Goal: Information Seeking & Learning: Learn about a topic

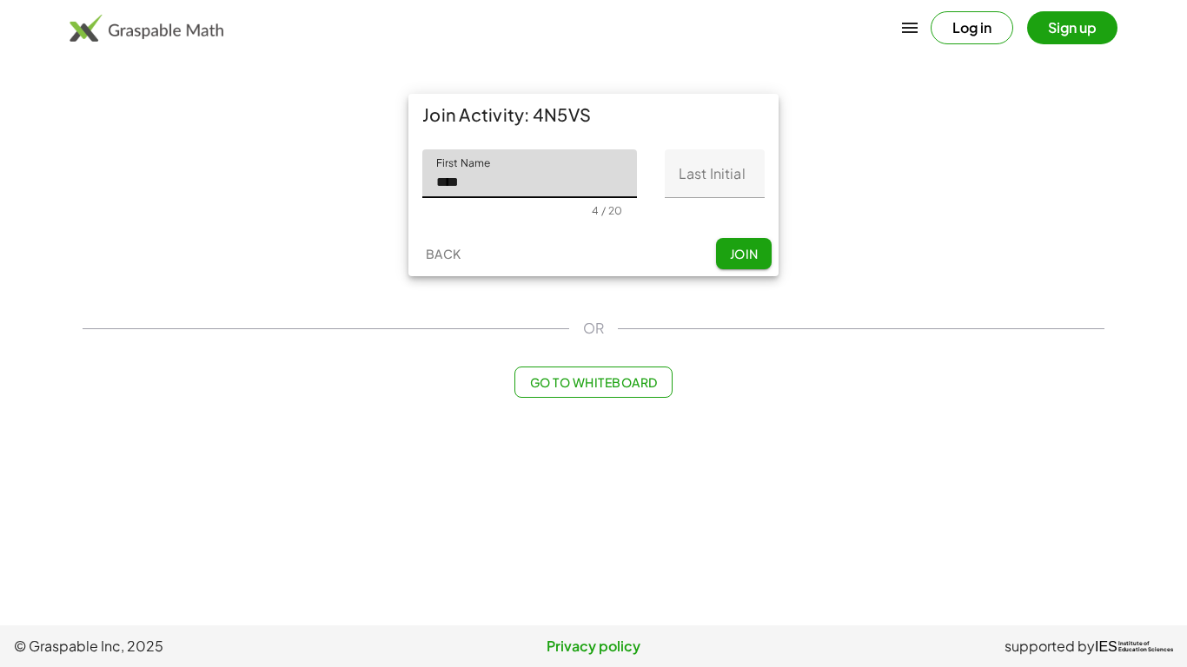
type input "****"
click at [702, 178] on input "Last Initial" at bounding box center [715, 173] width 100 height 49
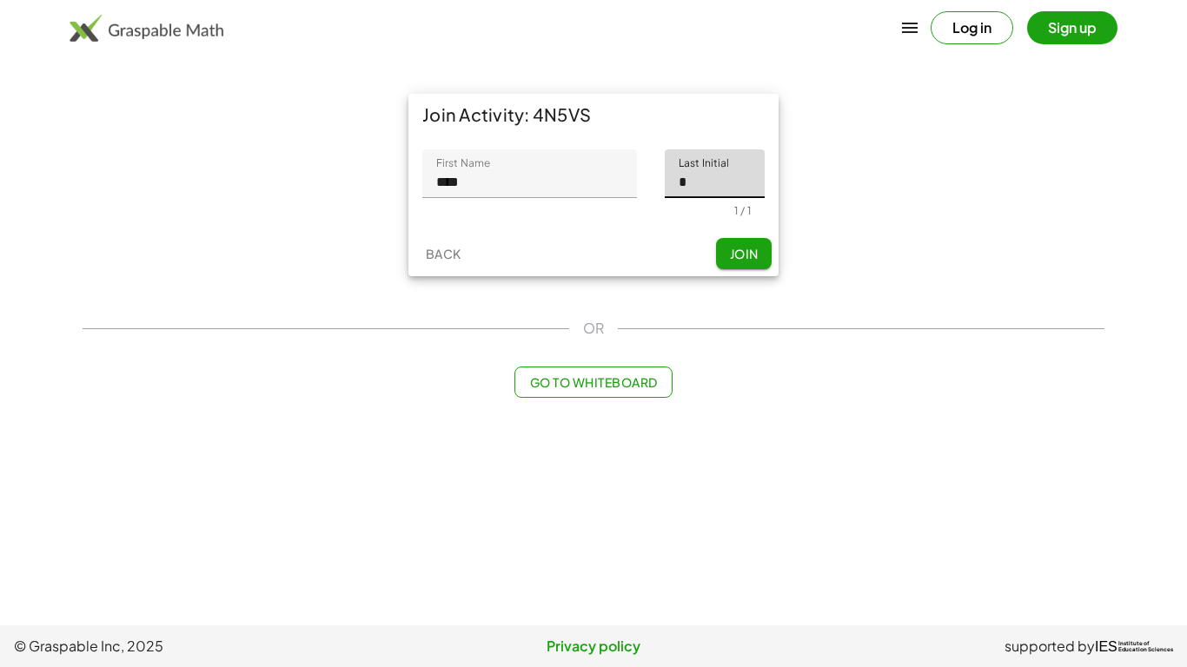
type input "*"
click at [995, 395] on div "Go to Whiteboard" at bounding box center [594, 382] width 1022 height 31
click at [734, 247] on span "Join" at bounding box center [743, 254] width 29 height 16
click at [734, 247] on div "Back Join" at bounding box center [593, 253] width 370 height 45
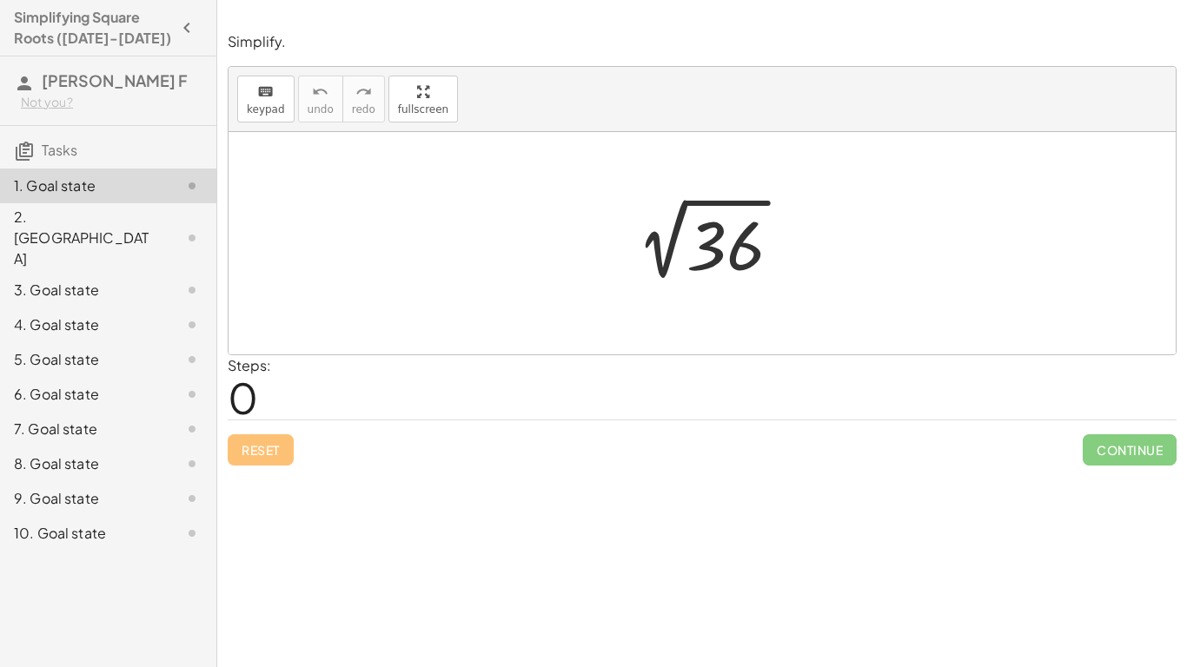
click at [234, 402] on span "0" at bounding box center [243, 397] width 30 height 53
click at [260, 95] on icon "keyboard" at bounding box center [265, 92] width 17 height 21
click at [353, 187] on div at bounding box center [702, 243] width 947 height 222
click at [704, 251] on div at bounding box center [725, 246] width 78 height 77
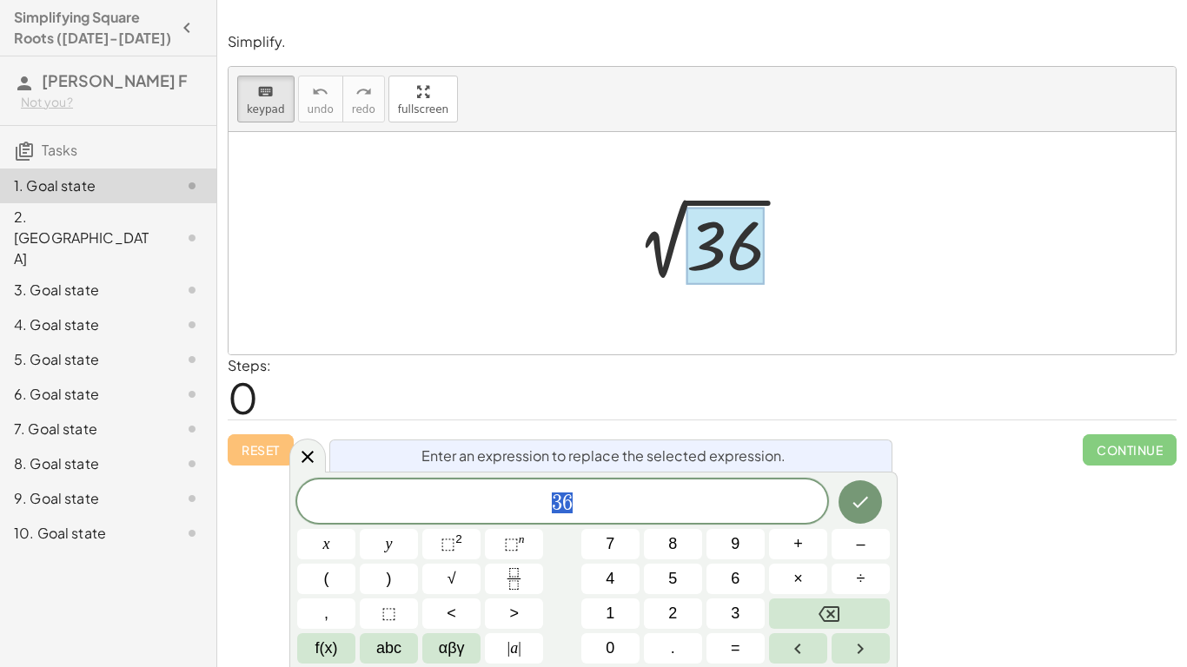
scroll to position [1, 0]
click at [791, 260] on div at bounding box center [708, 244] width 190 height 88
click at [952, 537] on div "Simplify. keyboard keypad undo undo redo redo fullscreen 2 √ 36 × Steps: 0 Rese…" at bounding box center [702, 333] width 970 height 667
click at [871, 506] on button "Done" at bounding box center [859, 501] width 43 height 43
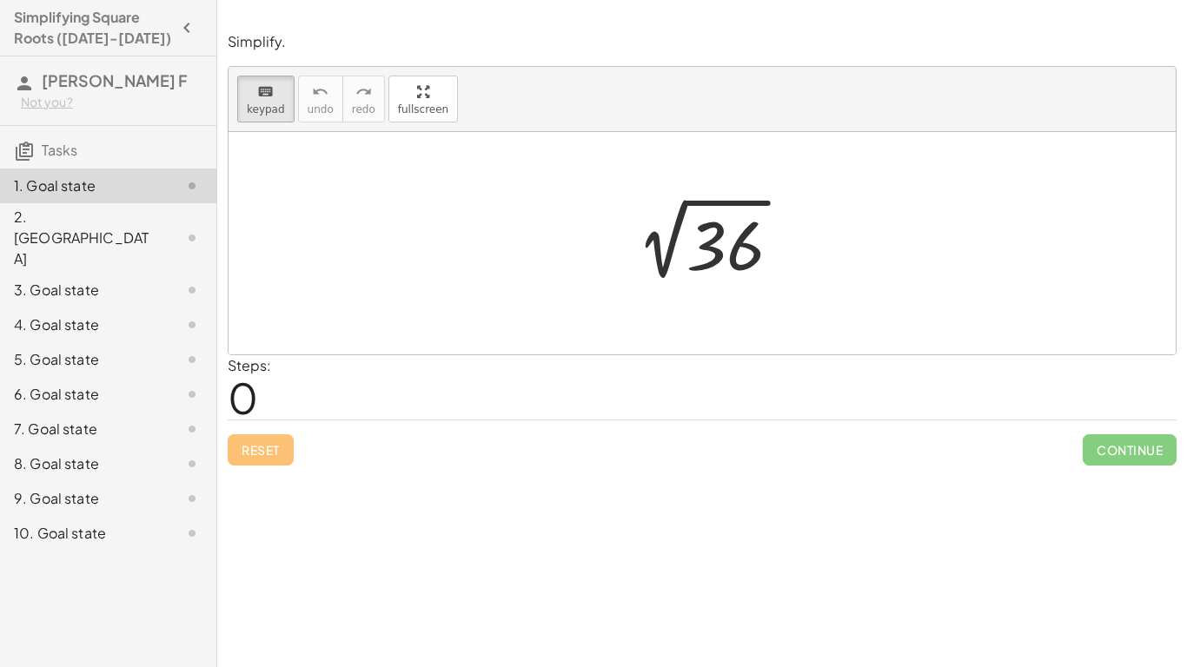
scroll to position [0, 0]
click at [711, 234] on div at bounding box center [725, 246] width 78 height 77
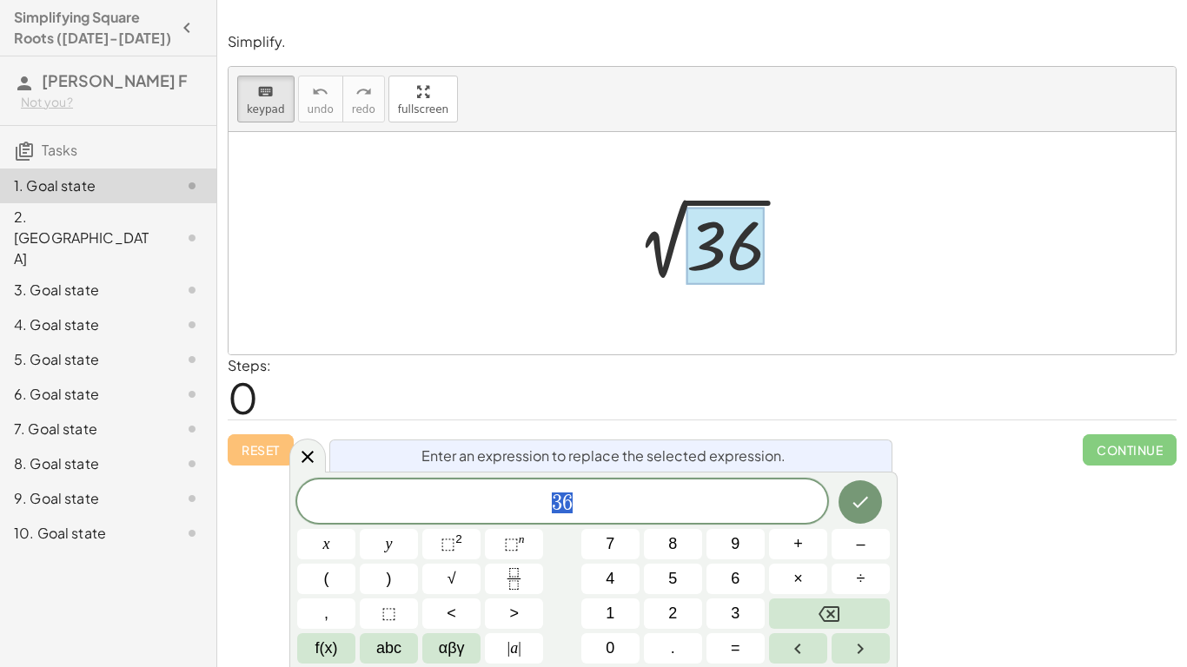
scroll to position [3, 0]
click at [610, 506] on span "3 6" at bounding box center [562, 503] width 530 height 24
click at [862, 513] on button "Done" at bounding box center [859, 501] width 43 height 43
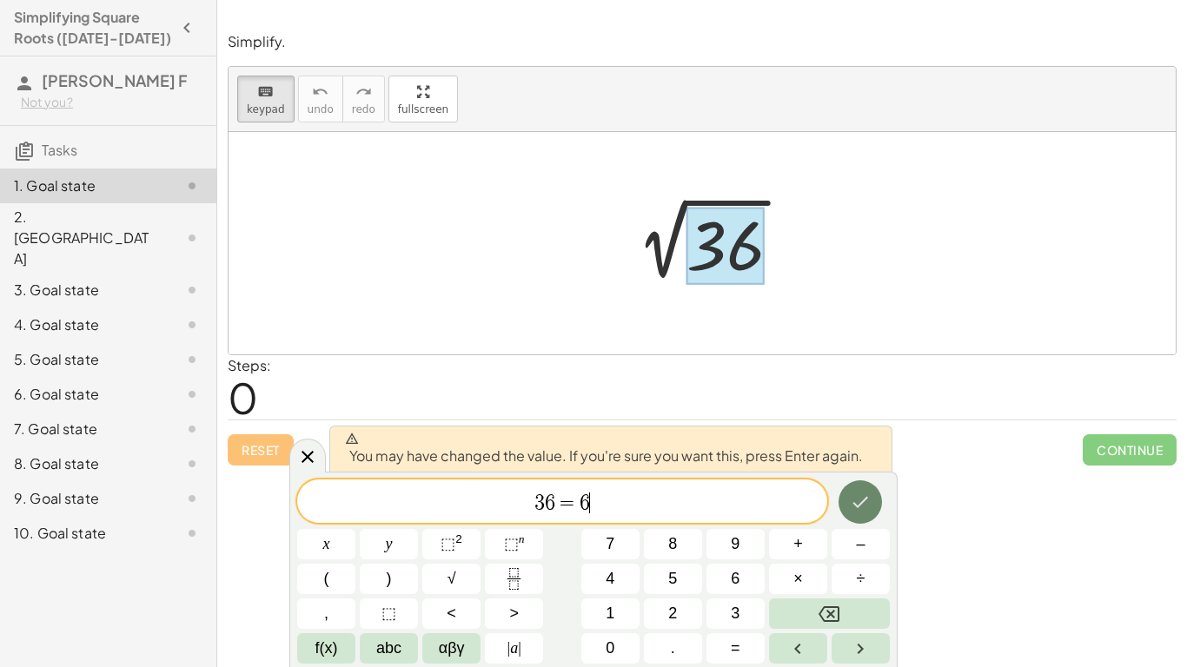
click at [855, 507] on icon "Done" at bounding box center [860, 502] width 21 height 21
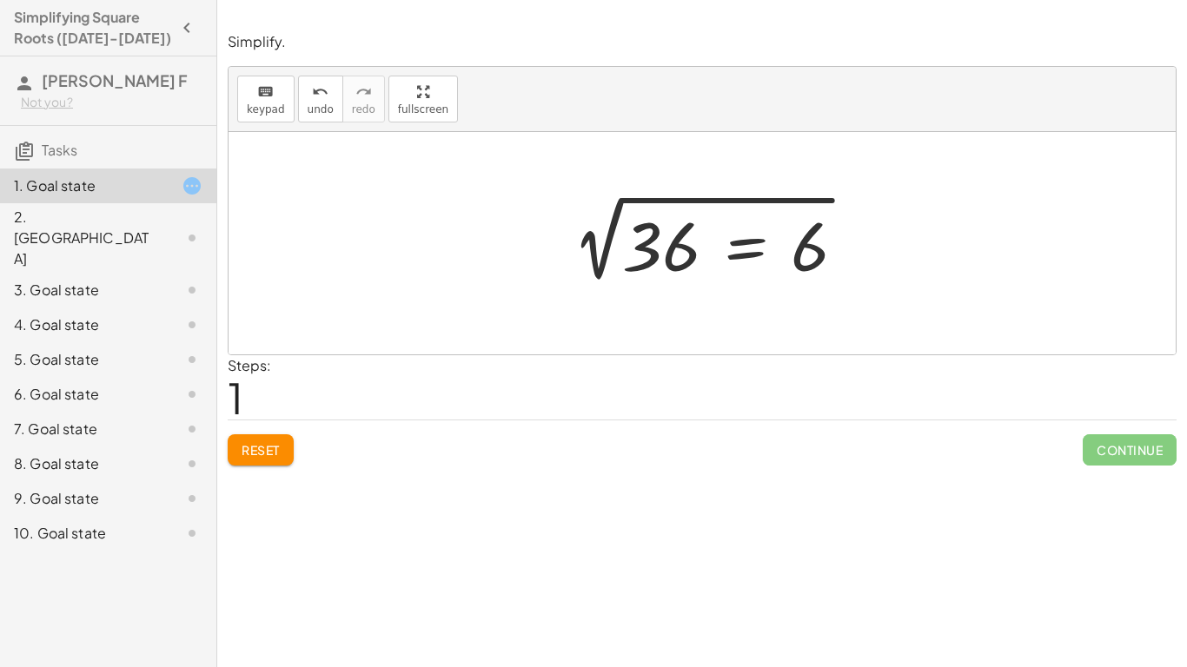
click at [291, 441] on button "Reset" at bounding box center [261, 449] width 66 height 31
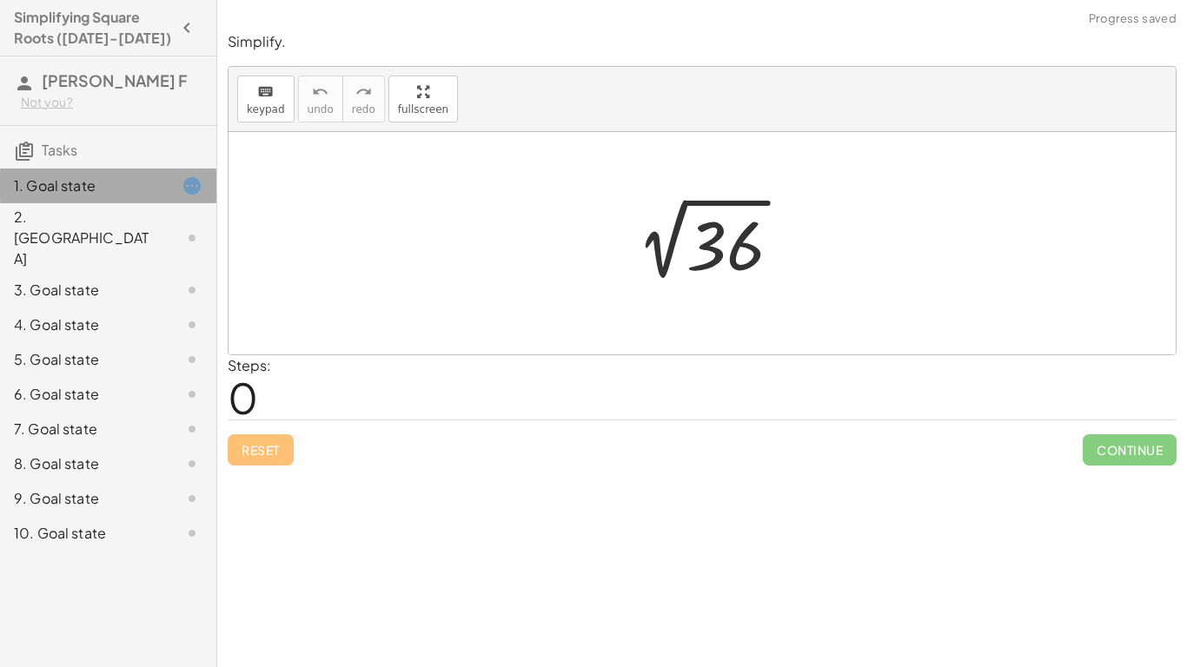
click at [194, 187] on icon at bounding box center [192, 186] width 21 height 21
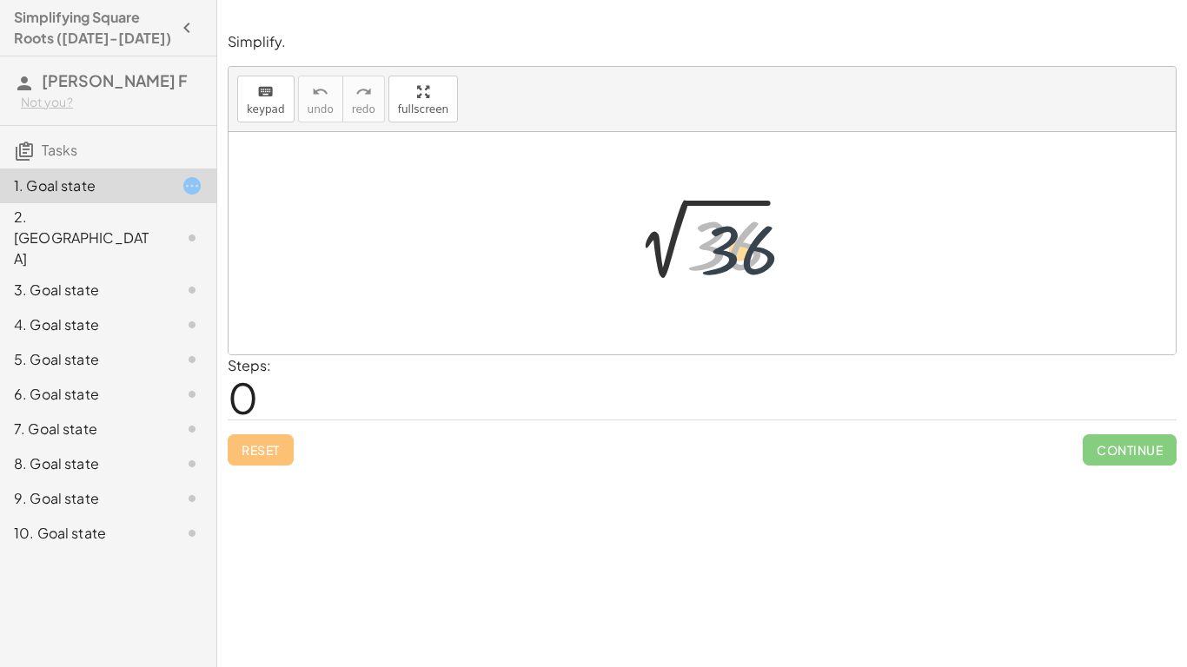
drag, startPoint x: 704, startPoint y: 271, endPoint x: 731, endPoint y: 279, distance: 28.0
click at [731, 279] on div at bounding box center [708, 244] width 190 height 88
drag, startPoint x: 731, startPoint y: 279, endPoint x: 520, endPoint y: 313, distance: 213.8
click at [520, 313] on div "36 2 √ 36" at bounding box center [702, 243] width 947 height 222
click at [653, 273] on div at bounding box center [708, 244] width 190 height 88
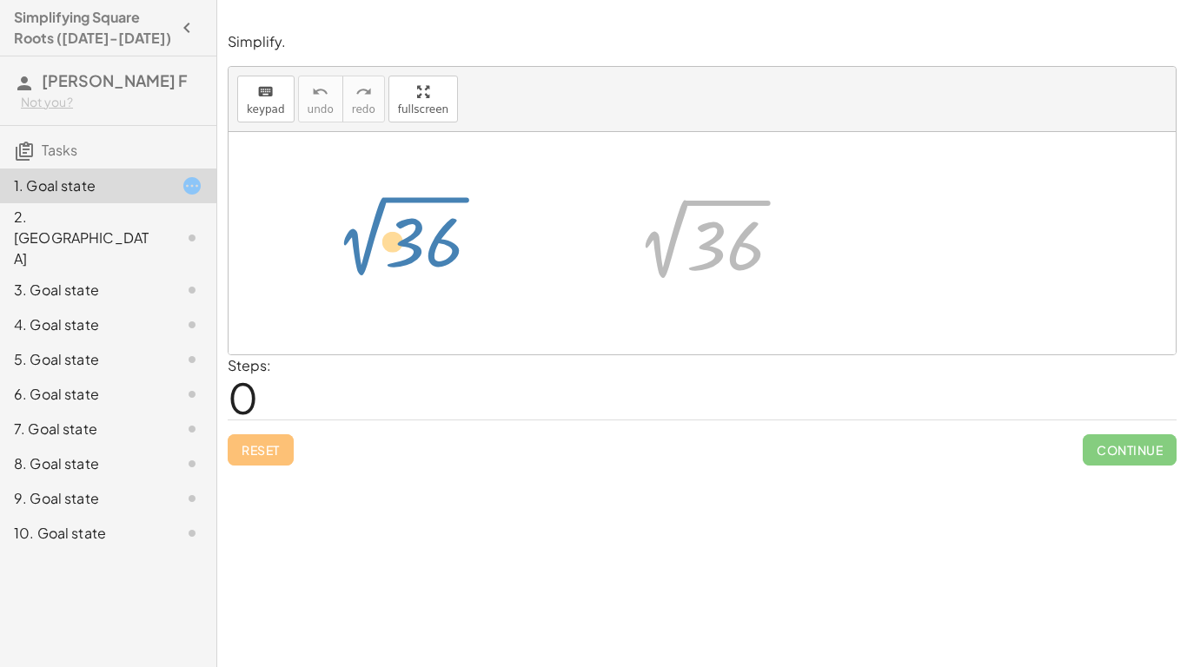
drag, startPoint x: 666, startPoint y: 262, endPoint x: 365, endPoint y: 265, distance: 301.5
click at [365, 265] on div "2 √ 36 2 √ 36" at bounding box center [702, 243] width 947 height 222
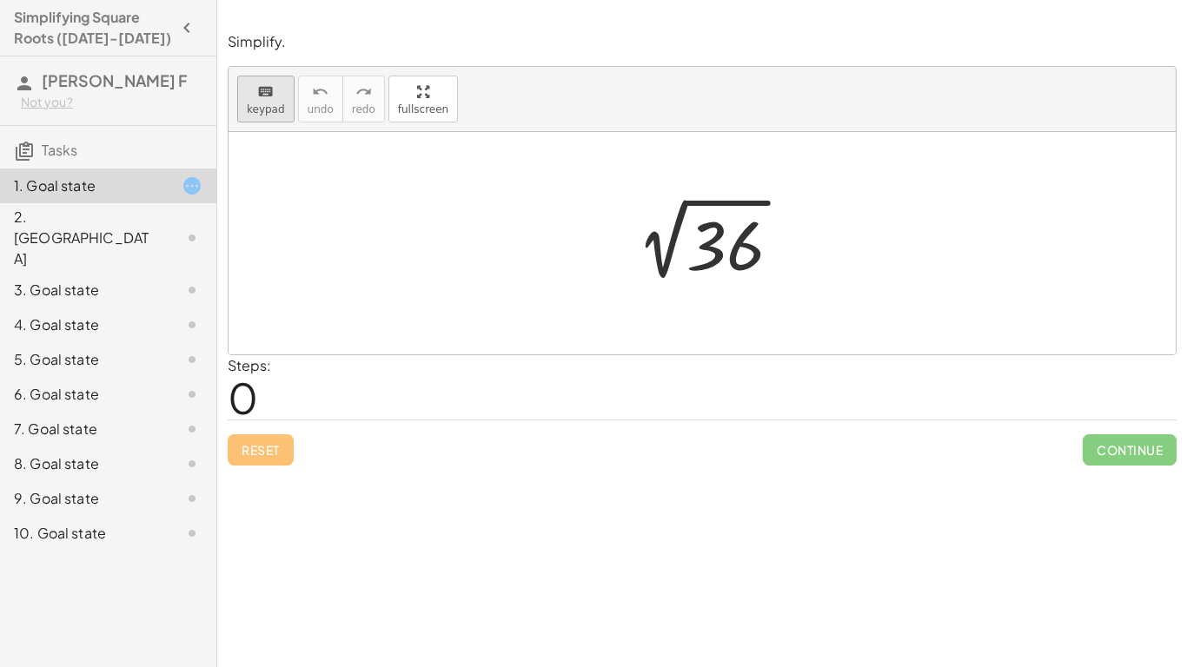
click at [283, 103] on button "keyboard keypad" at bounding box center [265, 99] width 57 height 47
click at [818, 222] on div at bounding box center [702, 243] width 947 height 222
click at [763, 247] on div at bounding box center [725, 246] width 78 height 77
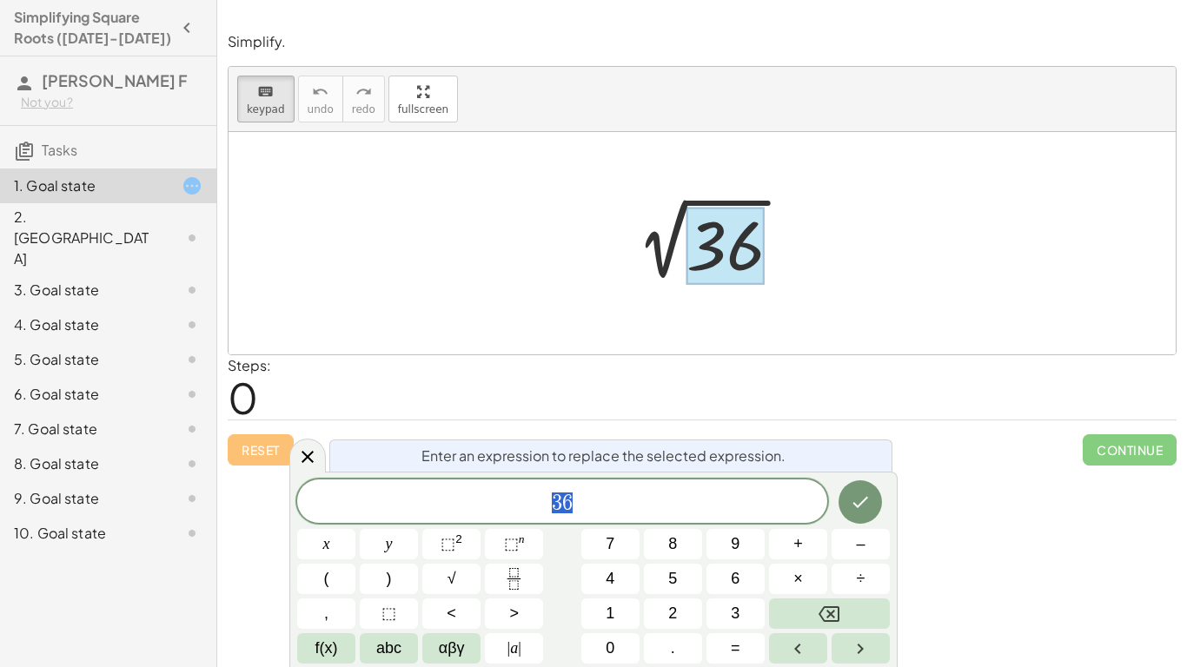
scroll to position [5, 0]
drag, startPoint x: 641, startPoint y: 473, endPoint x: 626, endPoint y: 518, distance: 47.8
click at [626, 518] on div "Enter an expression to replace the selected expression. 3 6 x y ⬚ 2 ⬚ n 7 8 9 +…" at bounding box center [593, 569] width 608 height 195
click at [626, 518] on div "3 6 ​" at bounding box center [562, 501] width 530 height 43
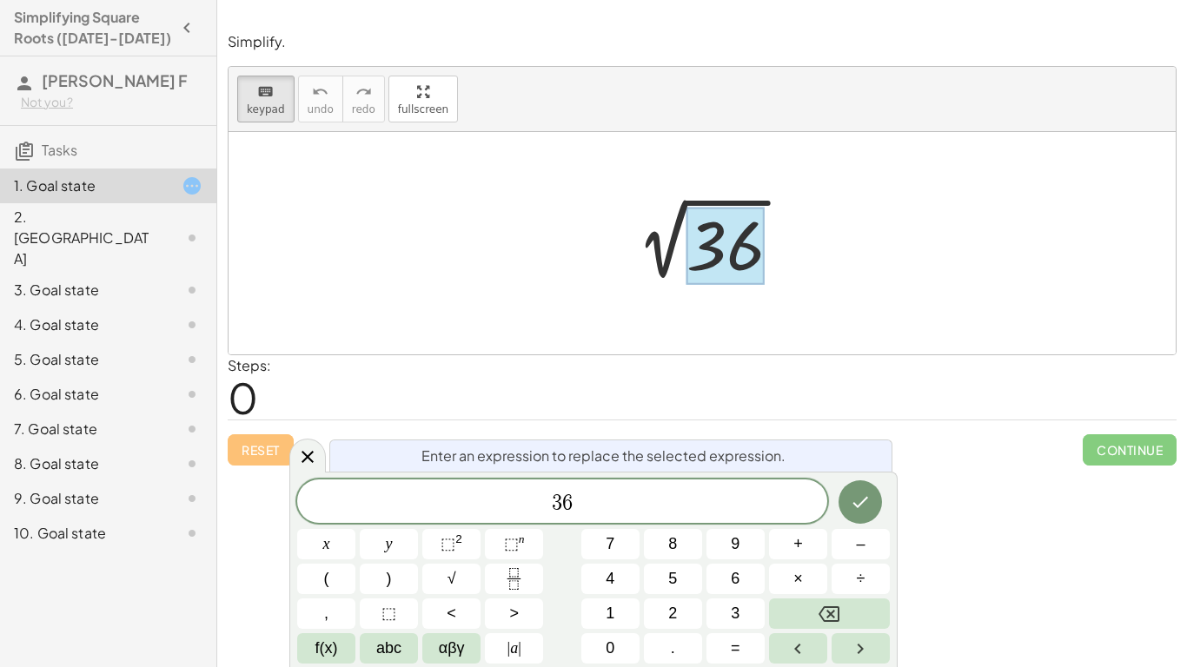
click at [665, 268] on div at bounding box center [708, 244] width 190 height 88
click at [848, 494] on button "Done" at bounding box center [859, 501] width 43 height 43
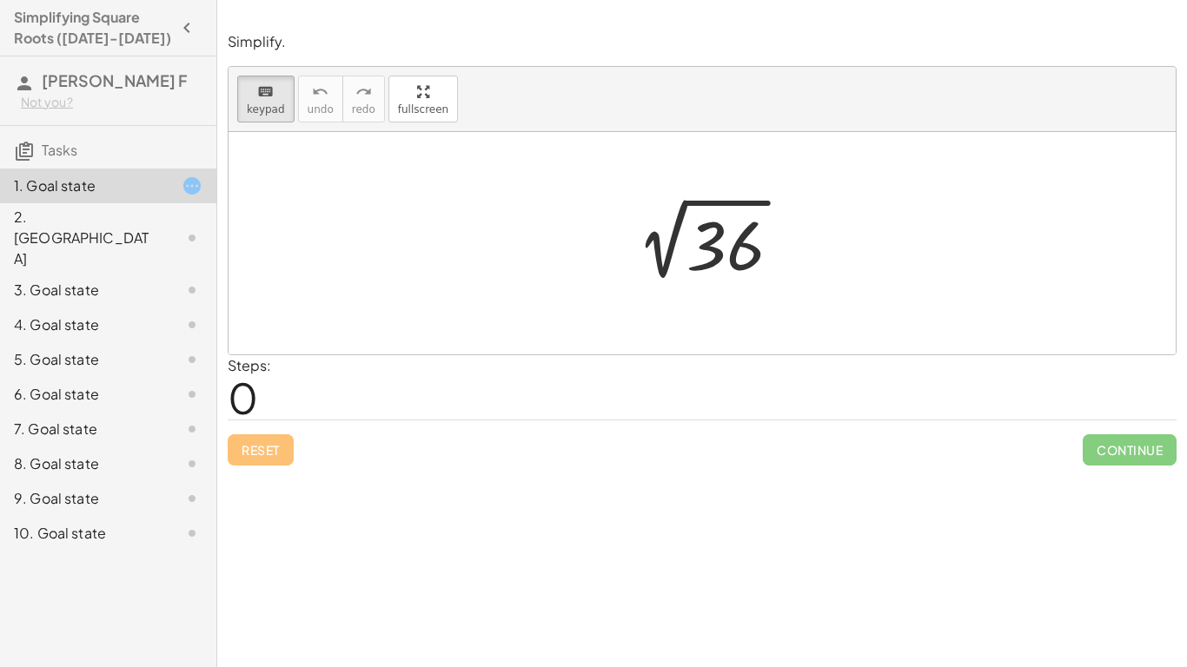
click at [672, 240] on div at bounding box center [708, 244] width 190 height 88
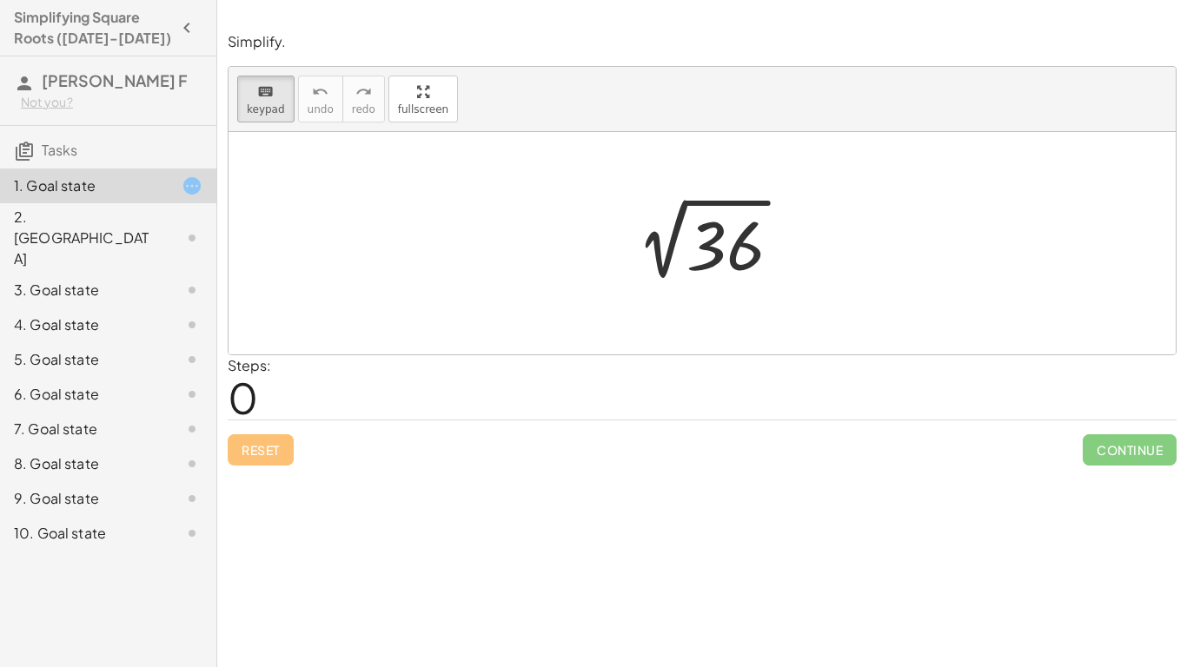
click at [664, 275] on div at bounding box center [708, 244] width 190 height 88
click at [724, 248] on div at bounding box center [725, 246] width 78 height 77
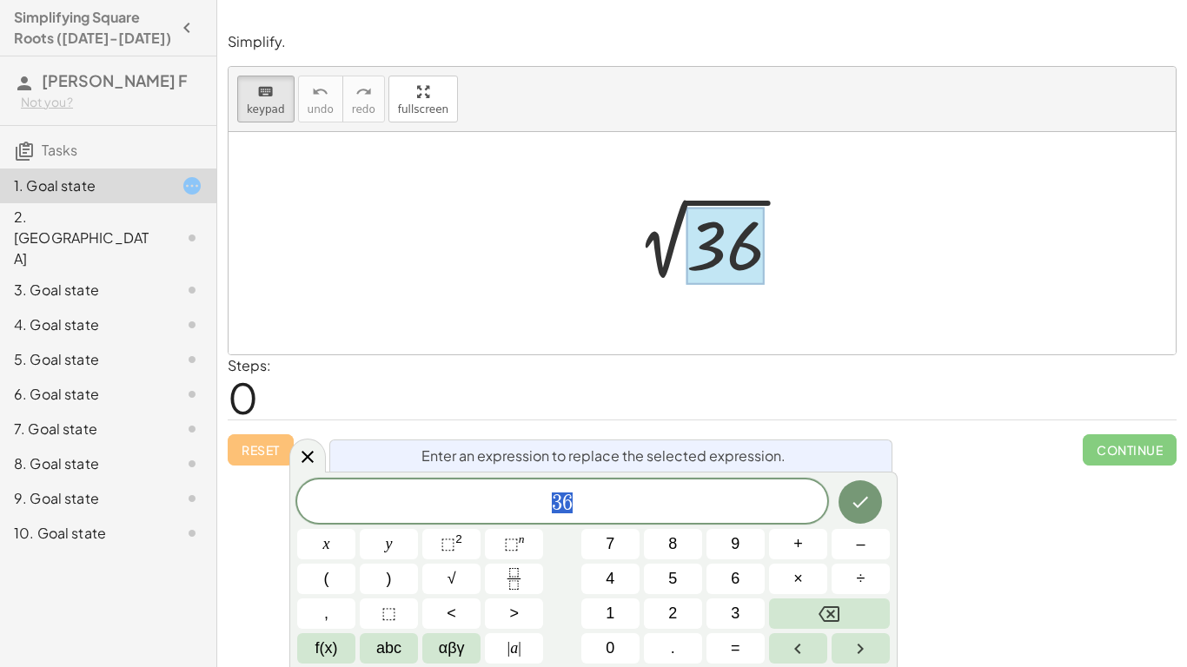
scroll to position [10, 0]
click at [847, 495] on button "Done" at bounding box center [859, 501] width 43 height 43
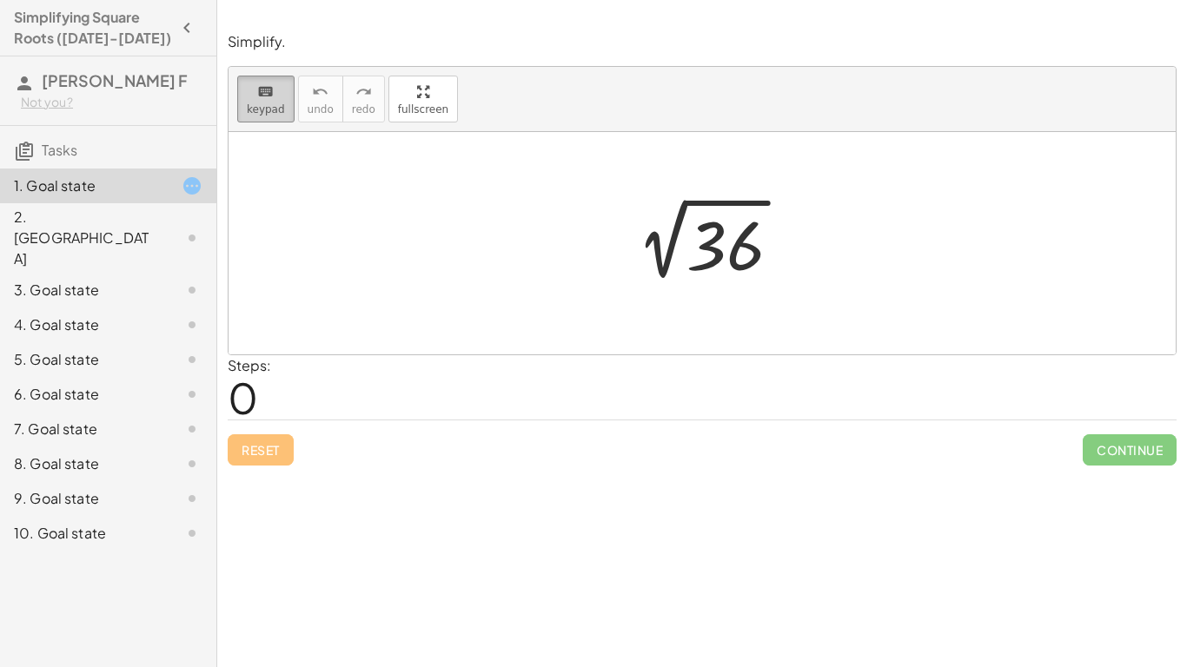
click at [248, 98] on div "keyboard" at bounding box center [266, 91] width 38 height 21
click at [679, 223] on div at bounding box center [708, 244] width 190 height 88
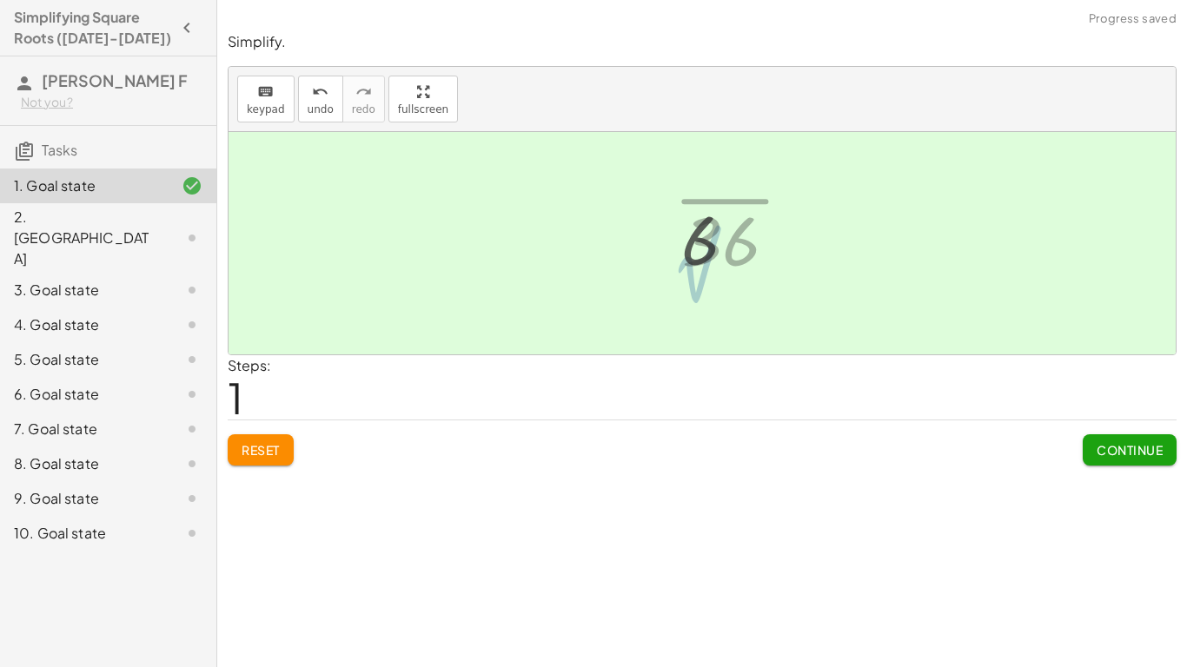
click at [679, 223] on div at bounding box center [716, 239] width 86 height 86
click at [1128, 448] on span "Continue" at bounding box center [1130, 450] width 66 height 16
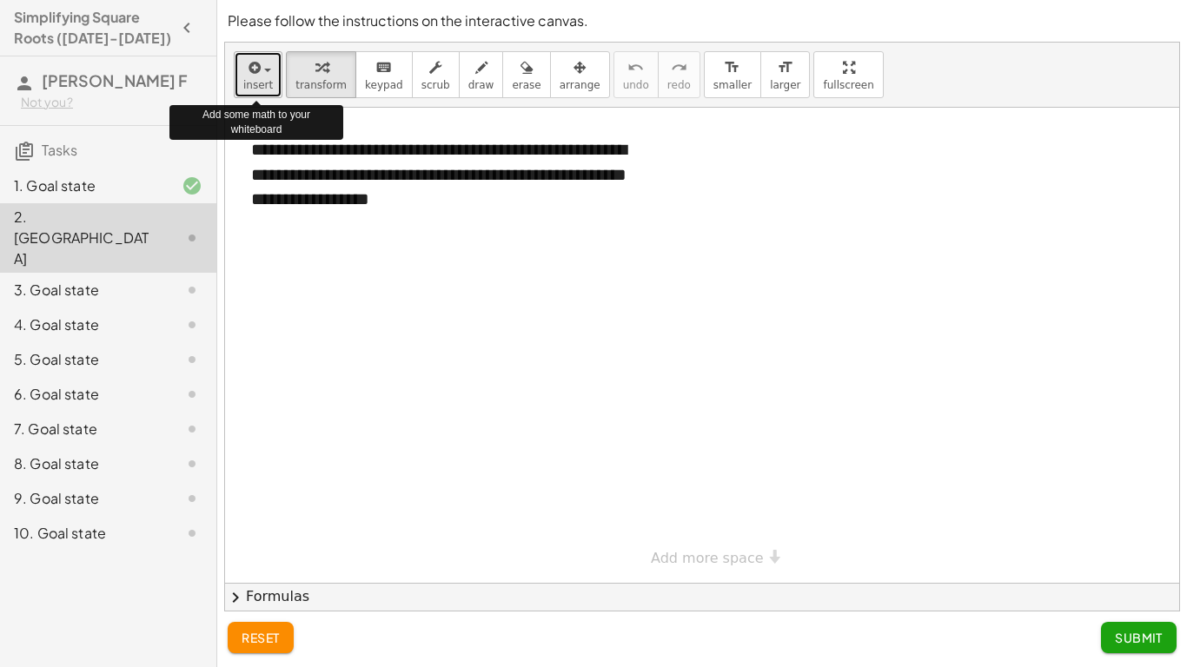
click at [262, 91] on button "insert" at bounding box center [258, 74] width 49 height 47
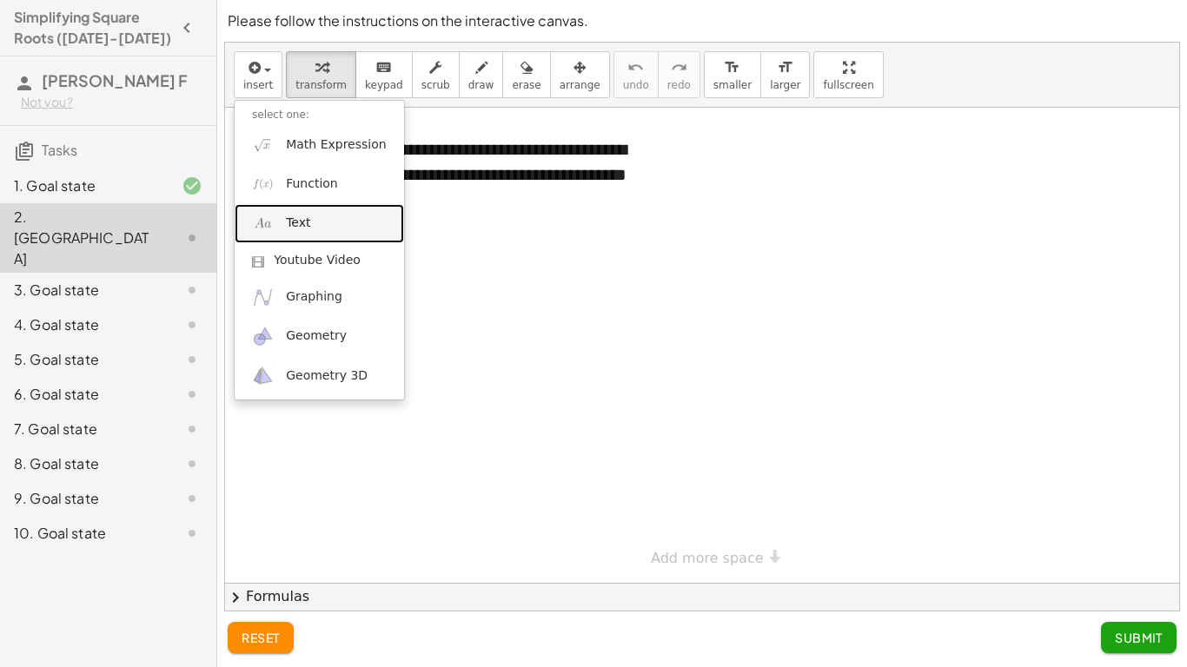
click at [299, 215] on span "Text" at bounding box center [298, 223] width 24 height 17
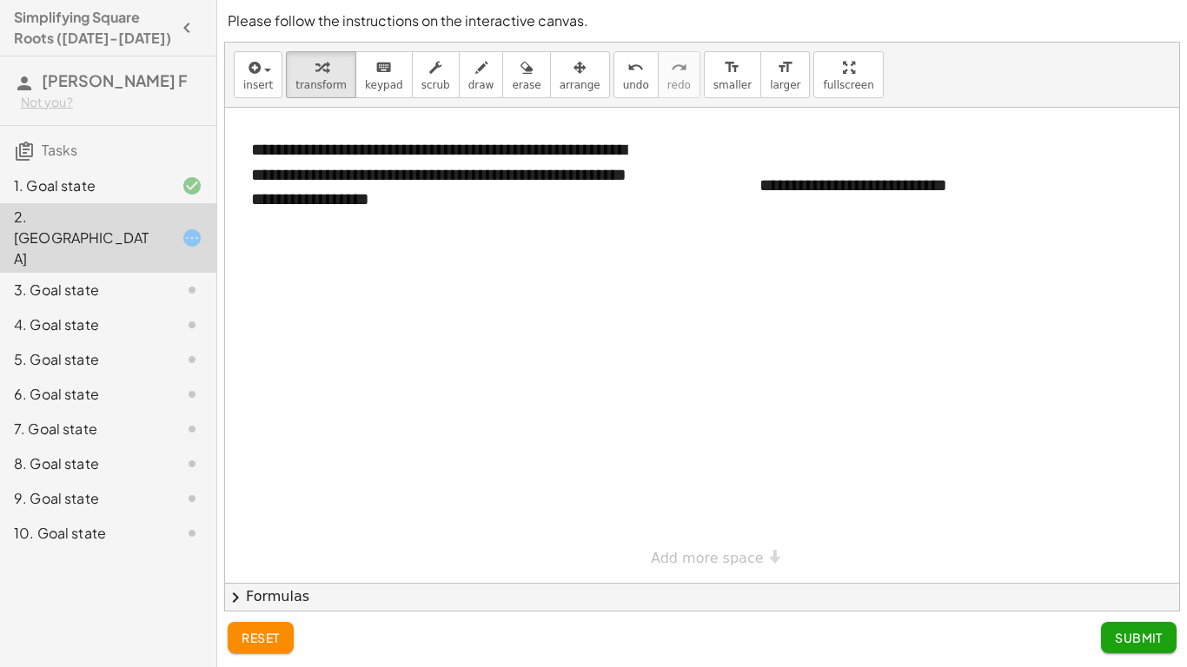
click at [1011, 641] on div "reset Submit" at bounding box center [702, 637] width 949 height 31
click at [1110, 638] on button "Submit" at bounding box center [1139, 637] width 76 height 31
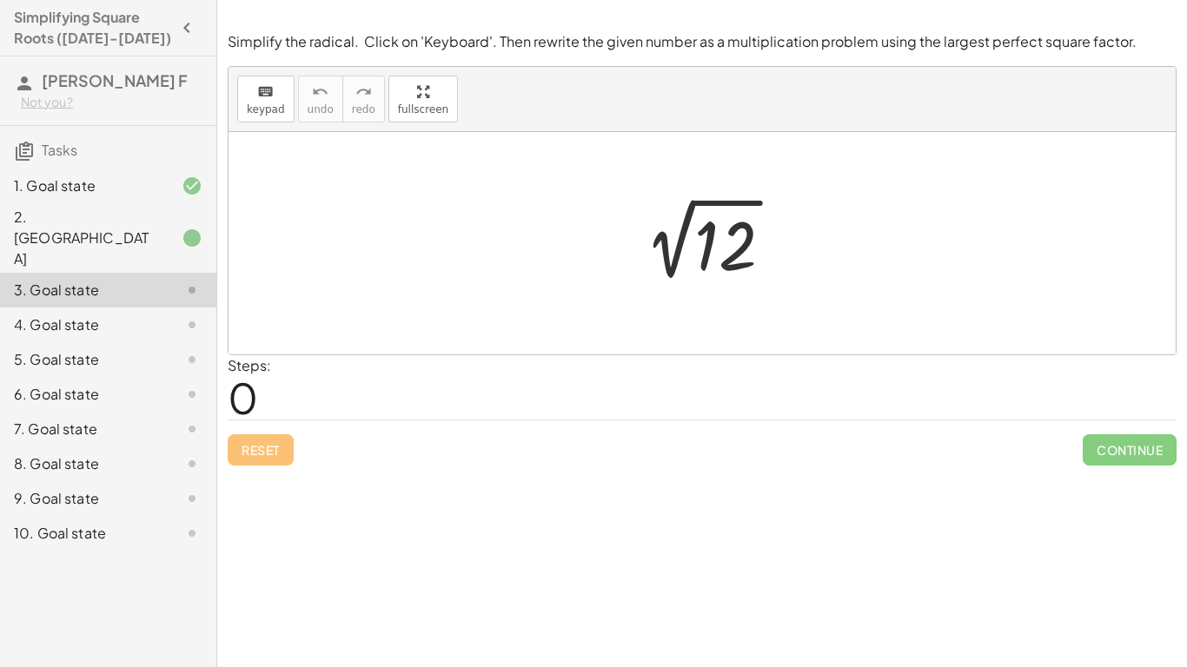
click at [679, 238] on div at bounding box center [708, 244] width 175 height 88
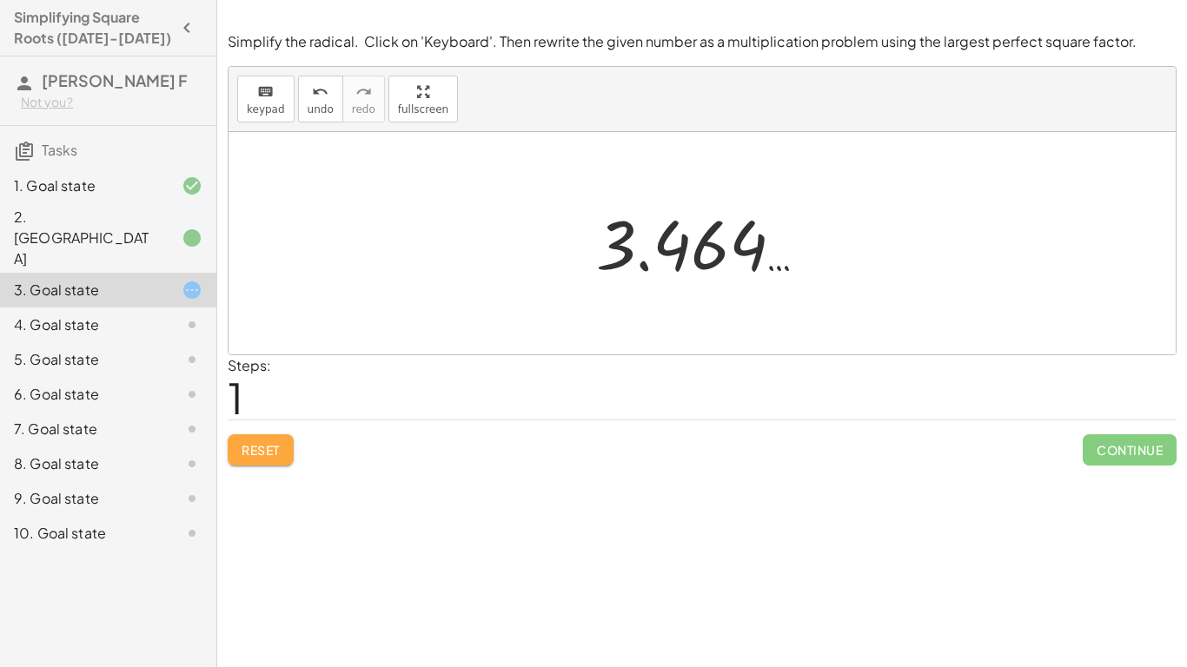
click at [248, 447] on span "Reset" at bounding box center [261, 450] width 38 height 16
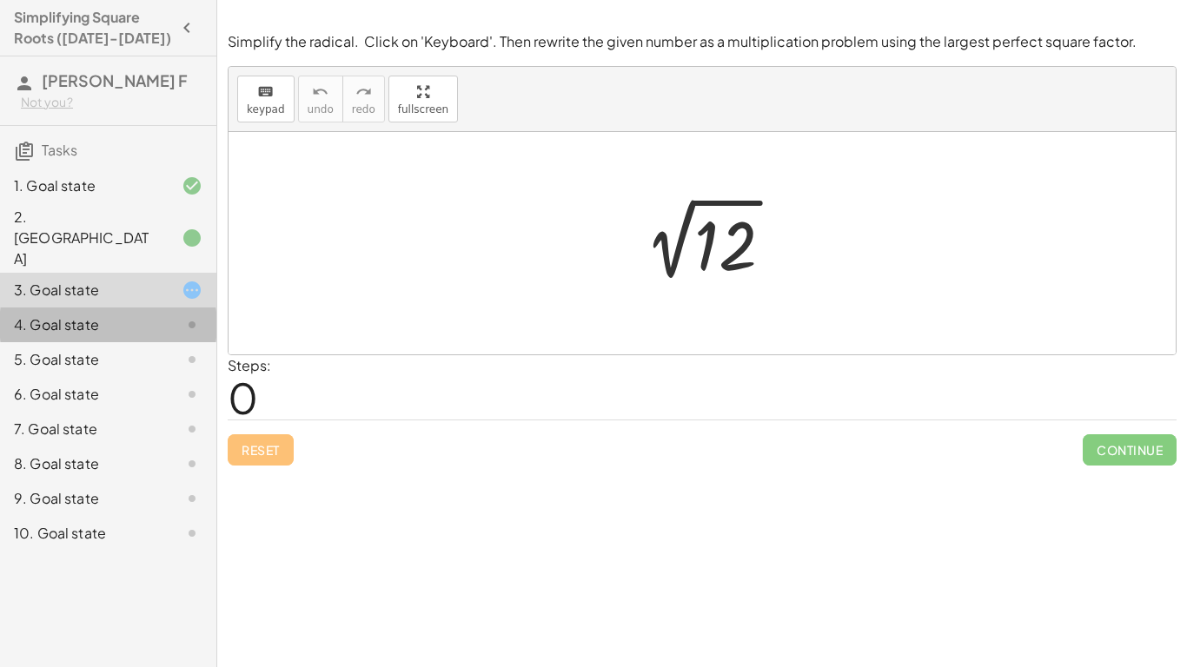
click at [137, 315] on div "4. Goal state" at bounding box center [84, 325] width 140 height 21
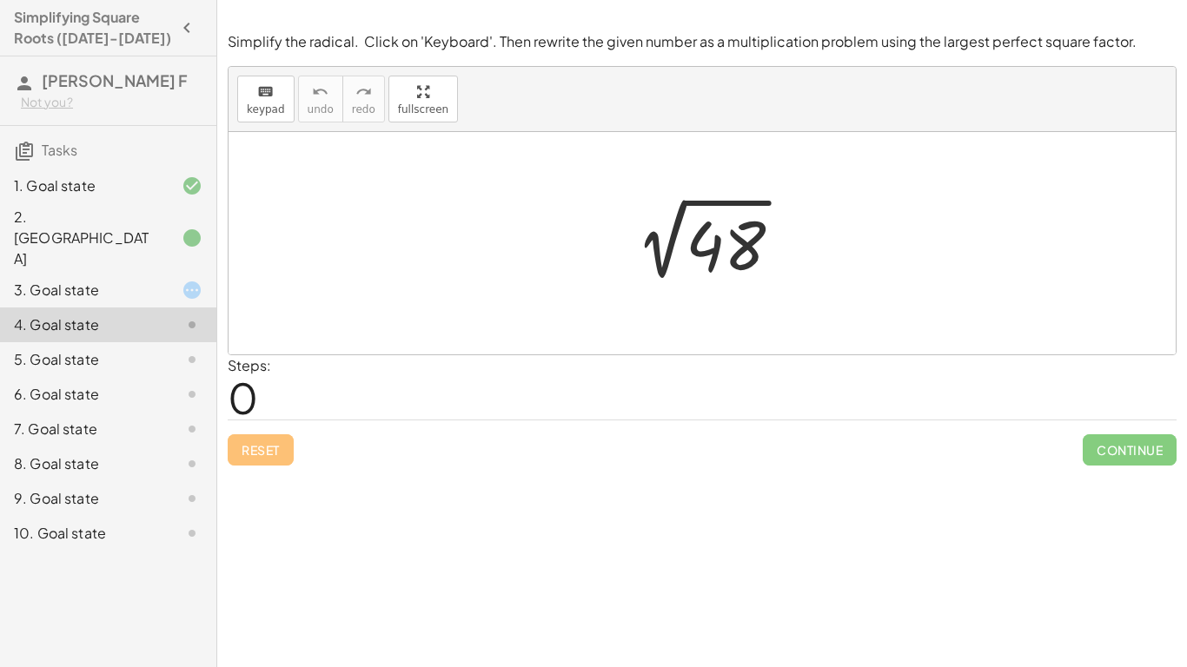
click at [147, 349] on div "5. Goal state" at bounding box center [84, 359] width 140 height 21
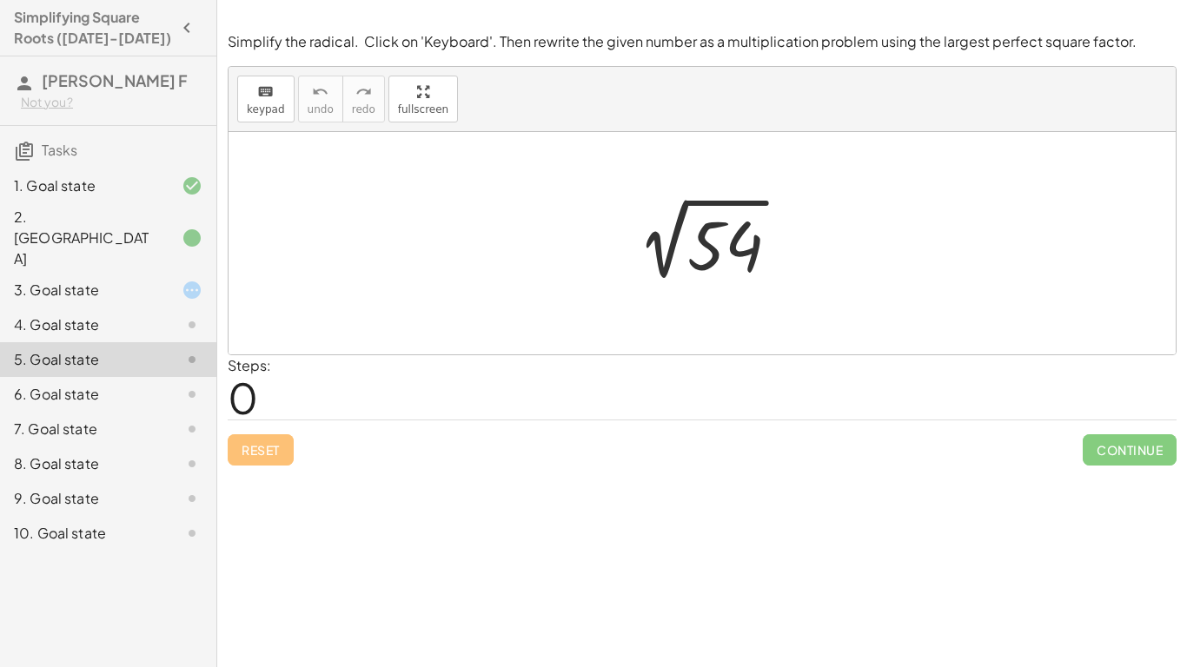
click at [141, 384] on div "6. Goal state" at bounding box center [84, 394] width 140 height 21
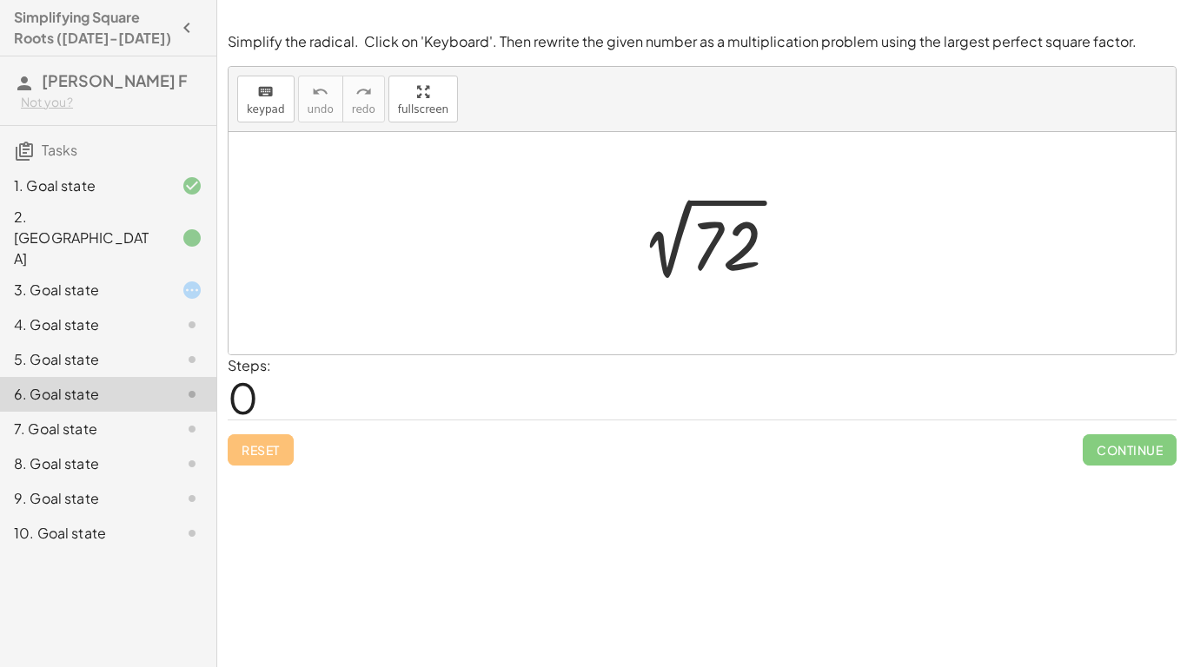
click at [143, 419] on div "7. Goal state" at bounding box center [84, 429] width 140 height 21
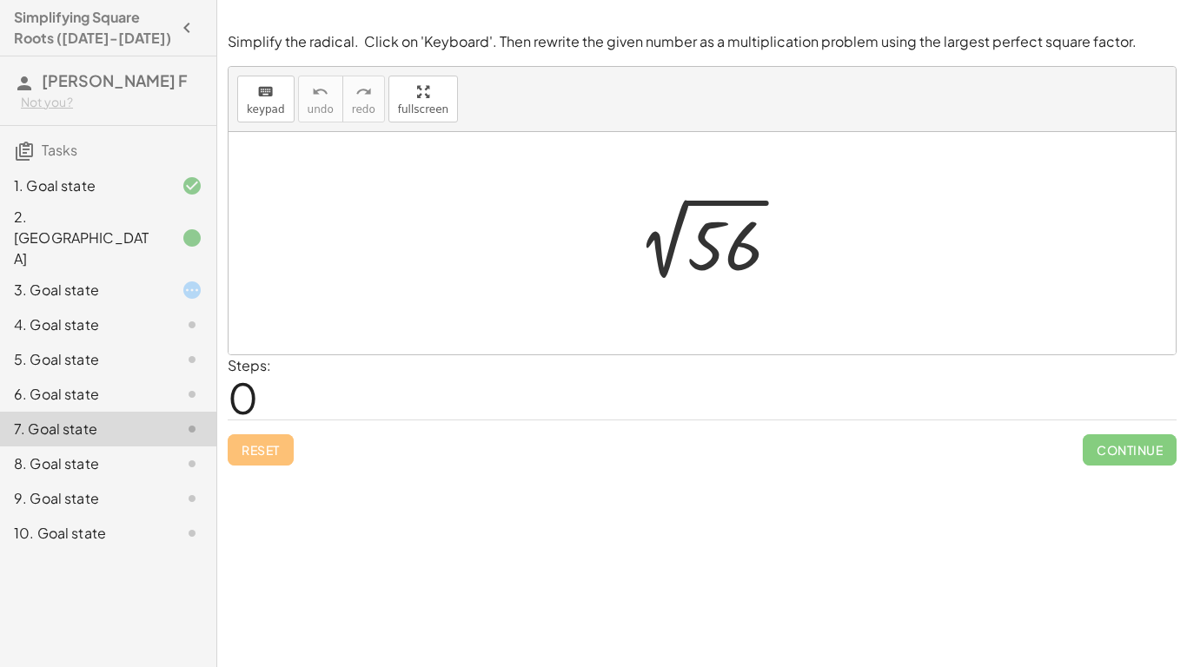
click at [137, 454] on div "8. Goal state" at bounding box center [84, 464] width 140 height 21
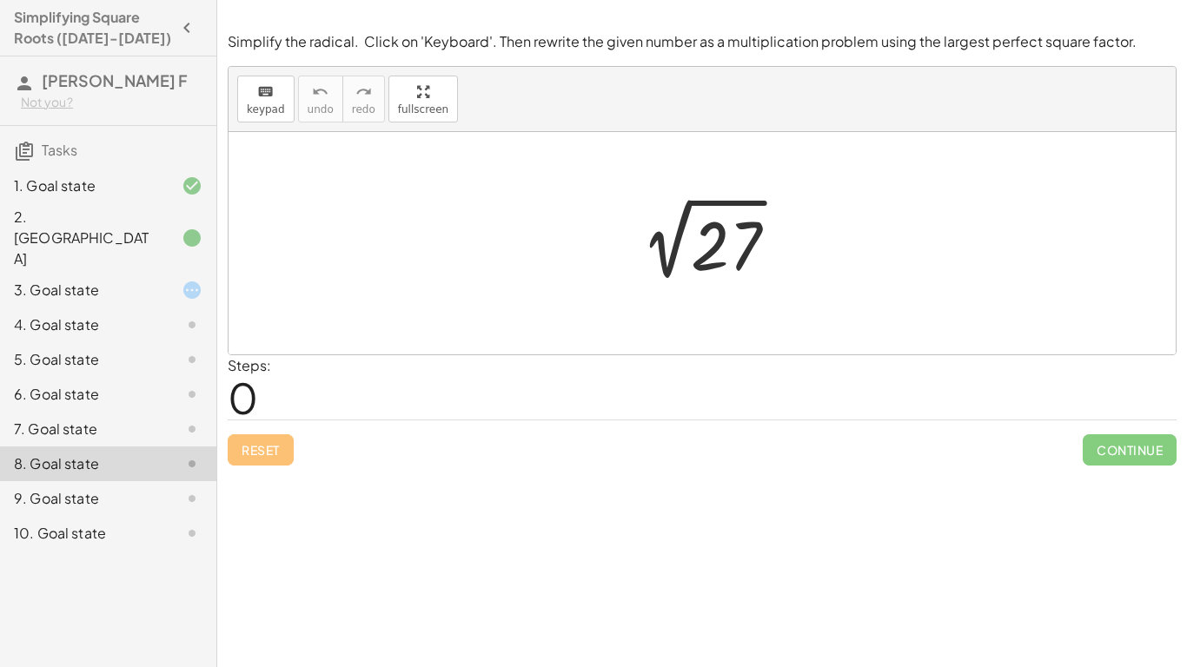
click at [132, 488] on div "9. Goal state" at bounding box center [84, 498] width 140 height 21
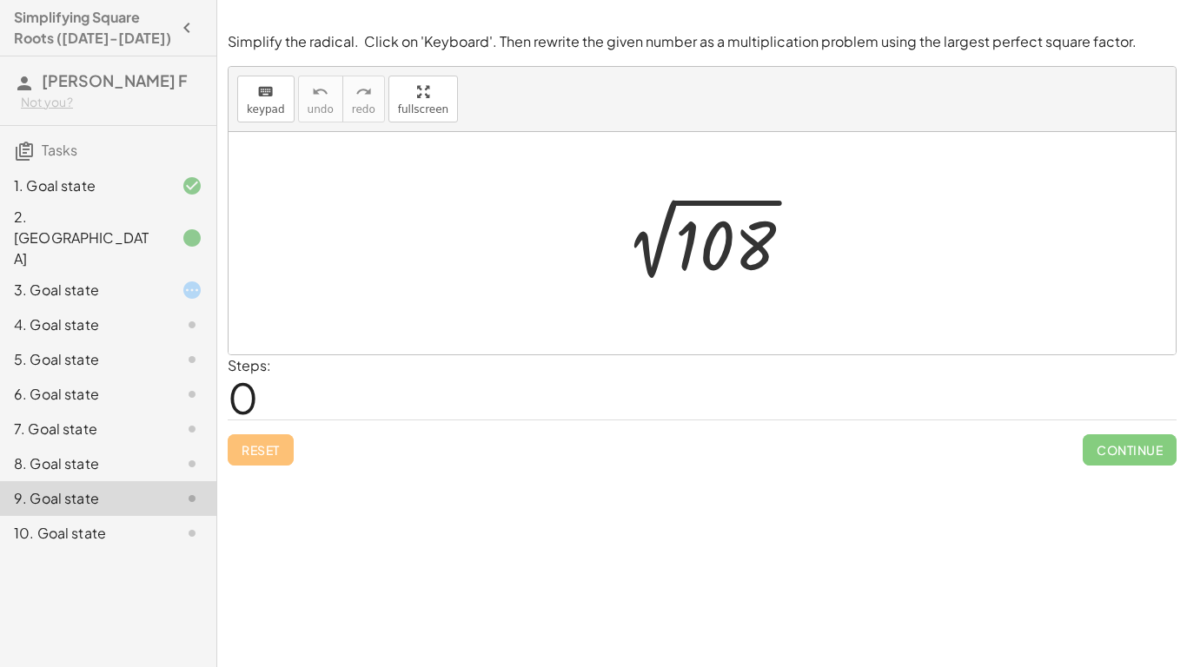
click at [135, 523] on div "10. Goal state" at bounding box center [84, 533] width 140 height 21
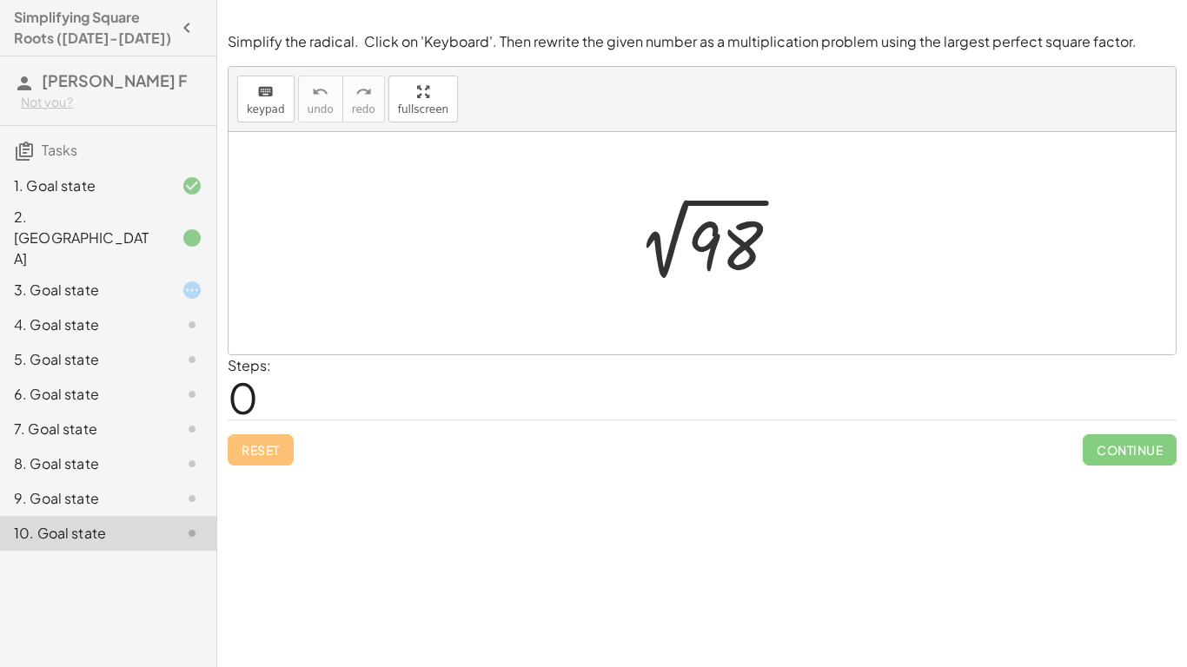
click at [63, 280] on div "3. Goal state" at bounding box center [84, 290] width 140 height 21
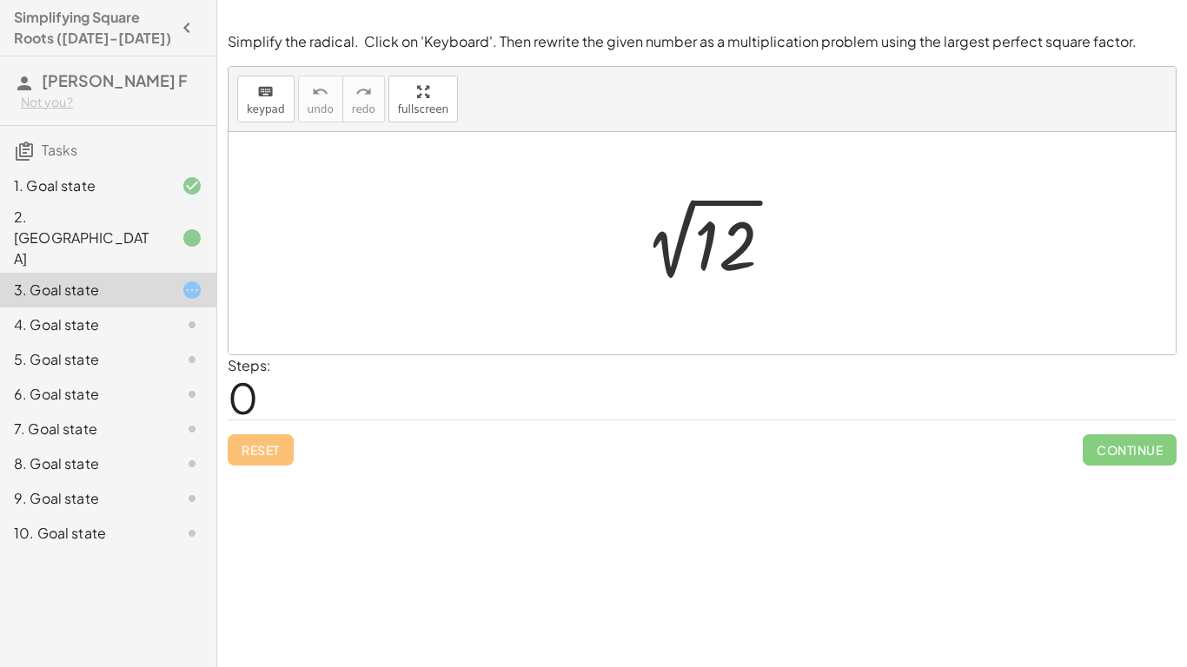
click at [732, 253] on div at bounding box center [708, 244] width 175 height 88
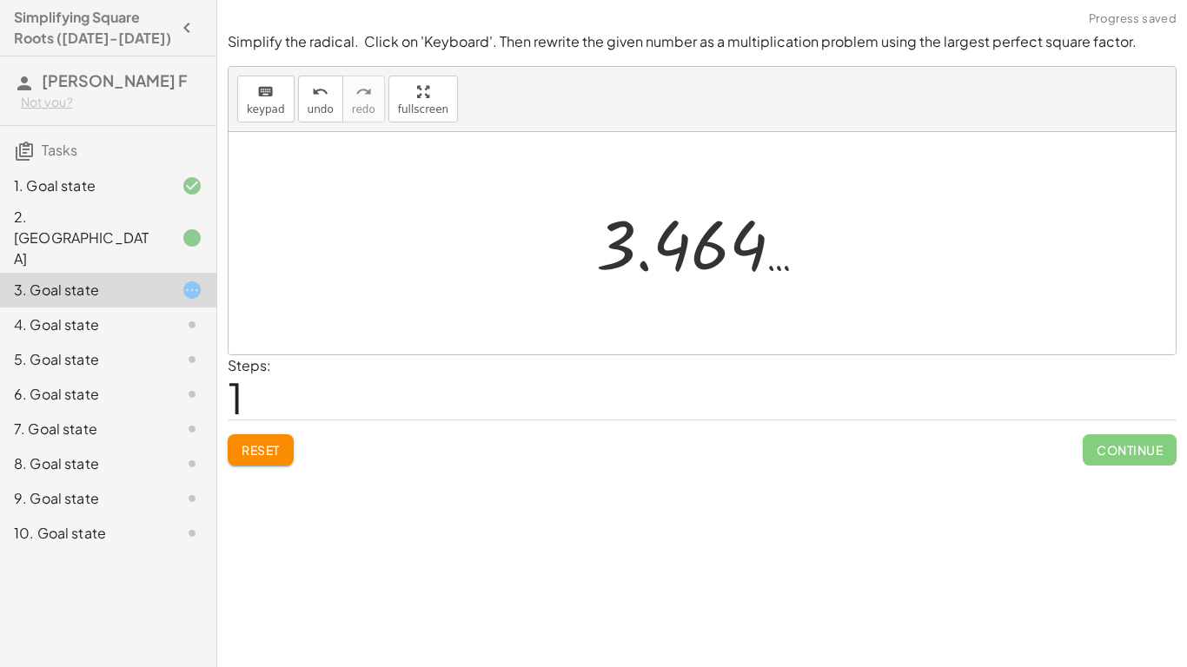
click at [267, 454] on span "Reset" at bounding box center [261, 450] width 38 height 16
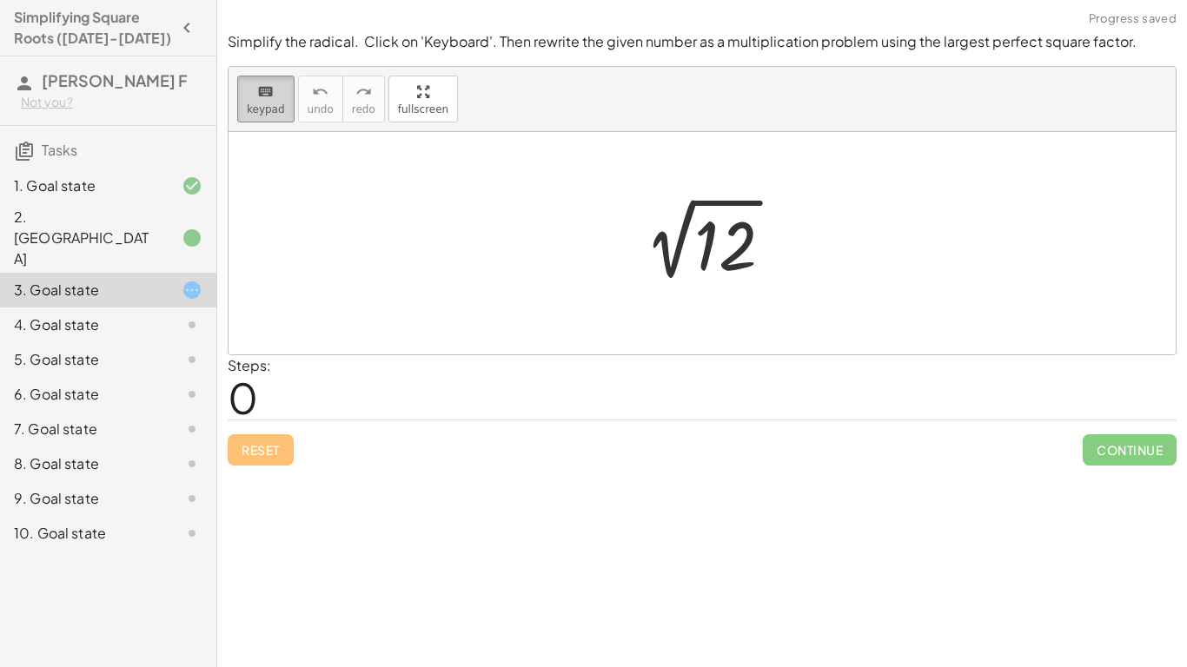
click at [279, 116] on button "keyboard keypad" at bounding box center [265, 99] width 57 height 47
click at [647, 255] on div at bounding box center [708, 244] width 175 height 88
click at [252, 95] on div "keyboard" at bounding box center [266, 91] width 38 height 21
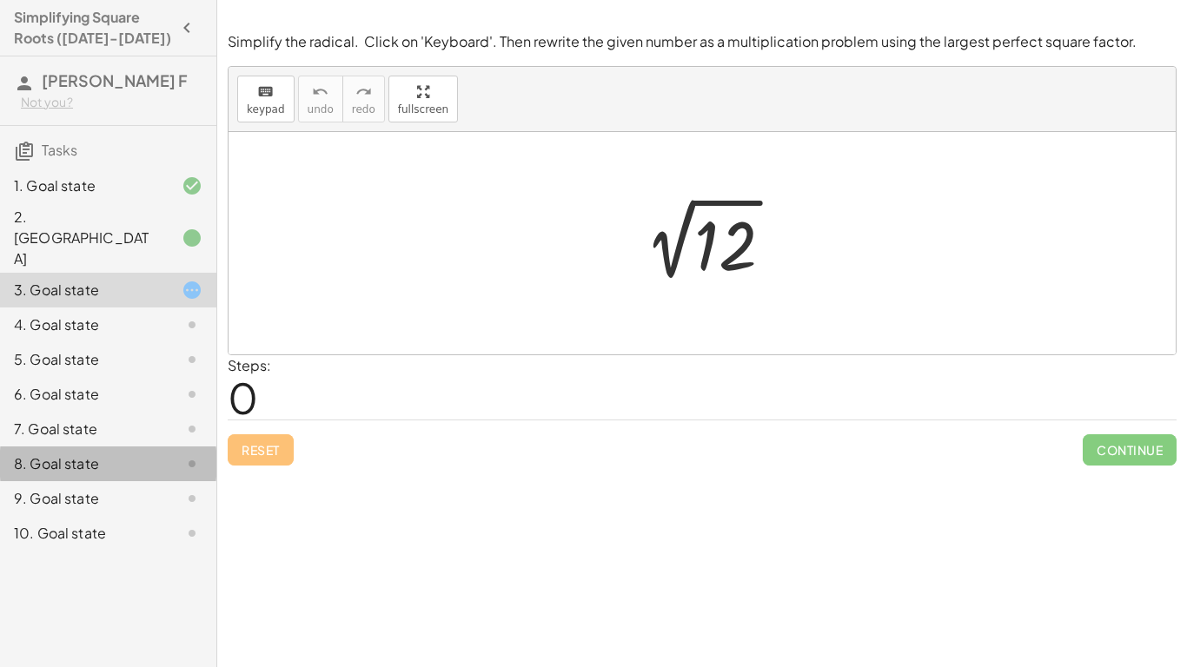
click at [166, 454] on div at bounding box center [178, 464] width 49 height 21
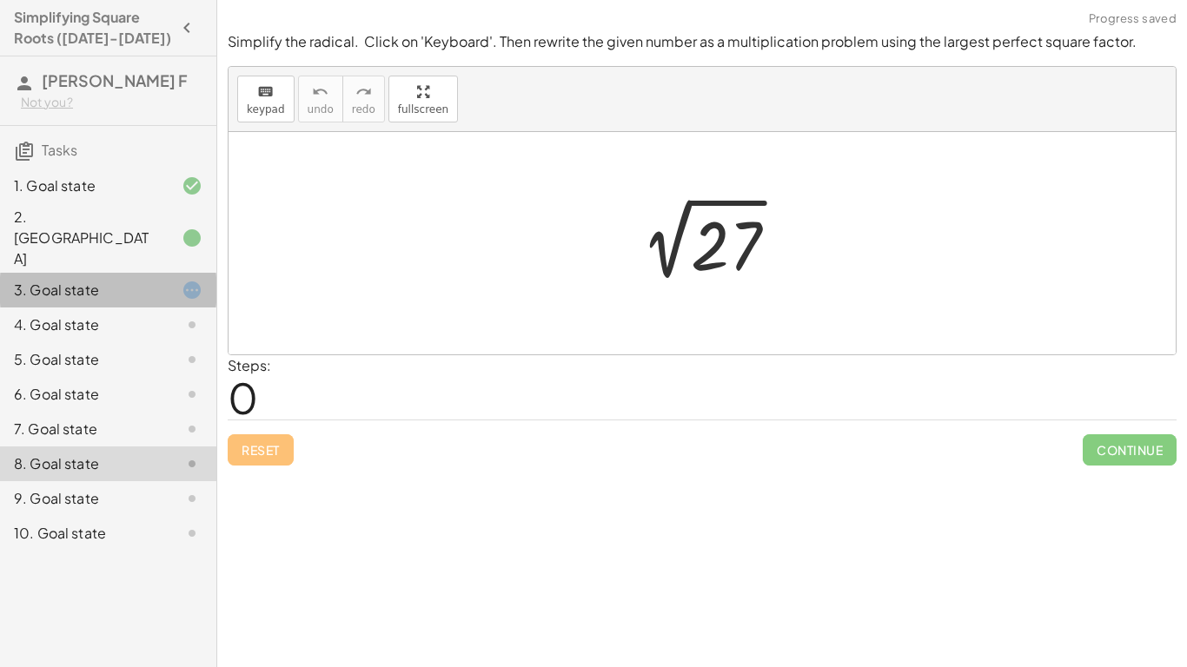
click at [146, 280] on div "3. Goal state" at bounding box center [84, 290] width 140 height 21
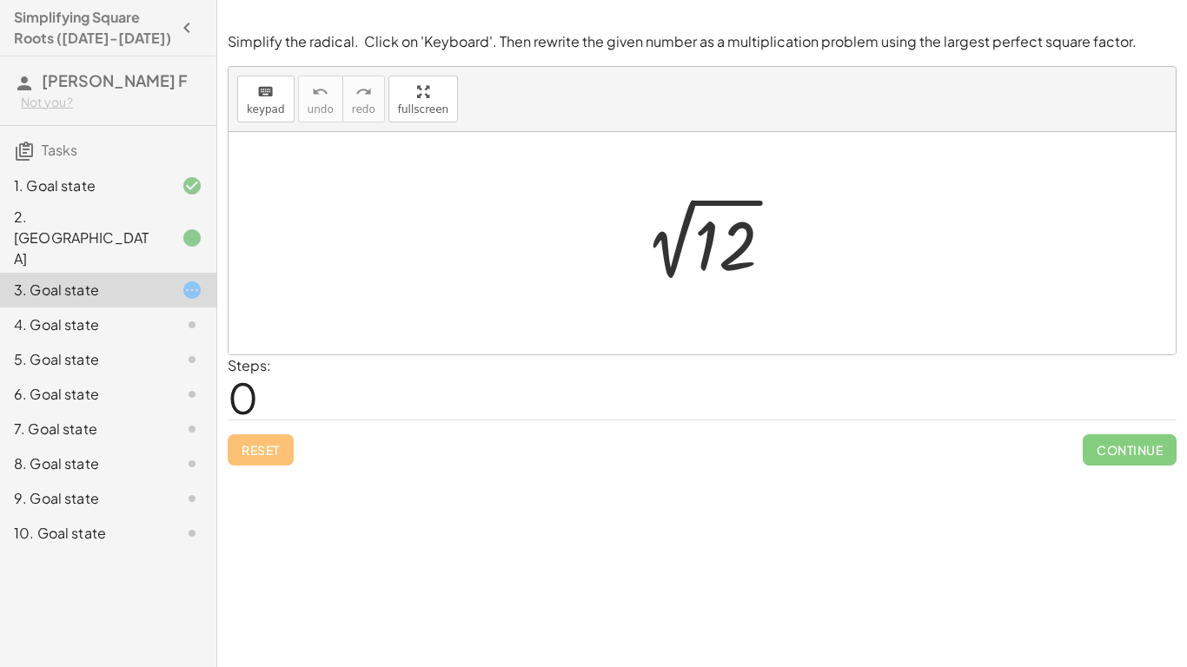
click at [98, 523] on div "10. Goal state" at bounding box center [84, 533] width 140 height 21
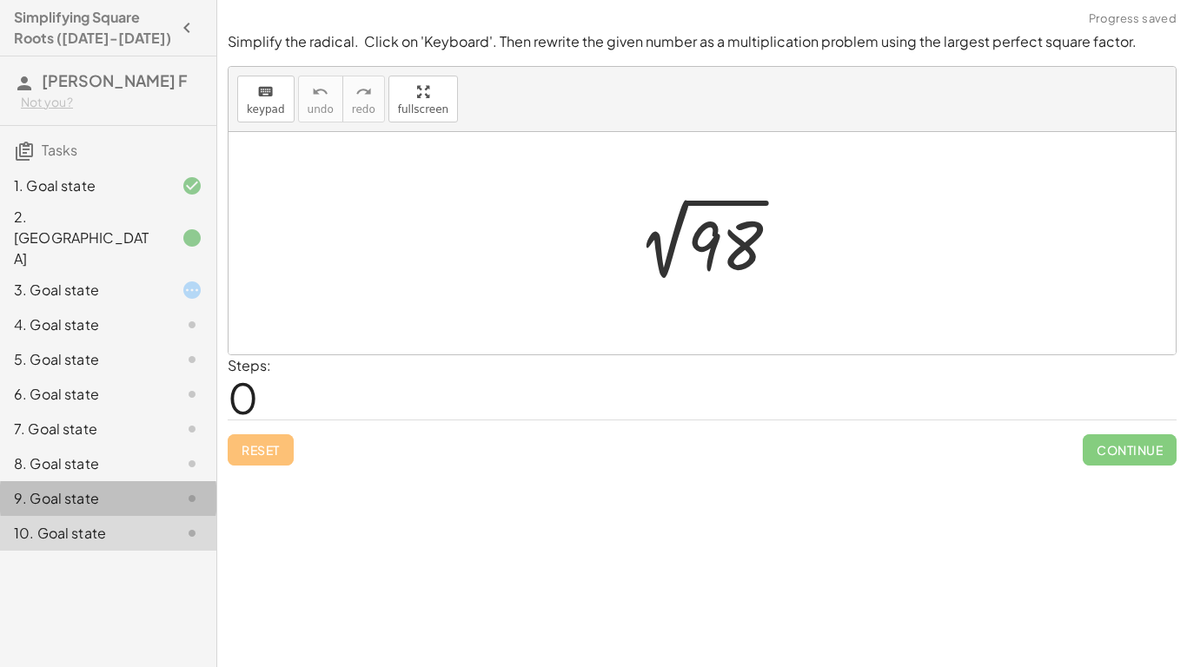
click at [93, 488] on div "9. Goal state" at bounding box center [84, 498] width 140 height 21
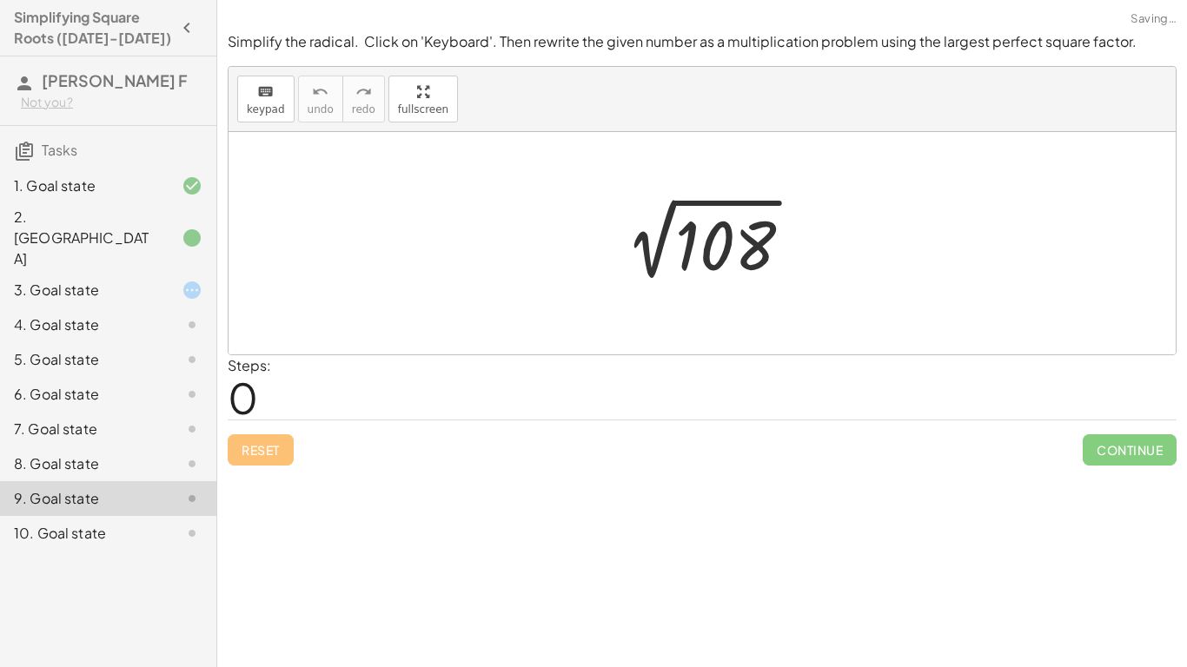
click at [90, 454] on div "8. Goal state" at bounding box center [84, 464] width 140 height 21
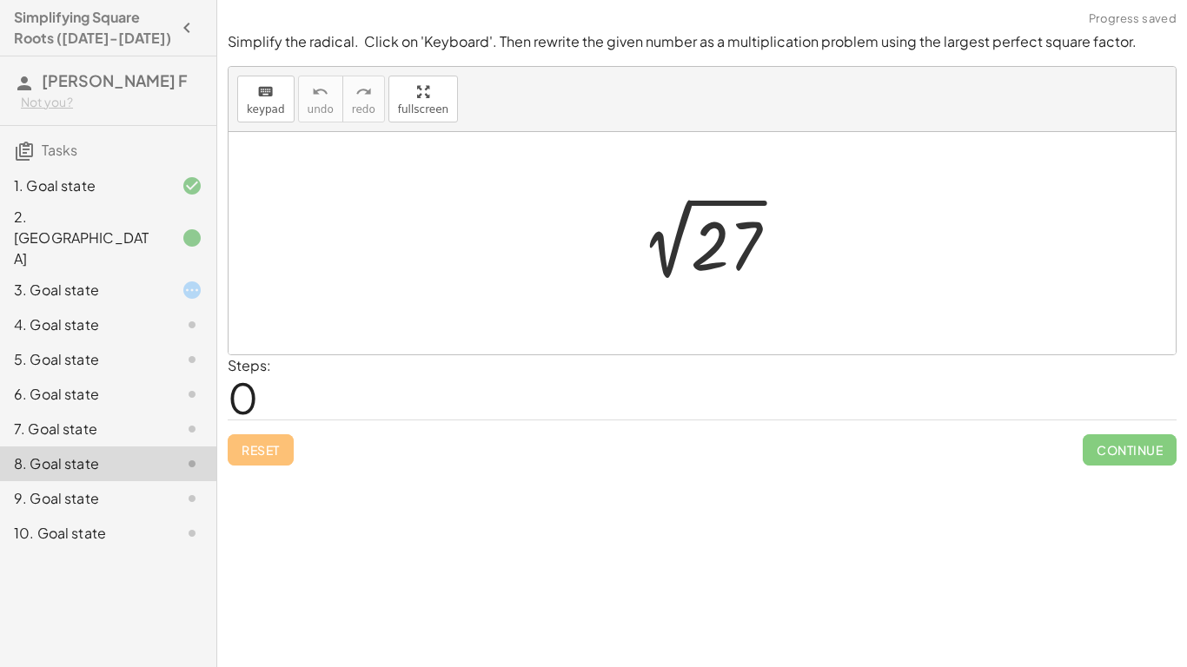
click at [89, 419] on div "7. Goal state" at bounding box center [84, 429] width 140 height 21
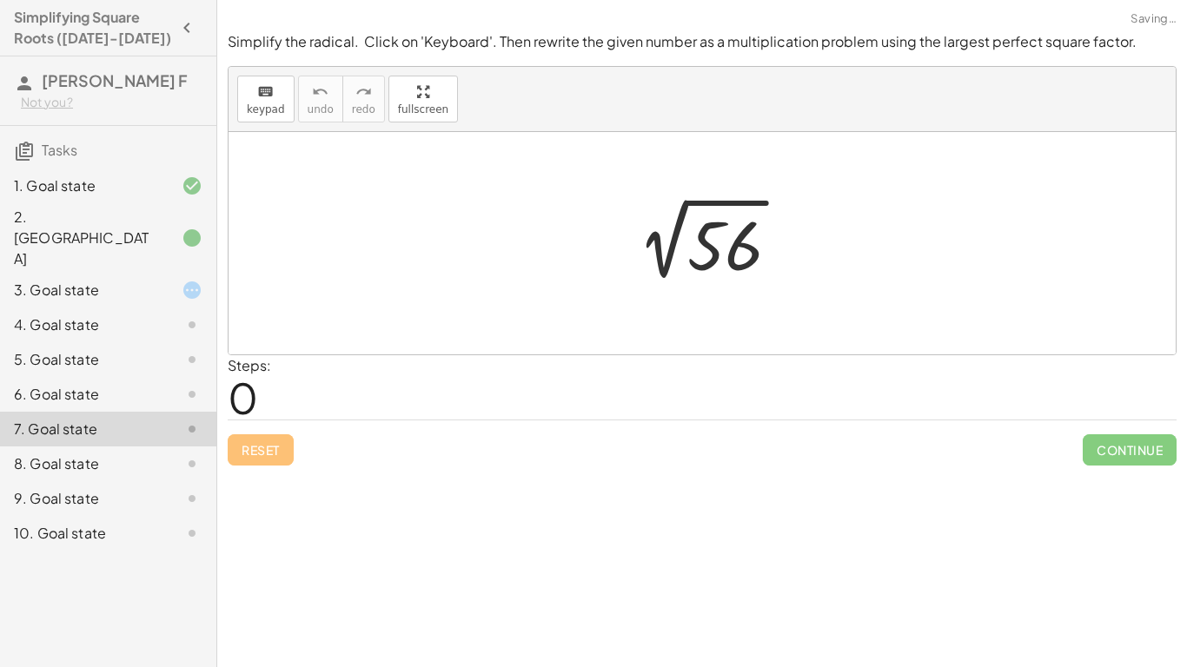
click at [87, 384] on div "6. Goal state" at bounding box center [84, 394] width 140 height 21
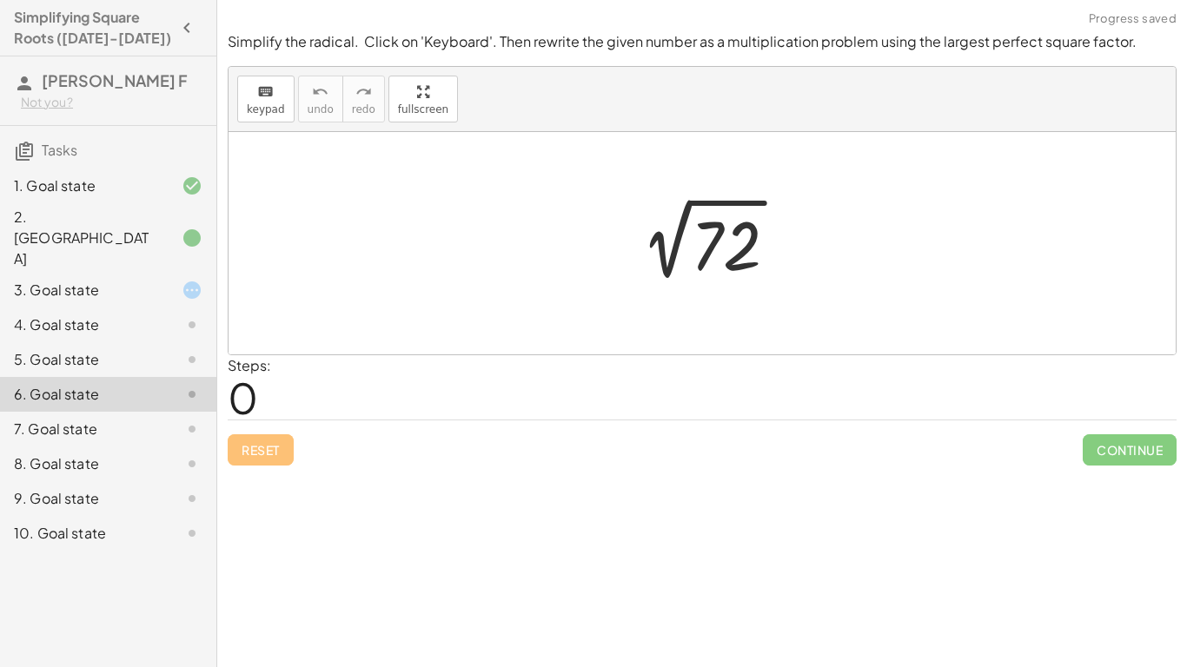
click at [92, 349] on div "5. Goal state" at bounding box center [84, 359] width 140 height 21
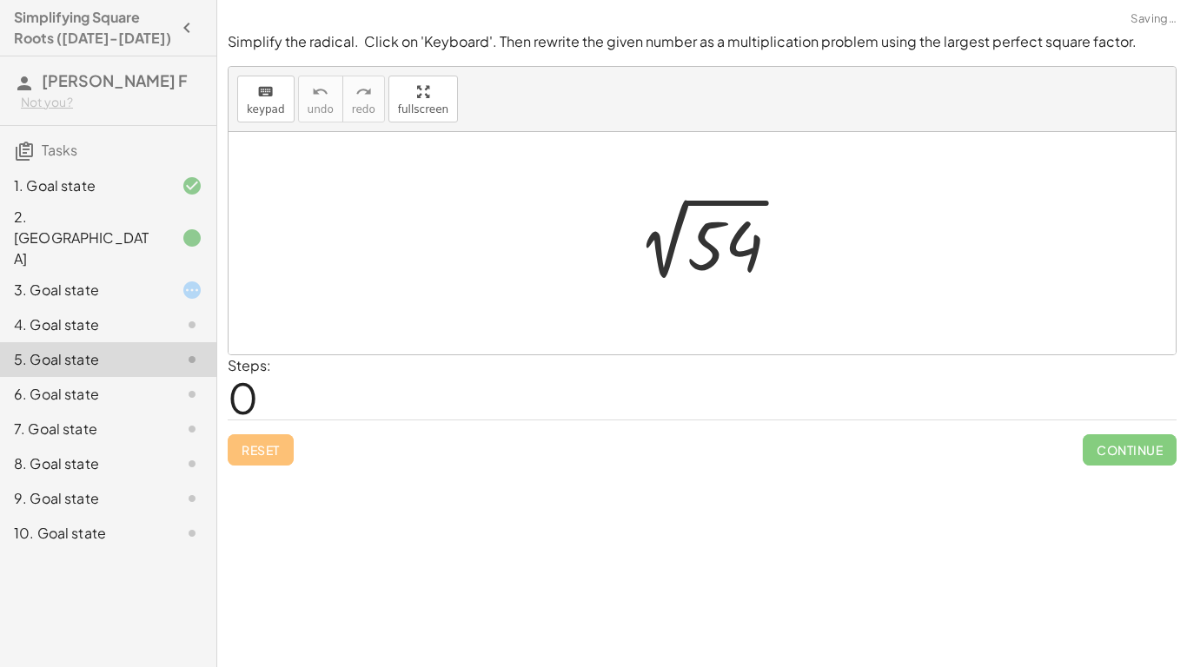
click at [91, 342] on div "3. Goal state" at bounding box center [108, 359] width 216 height 35
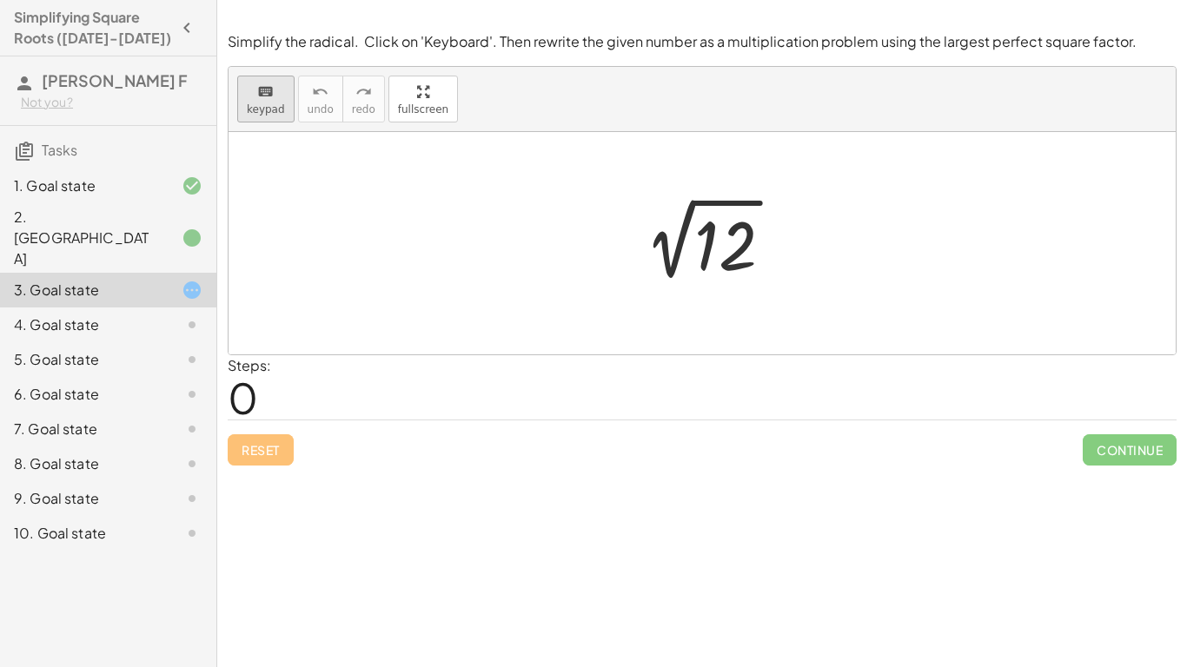
click at [278, 109] on span "keypad" at bounding box center [266, 109] width 38 height 12
click at [712, 258] on div at bounding box center [725, 246] width 63 height 77
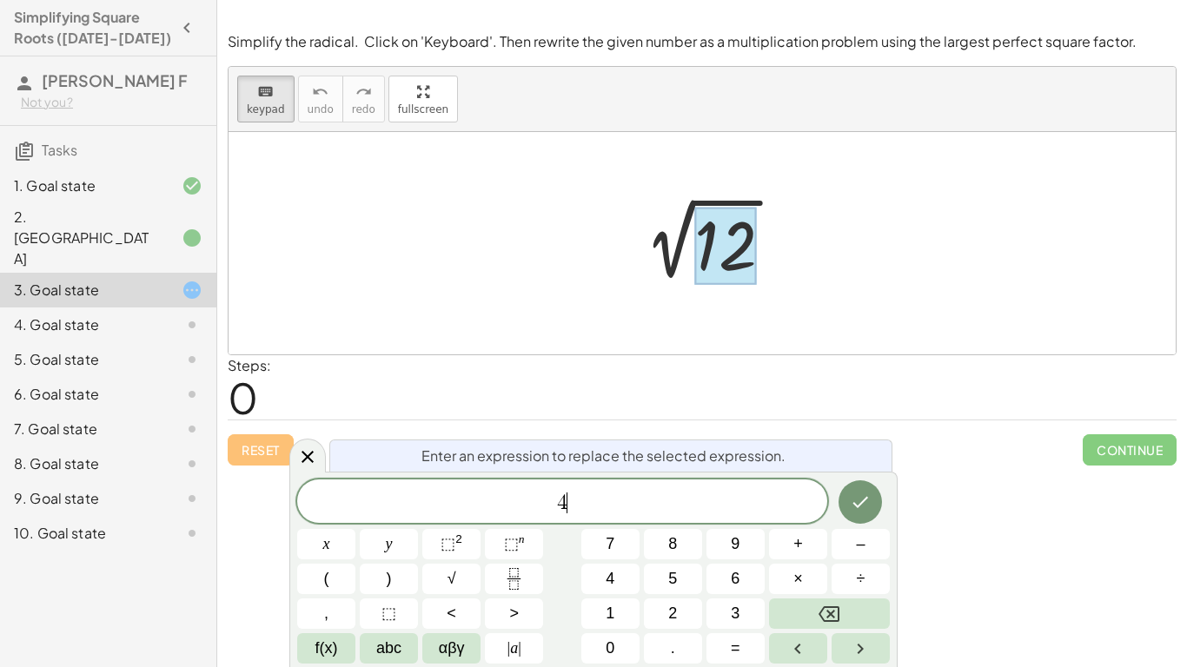
scroll to position [11, 0]
click at [797, 583] on span "×" at bounding box center [798, 578] width 10 height 23
click at [847, 498] on button "Done" at bounding box center [859, 501] width 43 height 43
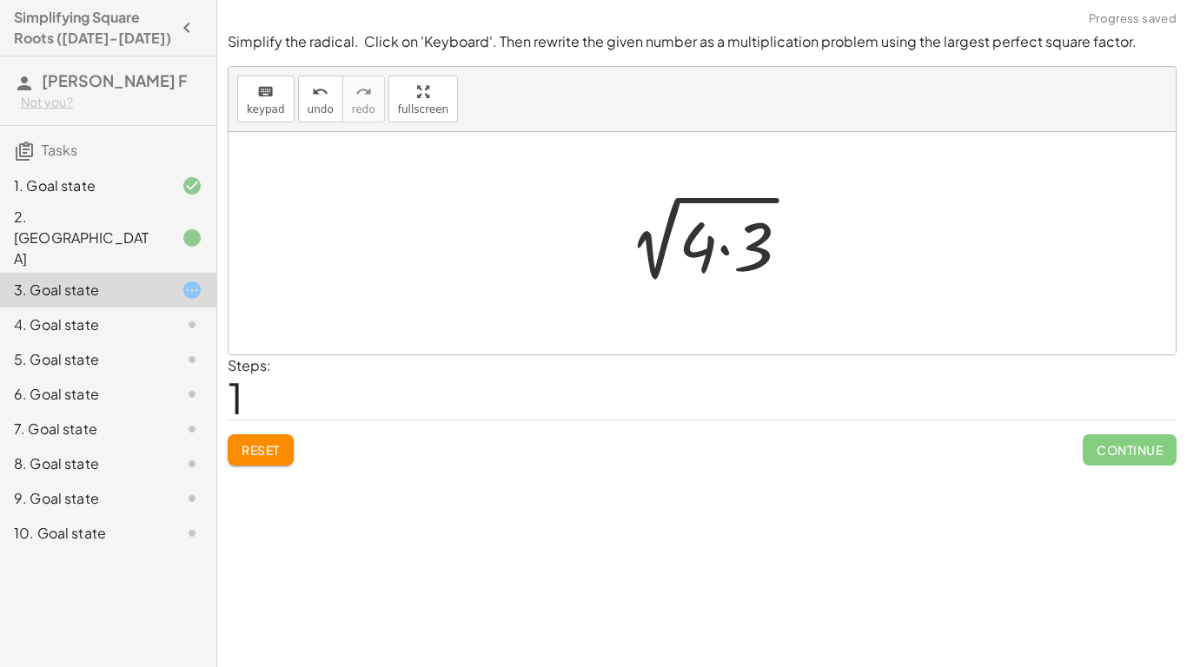
click at [720, 201] on div at bounding box center [709, 243] width 207 height 89
click at [663, 262] on div at bounding box center [709, 243] width 207 height 89
click at [716, 259] on div at bounding box center [709, 243] width 207 height 89
drag, startPoint x: 700, startPoint y: 243, endPoint x: 603, endPoint y: 226, distance: 98.9
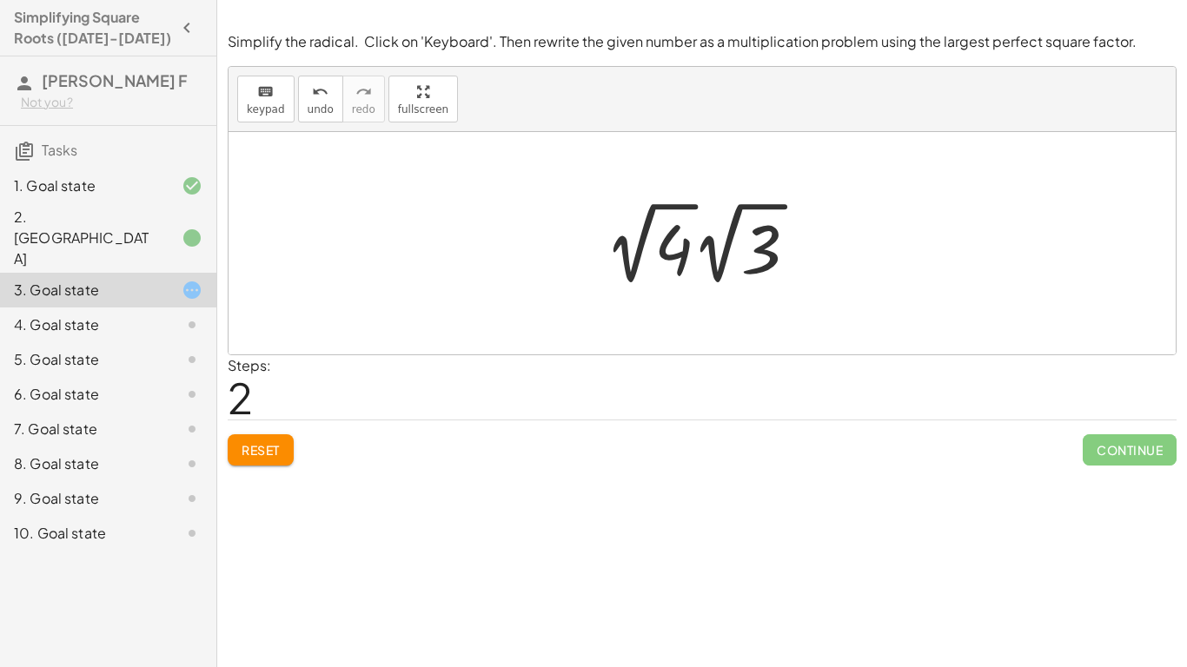
click at [700, 248] on div at bounding box center [708, 243] width 224 height 96
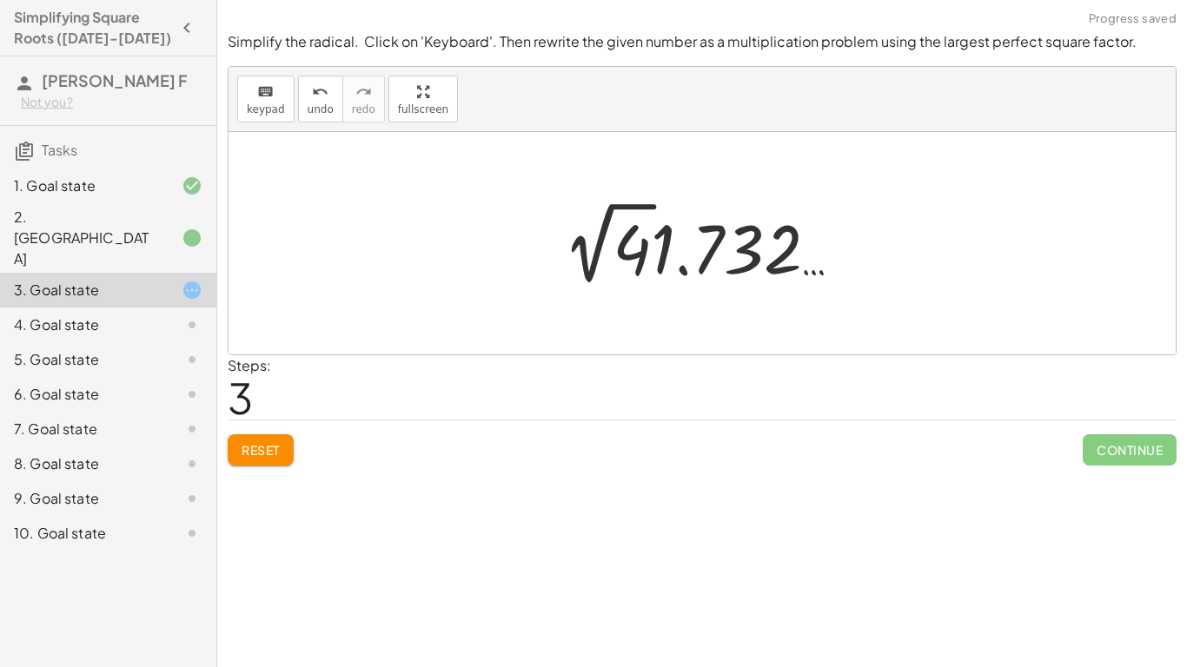
click at [264, 447] on span "Reset" at bounding box center [261, 450] width 38 height 16
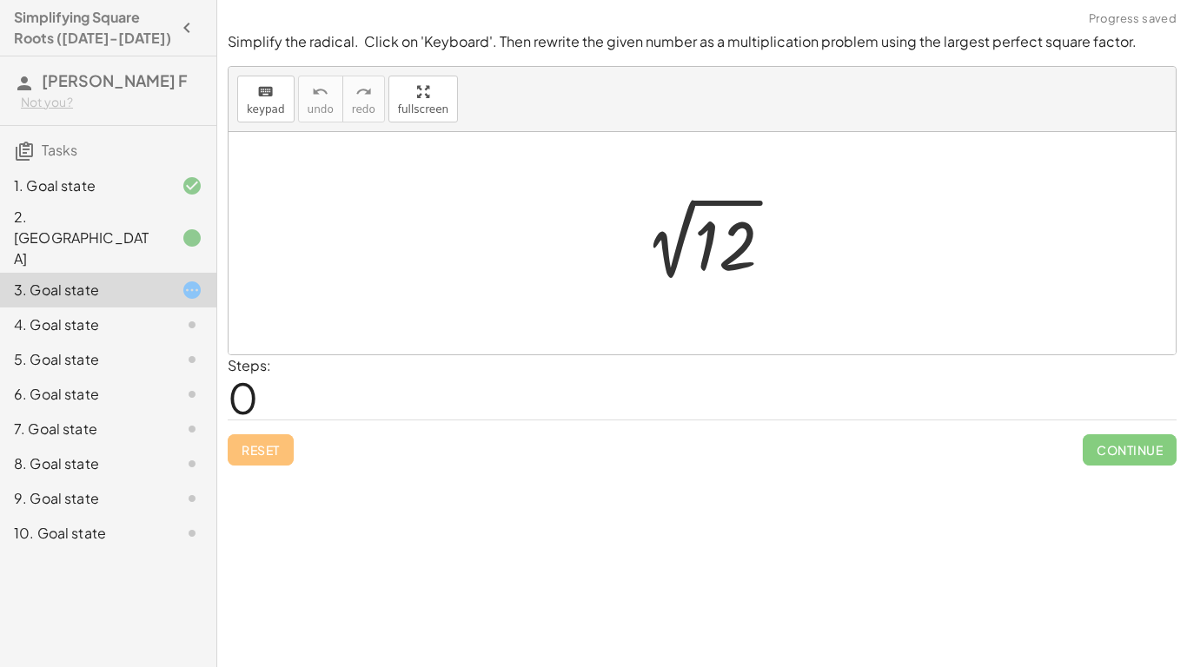
click at [725, 253] on div at bounding box center [708, 244] width 175 height 88
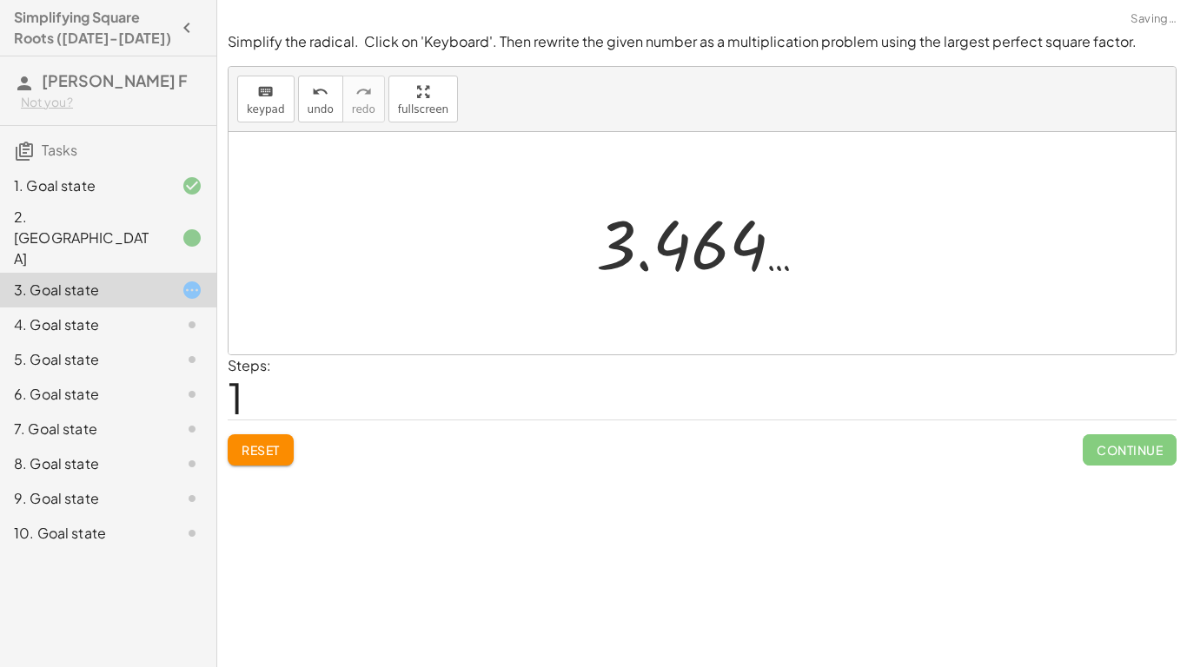
click at [266, 442] on span "Reset" at bounding box center [261, 450] width 38 height 16
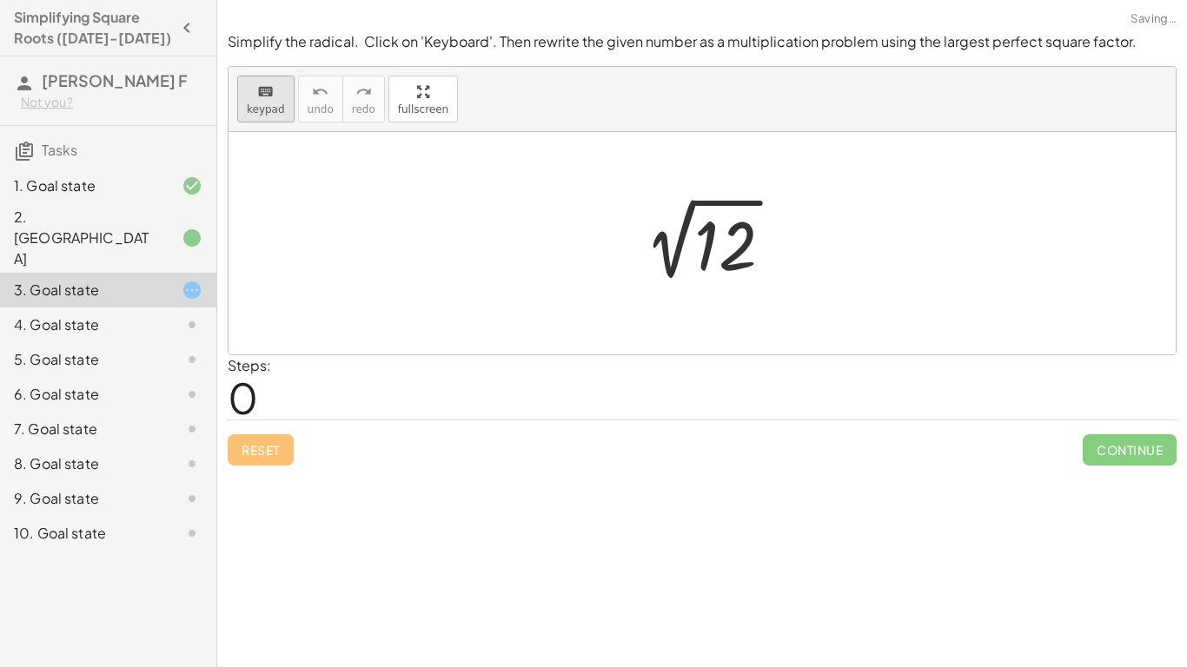
click at [275, 84] on div "keyboard" at bounding box center [266, 91] width 38 height 21
click at [717, 244] on div at bounding box center [725, 246] width 63 height 77
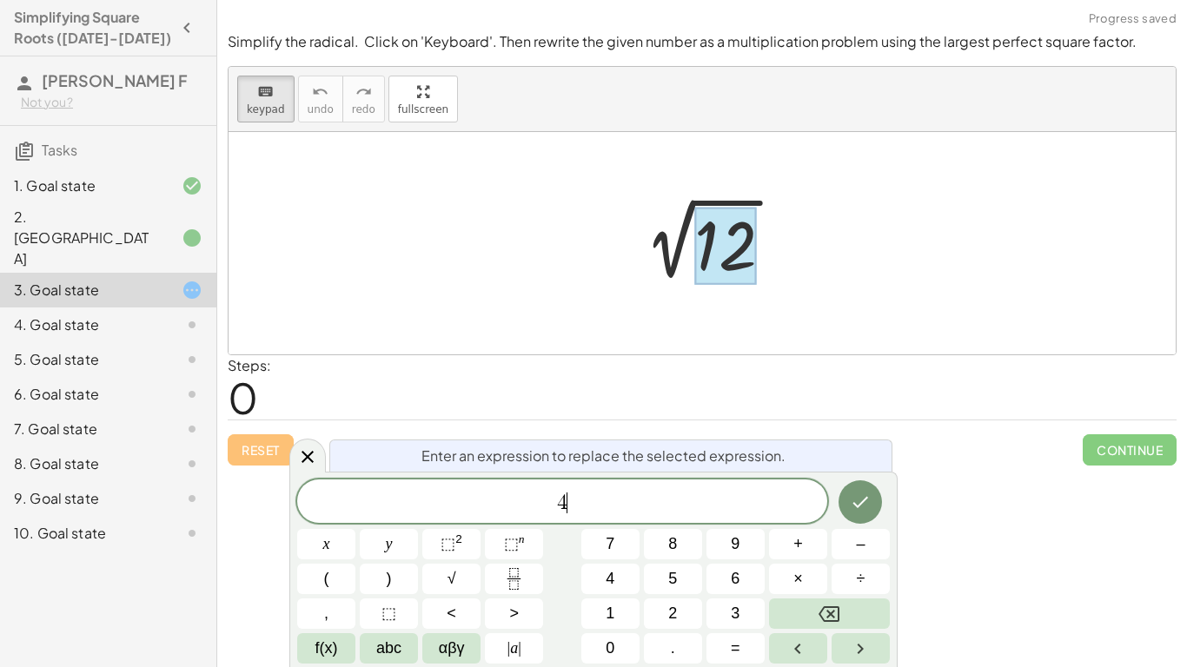
scroll to position [14, 0]
click at [802, 586] on span "×" at bounding box center [798, 578] width 10 height 23
click at [867, 495] on icon "Done" at bounding box center [860, 502] width 21 height 21
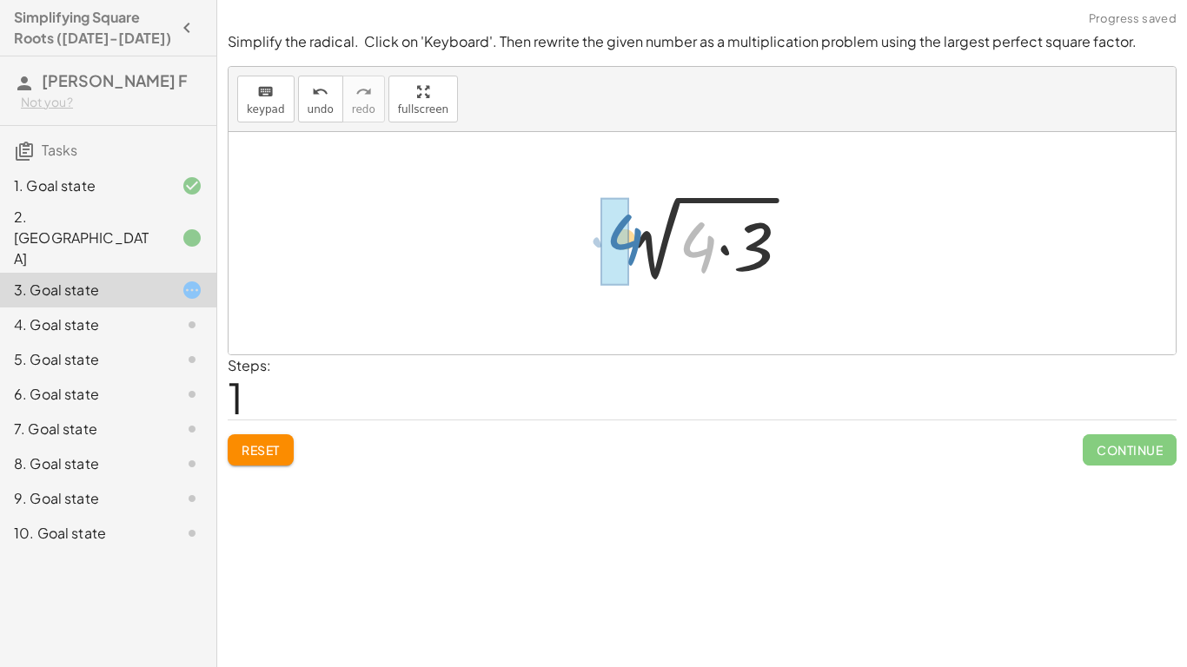
drag, startPoint x: 708, startPoint y: 250, endPoint x: 620, endPoint y: 241, distance: 88.3
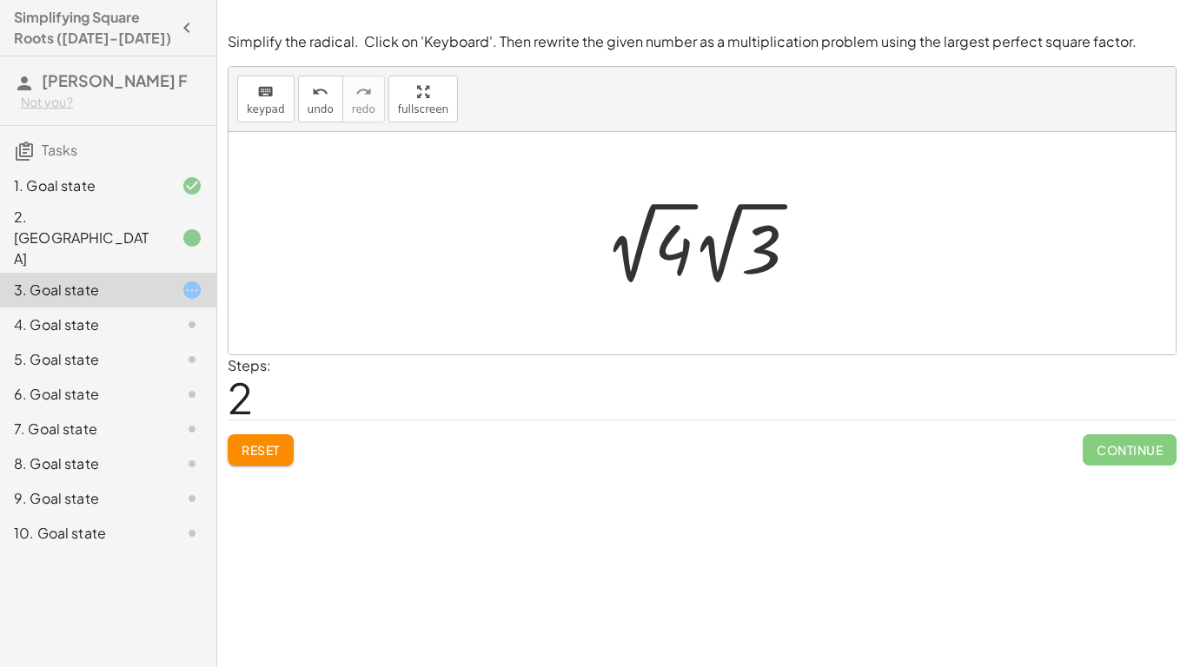
click at [705, 182] on div at bounding box center [702, 243] width 947 height 222
drag, startPoint x: 769, startPoint y: 258, endPoint x: 781, endPoint y: 269, distance: 16.6
click at [781, 269] on div at bounding box center [708, 243] width 224 height 96
click at [695, 238] on div at bounding box center [708, 243] width 224 height 96
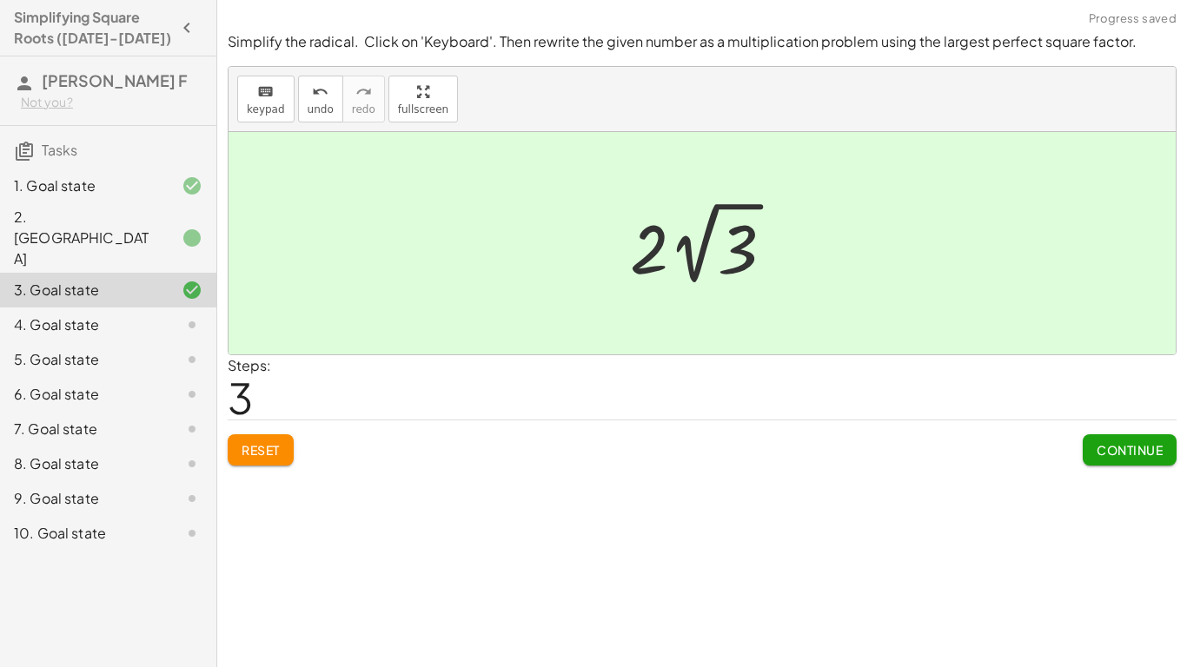
click at [1114, 454] on span "Continue" at bounding box center [1130, 450] width 66 height 16
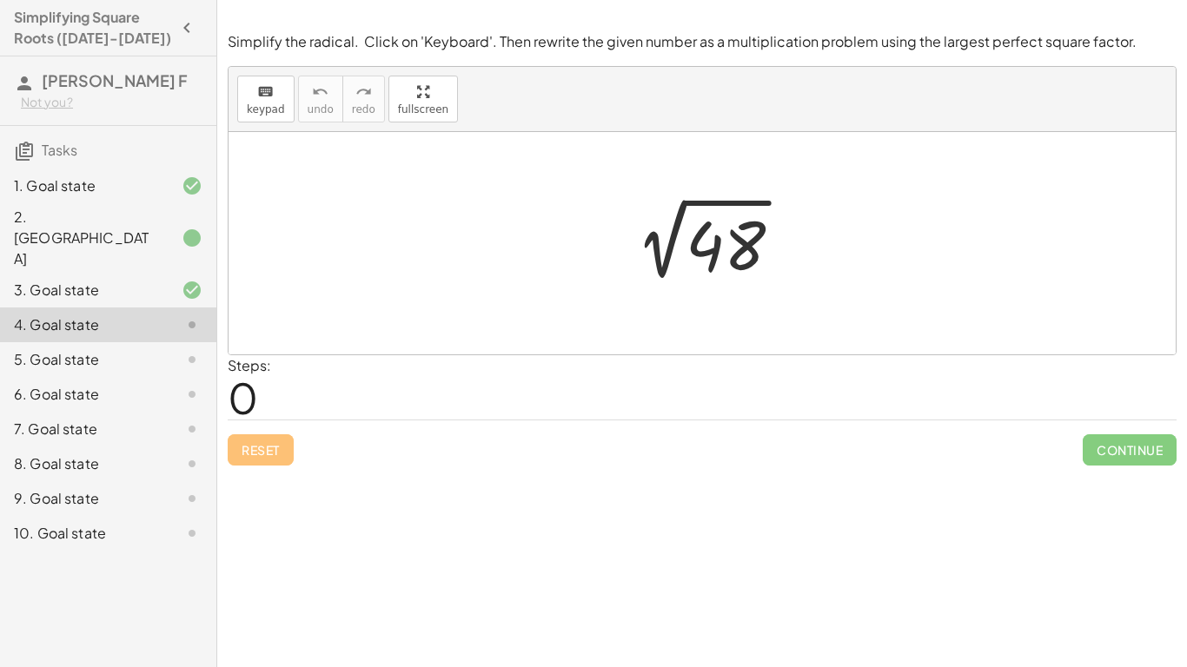
click at [736, 254] on div at bounding box center [709, 244] width 192 height 88
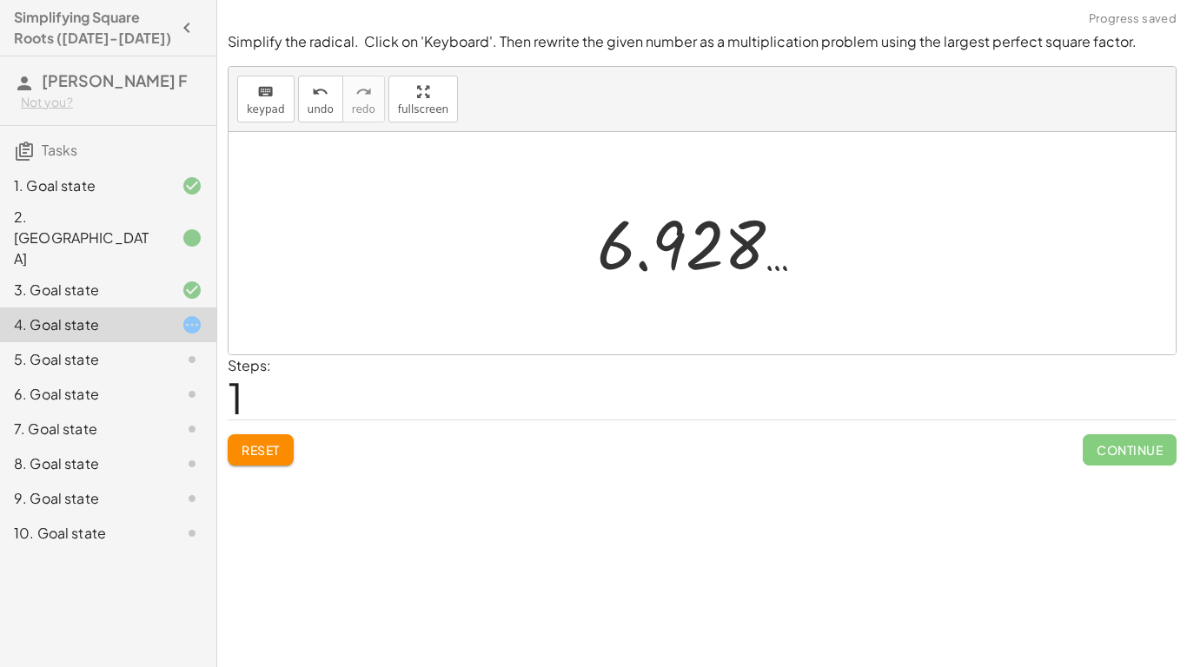
click at [273, 442] on span "Reset" at bounding box center [261, 450] width 38 height 16
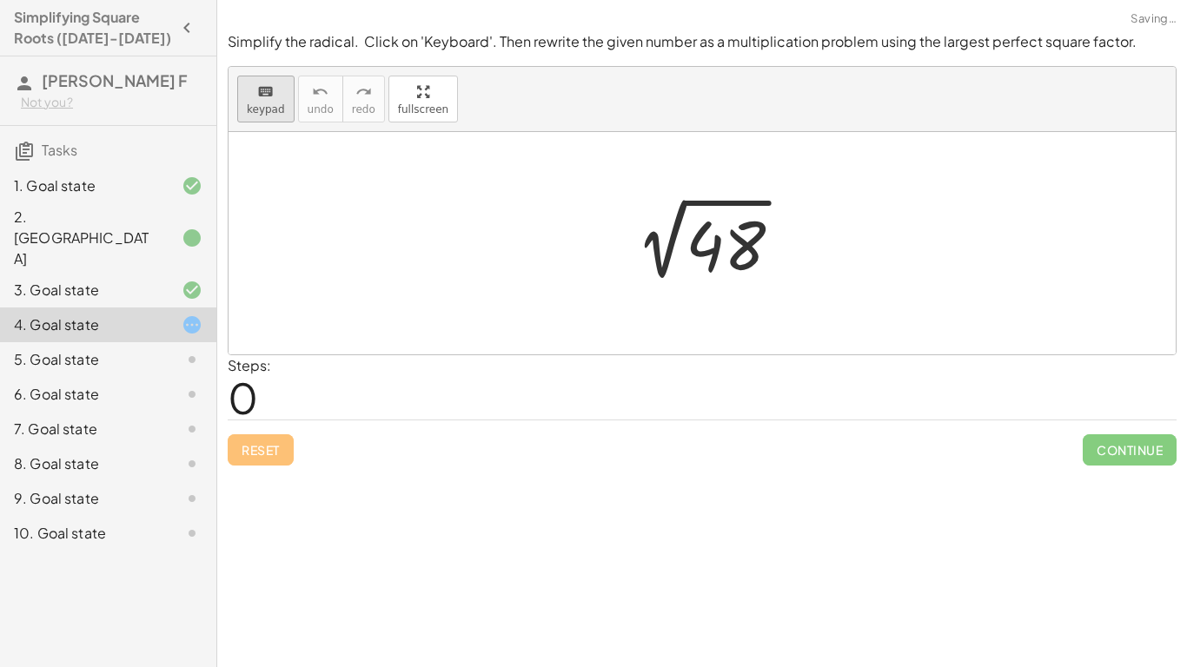
click at [274, 101] on button "keyboard keypad" at bounding box center [265, 99] width 57 height 47
click at [704, 242] on div at bounding box center [726, 246] width 80 height 77
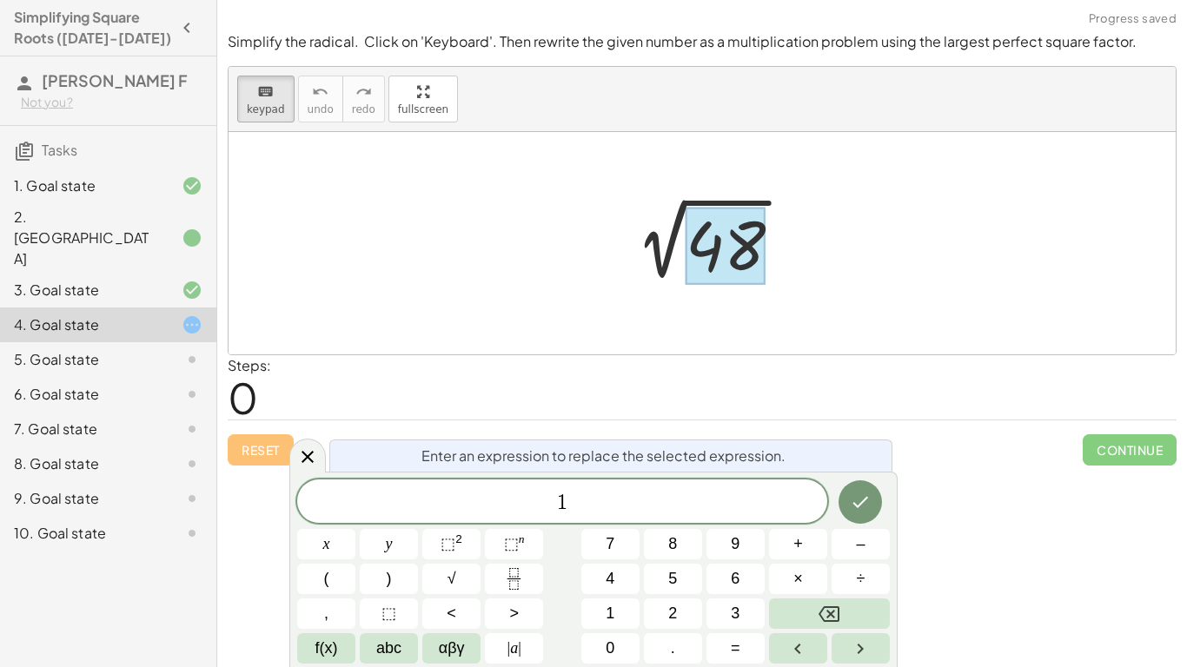
scroll to position [17, 0]
click at [788, 577] on button "×" at bounding box center [798, 579] width 58 height 30
click at [735, 606] on span "3" at bounding box center [735, 613] width 9 height 23
click at [865, 505] on icon "Done" at bounding box center [860, 502] width 21 height 21
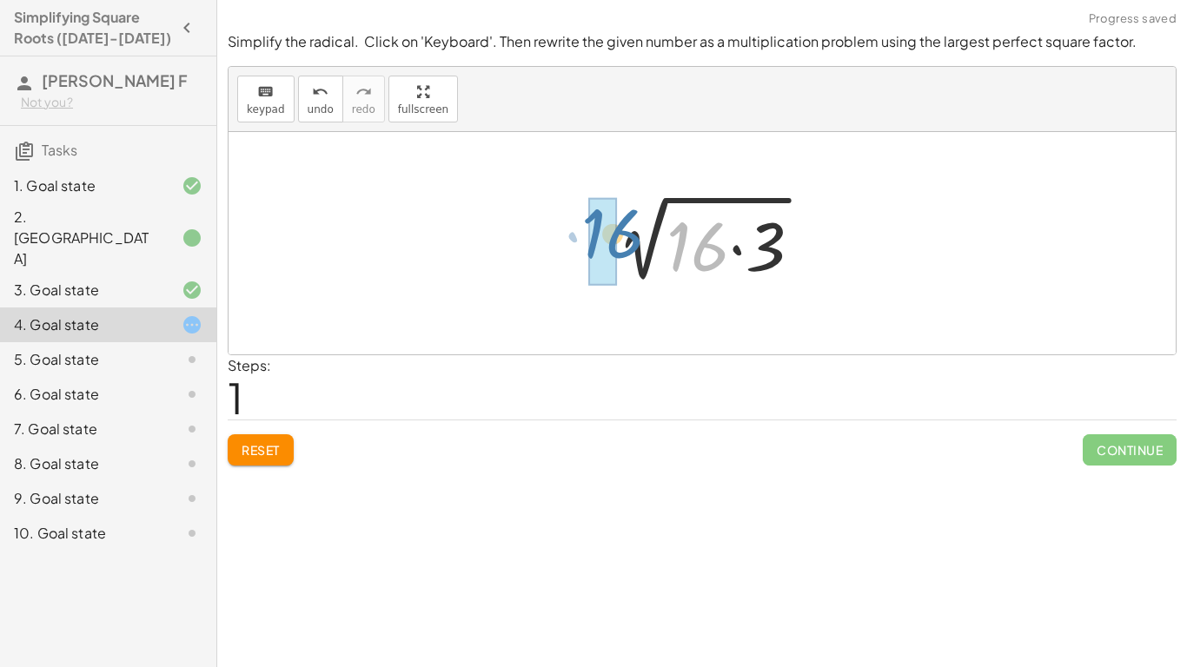
drag, startPoint x: 705, startPoint y: 235, endPoint x: 611, endPoint y: 222, distance: 94.7
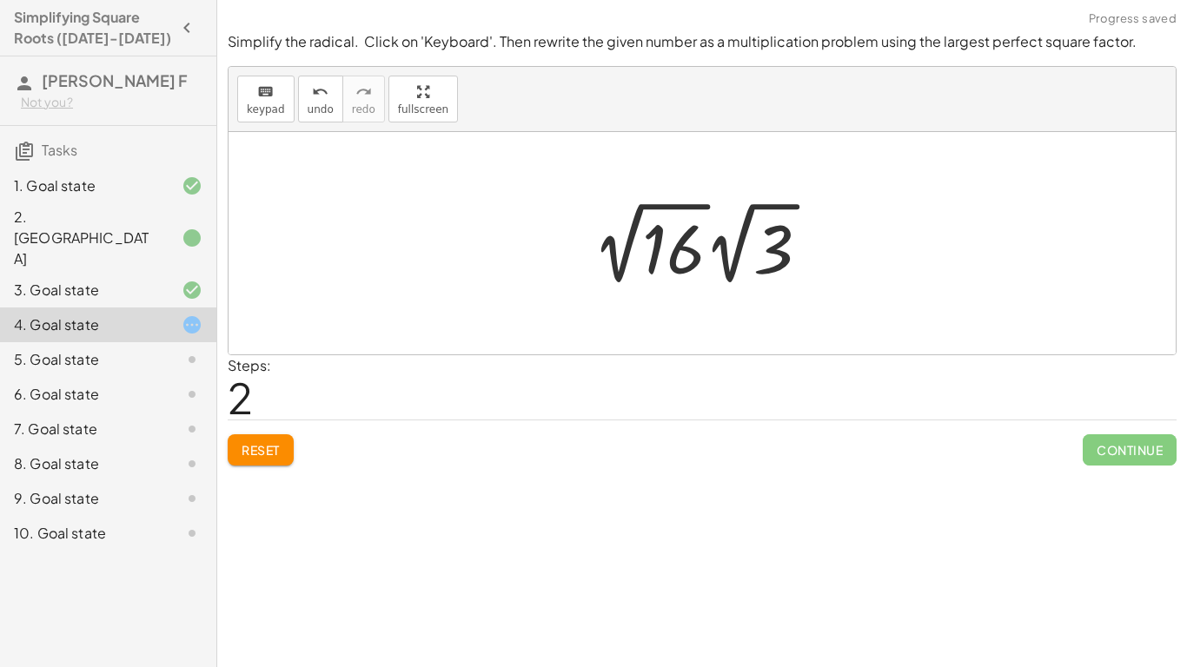
click at [710, 225] on div at bounding box center [708, 243] width 248 height 96
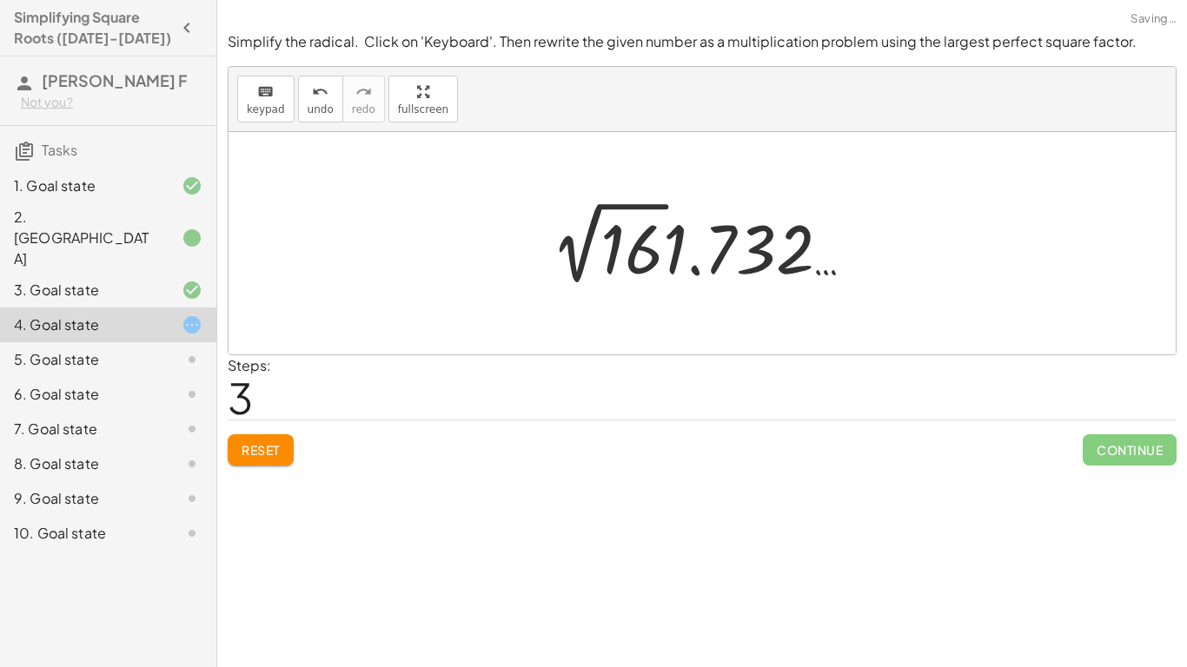
click at [281, 447] on button "Reset" at bounding box center [261, 449] width 66 height 31
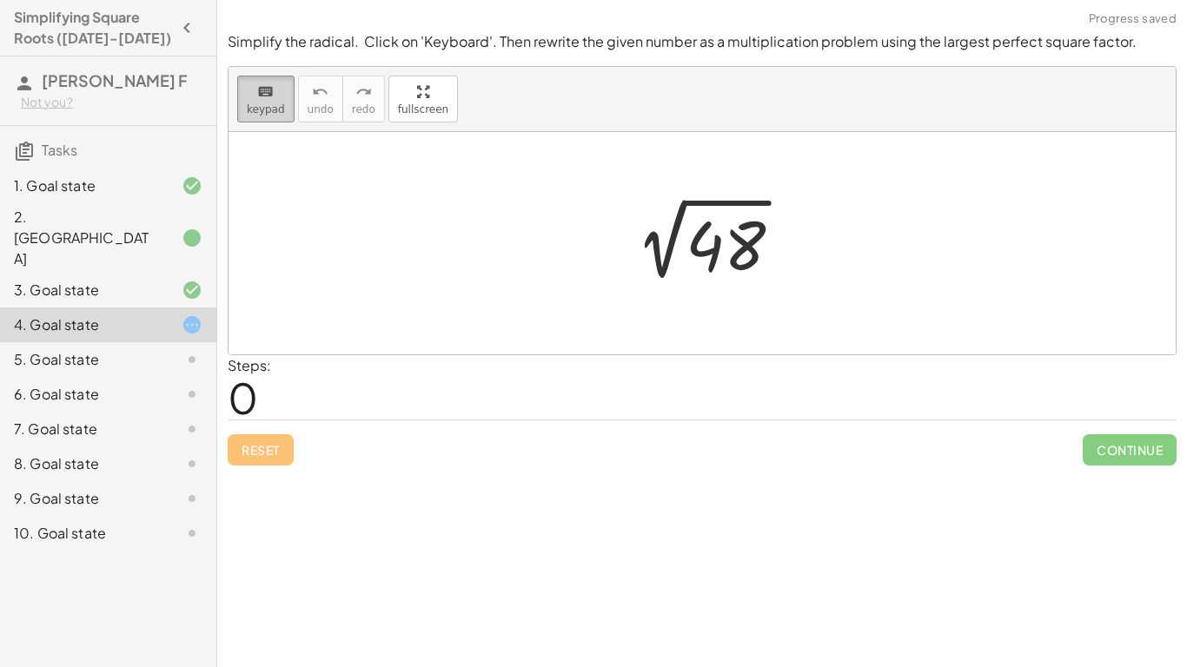
click at [253, 100] on div "keyboard" at bounding box center [266, 91] width 38 height 21
click at [717, 266] on div at bounding box center [726, 246] width 80 height 77
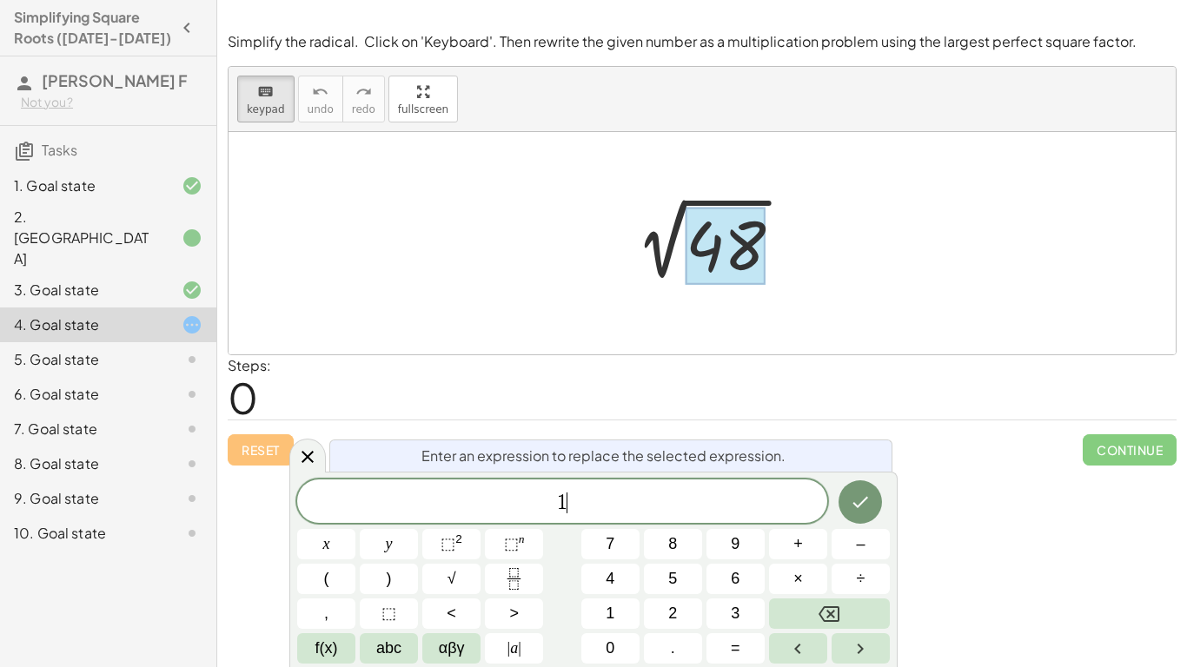
scroll to position [20, 0]
click at [791, 589] on button "×" at bounding box center [798, 579] width 58 height 30
click at [739, 613] on span "3" at bounding box center [735, 613] width 9 height 23
click at [865, 512] on icon "Done" at bounding box center [860, 502] width 21 height 21
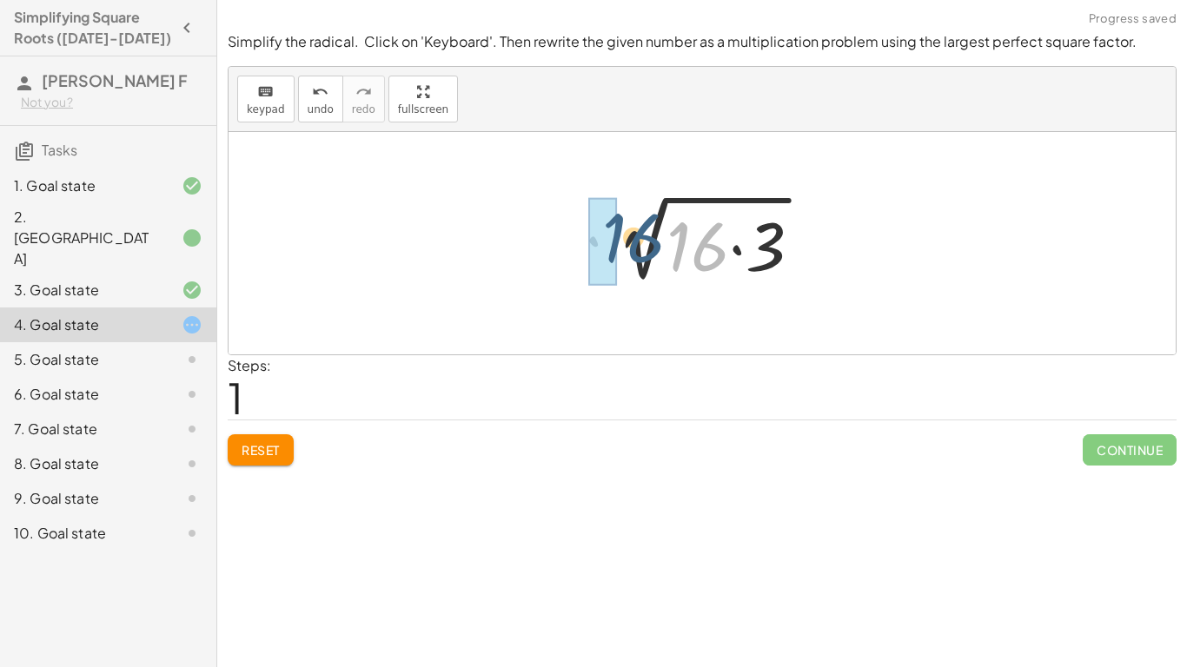
drag, startPoint x: 706, startPoint y: 262, endPoint x: 608, endPoint y: 254, distance: 97.7
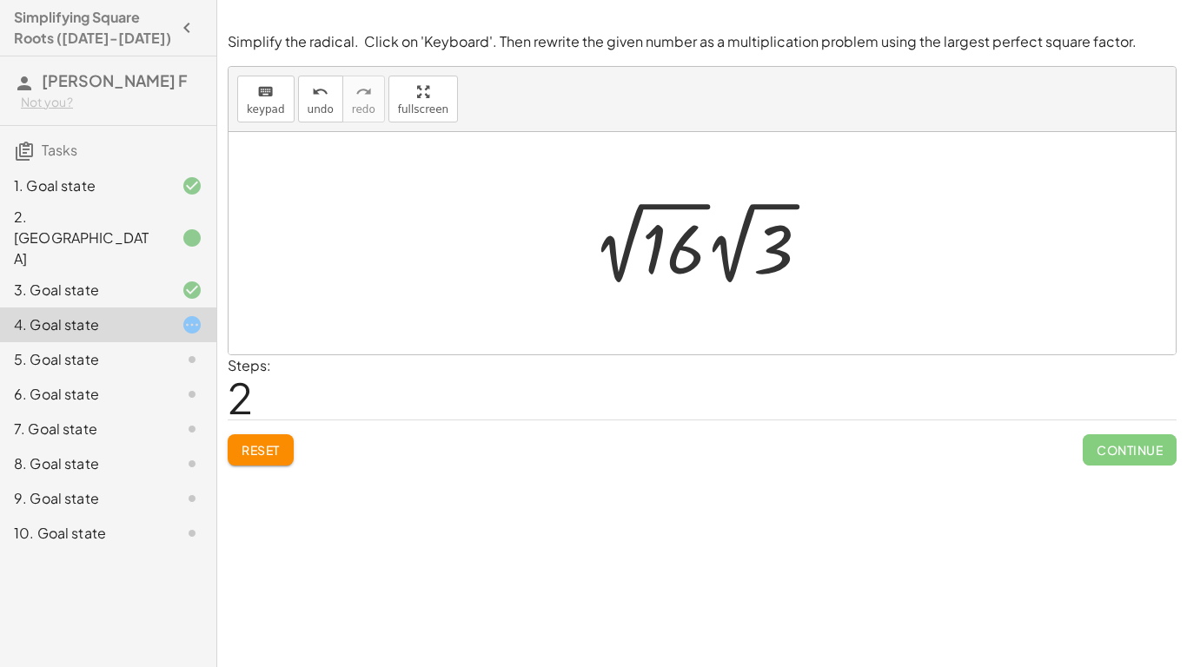
click at [701, 241] on div at bounding box center [708, 243] width 248 height 96
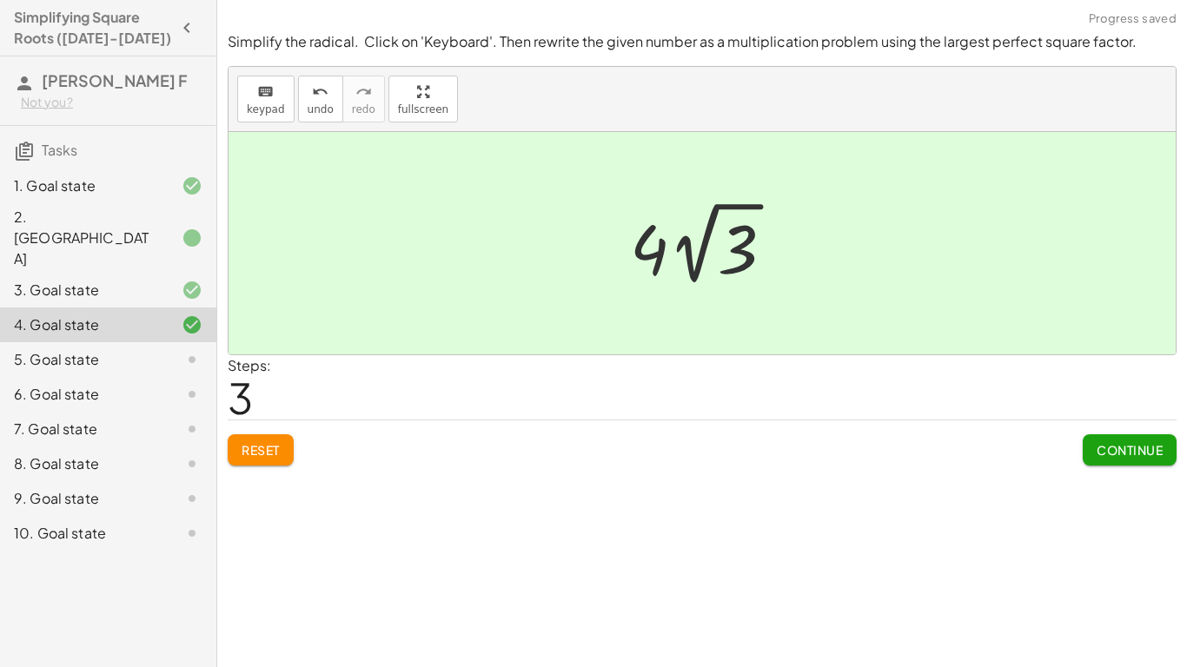
click at [1135, 460] on button "Continue" at bounding box center [1130, 449] width 94 height 31
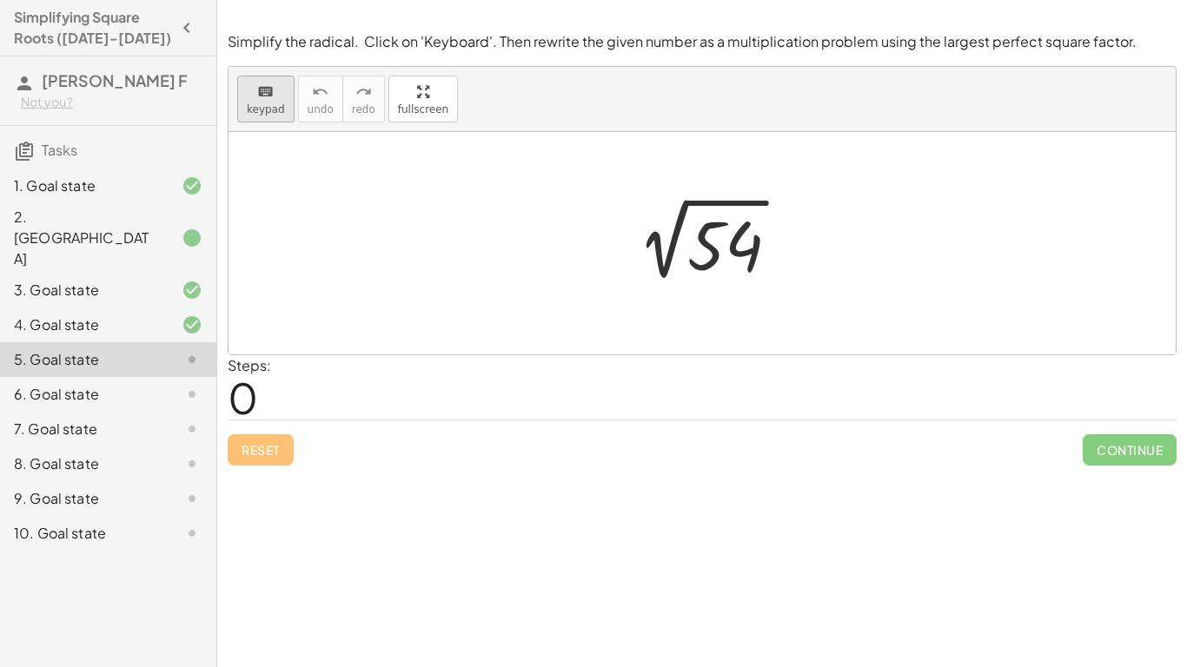
click at [257, 83] on icon "keyboard" at bounding box center [265, 92] width 17 height 21
click at [724, 262] on div at bounding box center [725, 246] width 76 height 77
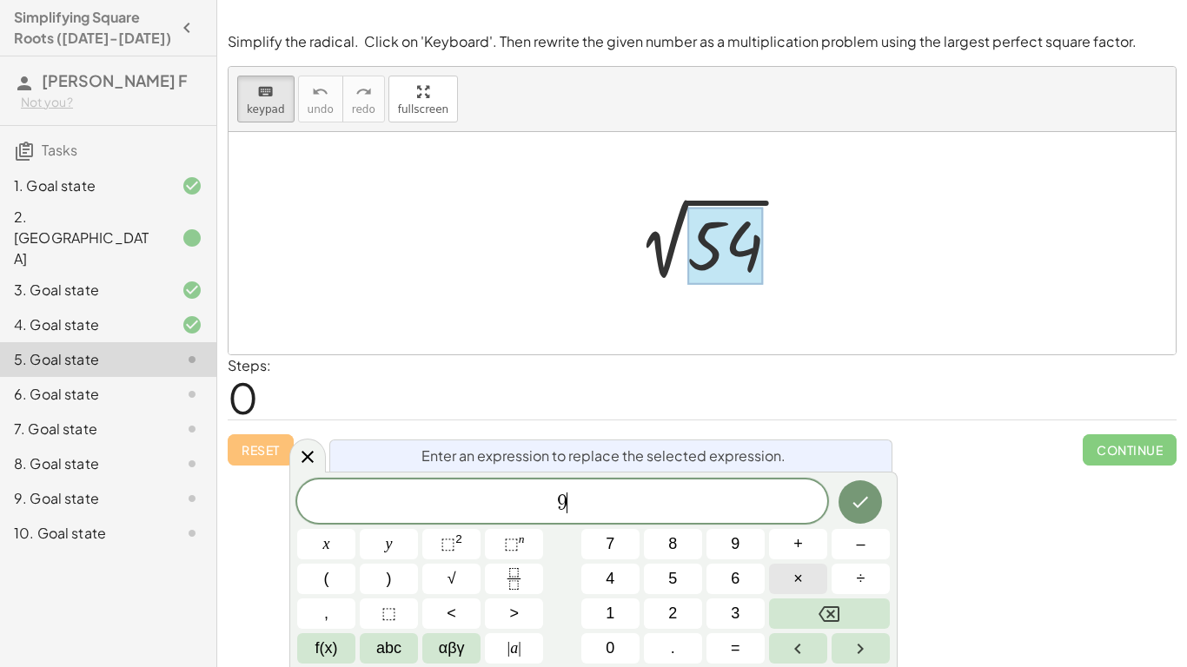
click at [779, 589] on button "×" at bounding box center [798, 579] width 58 height 30
click at [752, 589] on button "6" at bounding box center [735, 579] width 58 height 30
click at [868, 507] on icon "Done" at bounding box center [860, 502] width 21 height 21
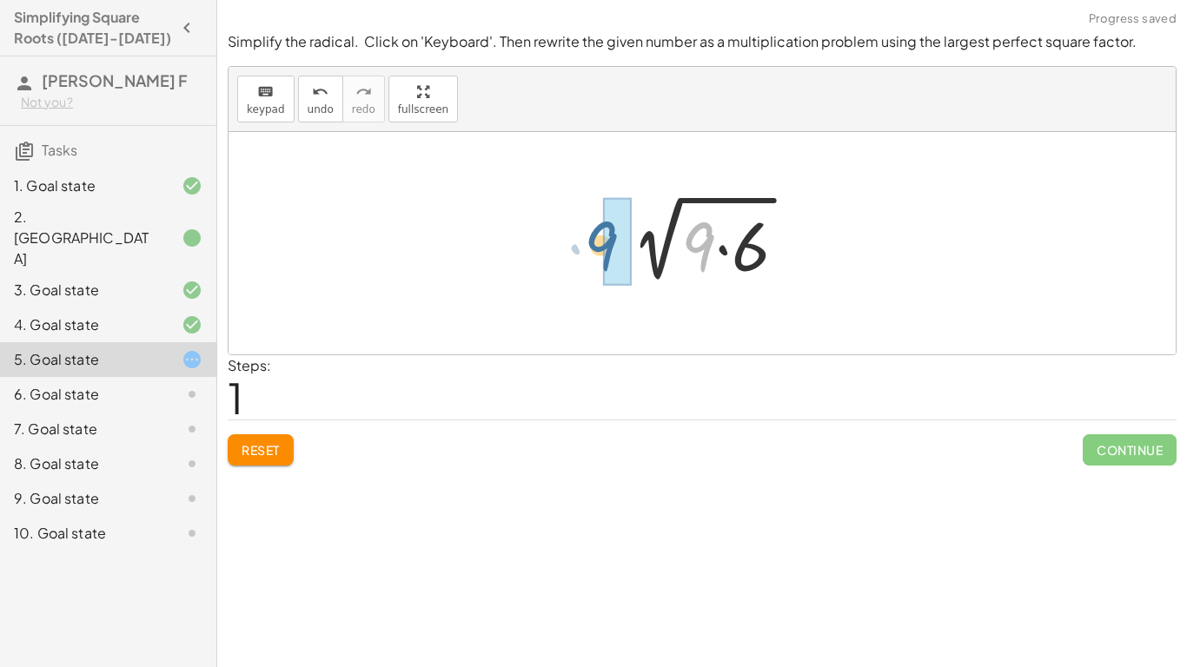
drag, startPoint x: 700, startPoint y: 249, endPoint x: 600, endPoint y: 248, distance: 99.9
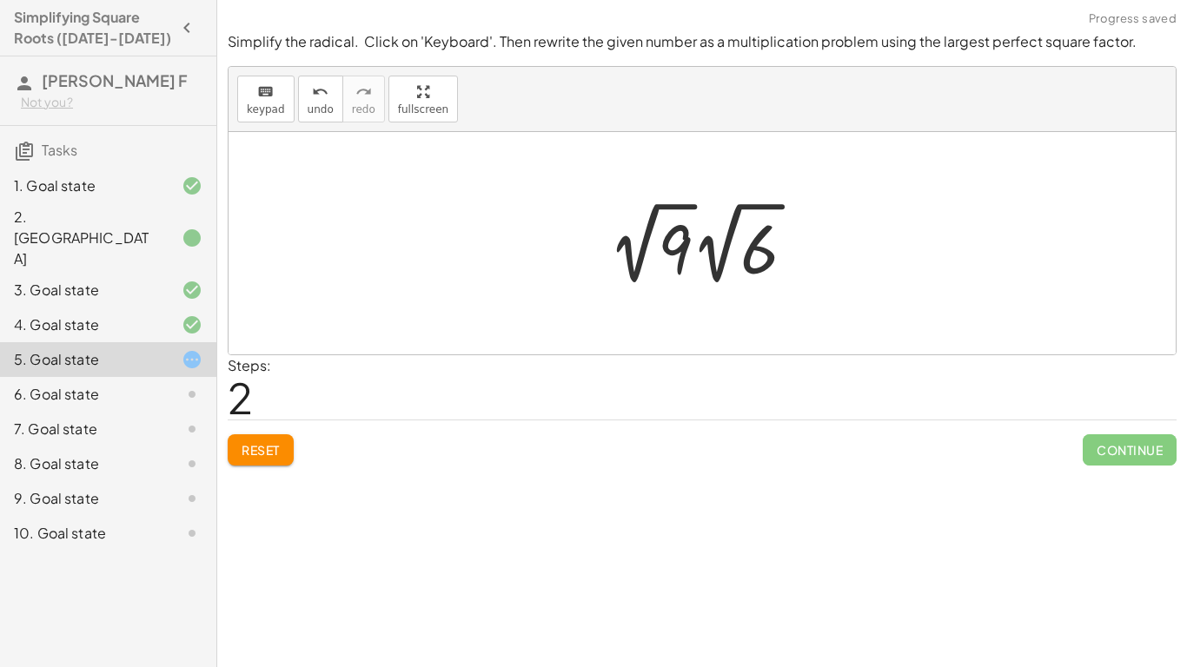
click at [692, 248] on div at bounding box center [709, 243] width 219 height 96
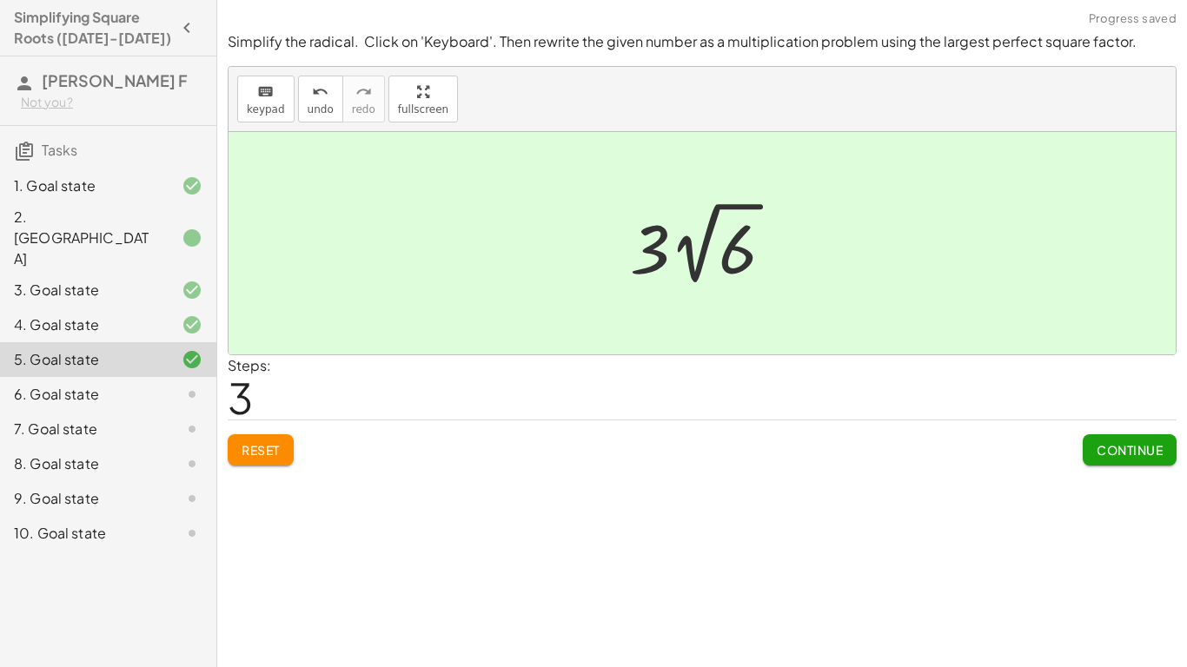
click at [1126, 454] on span "Continue" at bounding box center [1130, 450] width 66 height 16
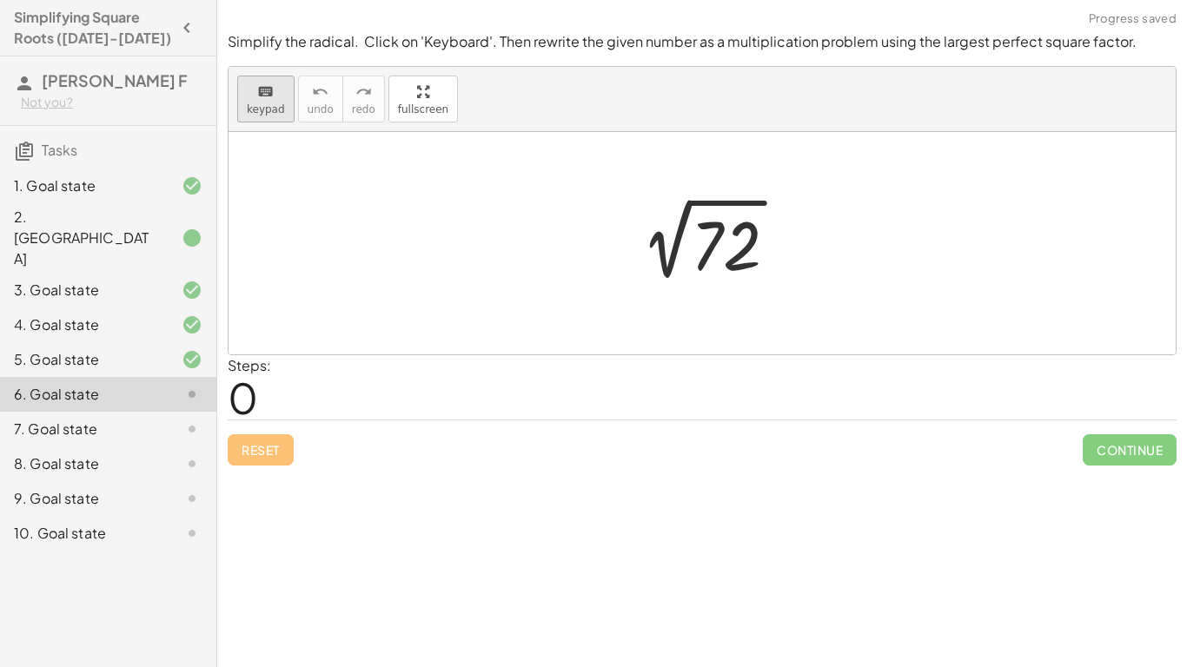
click at [275, 105] on span "keypad" at bounding box center [266, 109] width 38 height 12
click at [721, 258] on div at bounding box center [726, 246] width 70 height 77
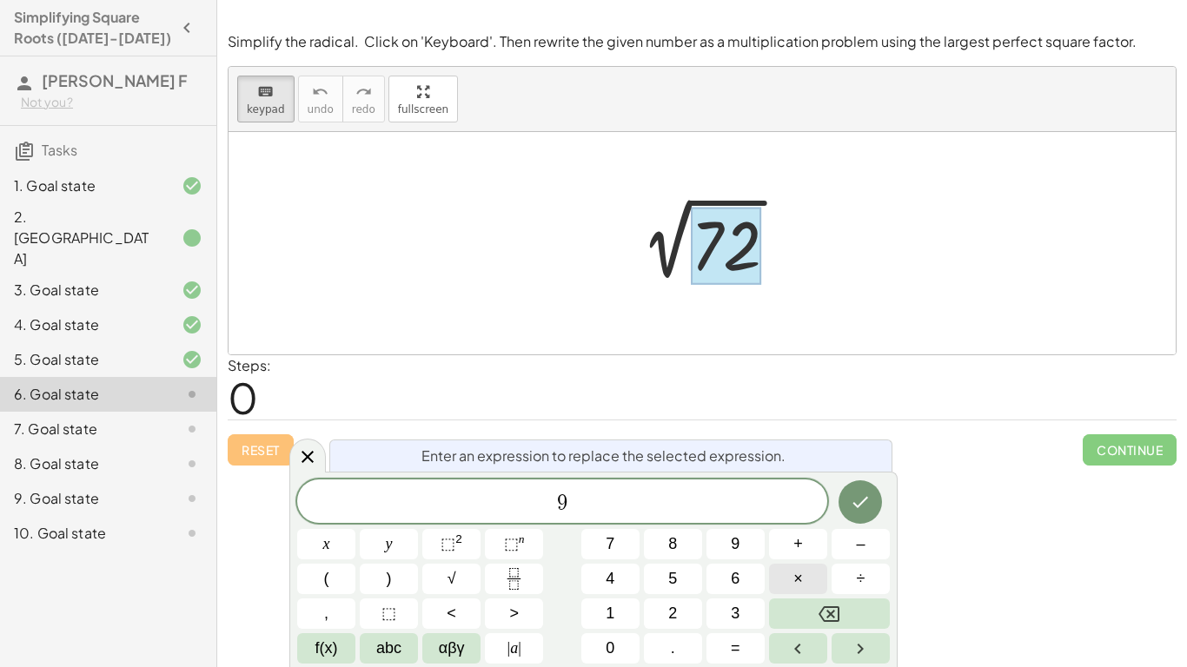
click at [797, 573] on span "×" at bounding box center [798, 578] width 10 height 23
click at [679, 542] on button "8" at bounding box center [673, 544] width 58 height 30
click at [859, 499] on icon "Done" at bounding box center [860, 502] width 21 height 21
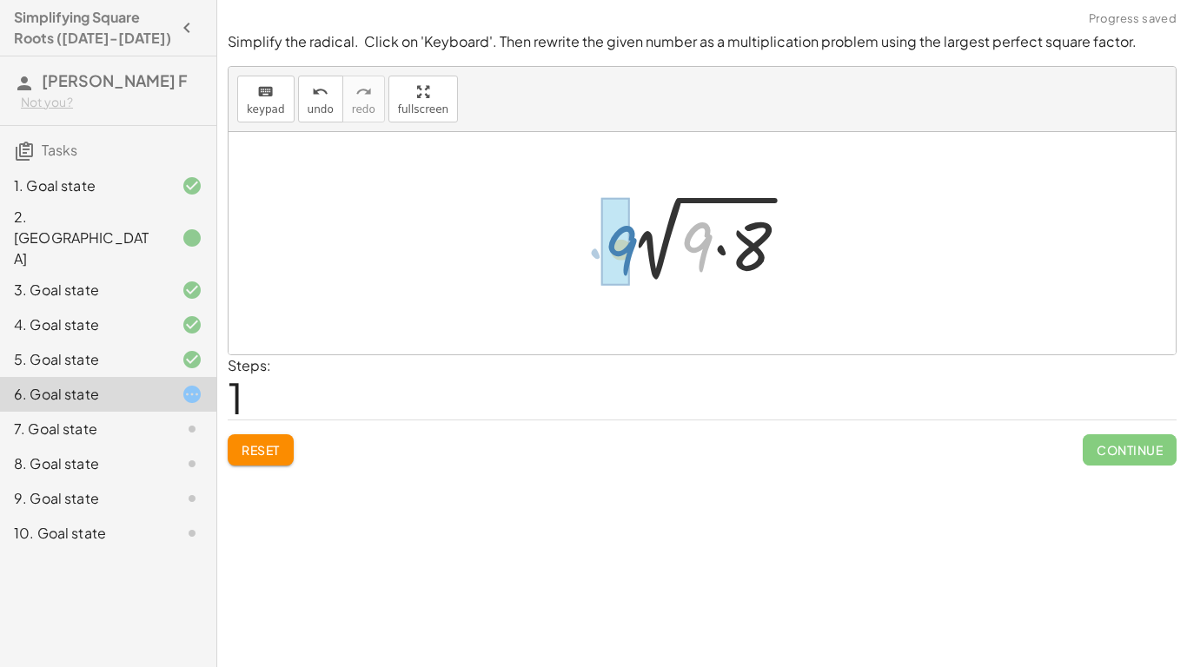
drag, startPoint x: 698, startPoint y: 251, endPoint x: 618, endPoint y: 255, distance: 80.0
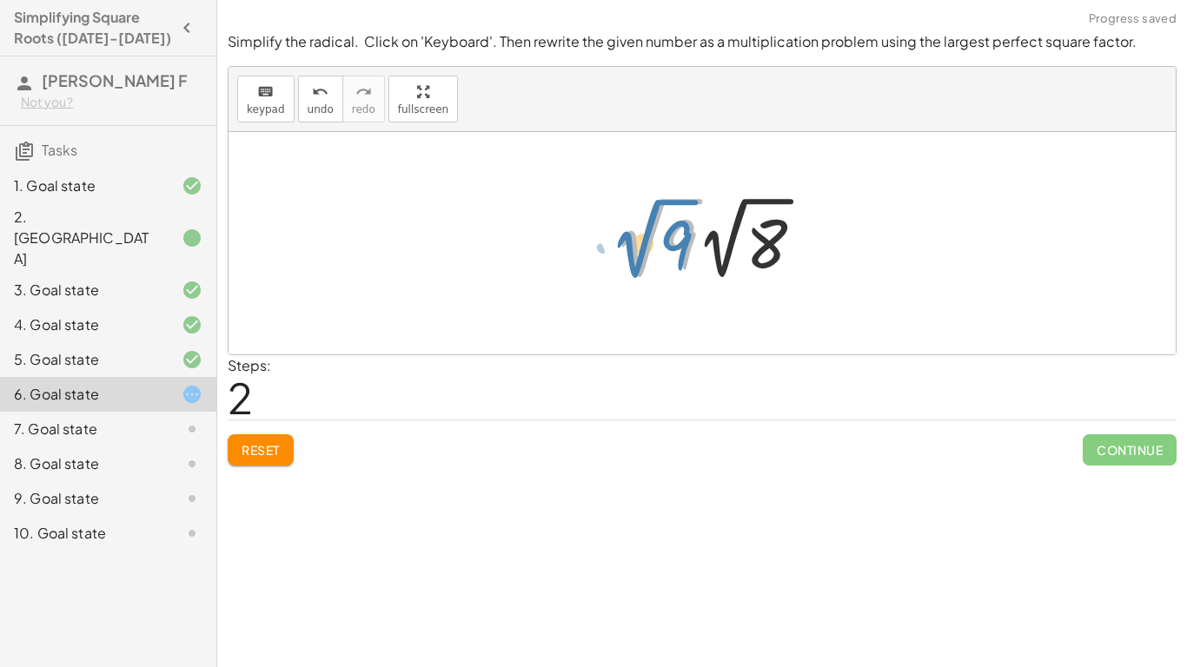
click at [613, 255] on div at bounding box center [716, 238] width 222 height 96
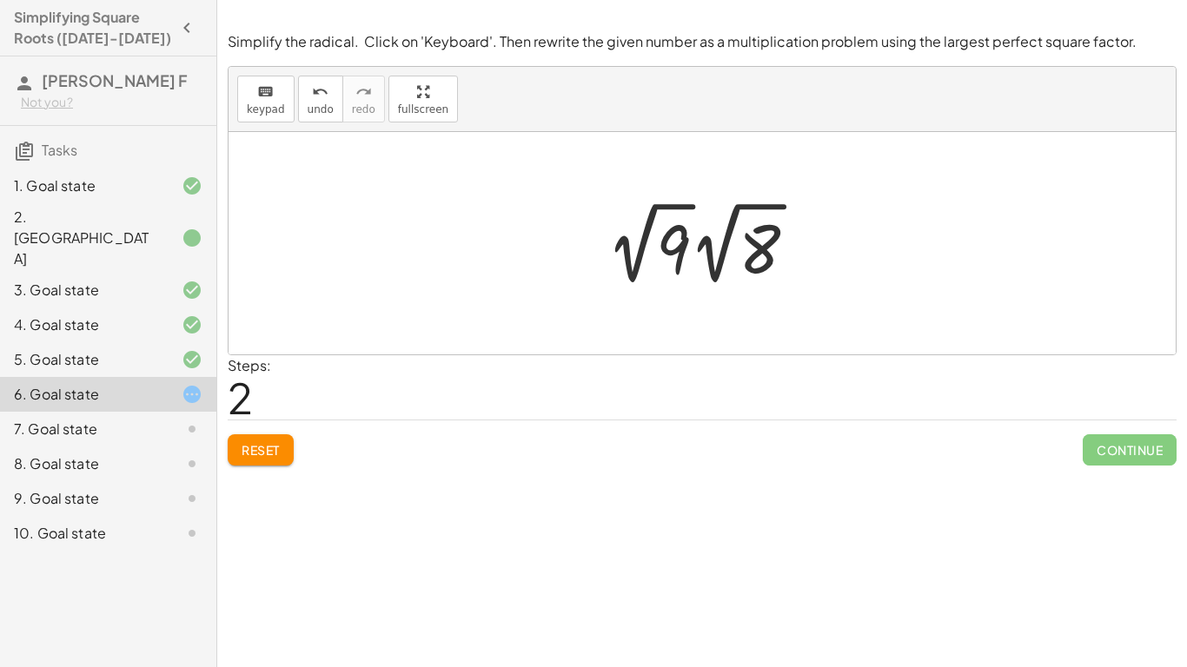
click at [693, 249] on div at bounding box center [709, 243] width 222 height 96
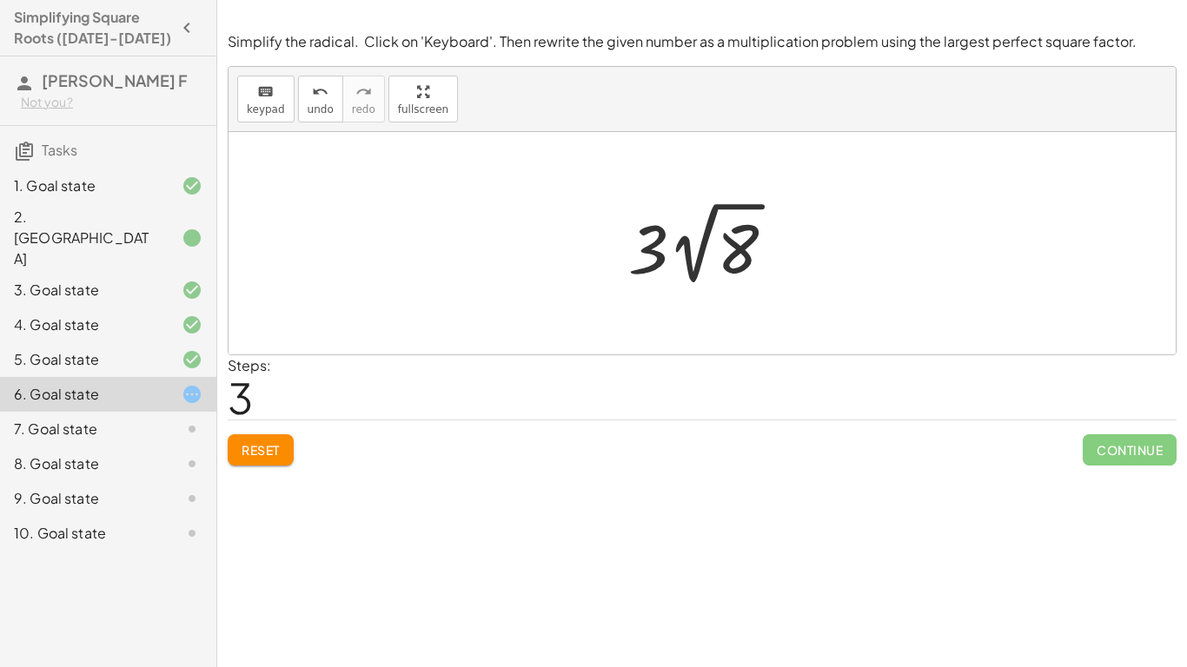
click at [255, 444] on span "Reset" at bounding box center [261, 450] width 38 height 16
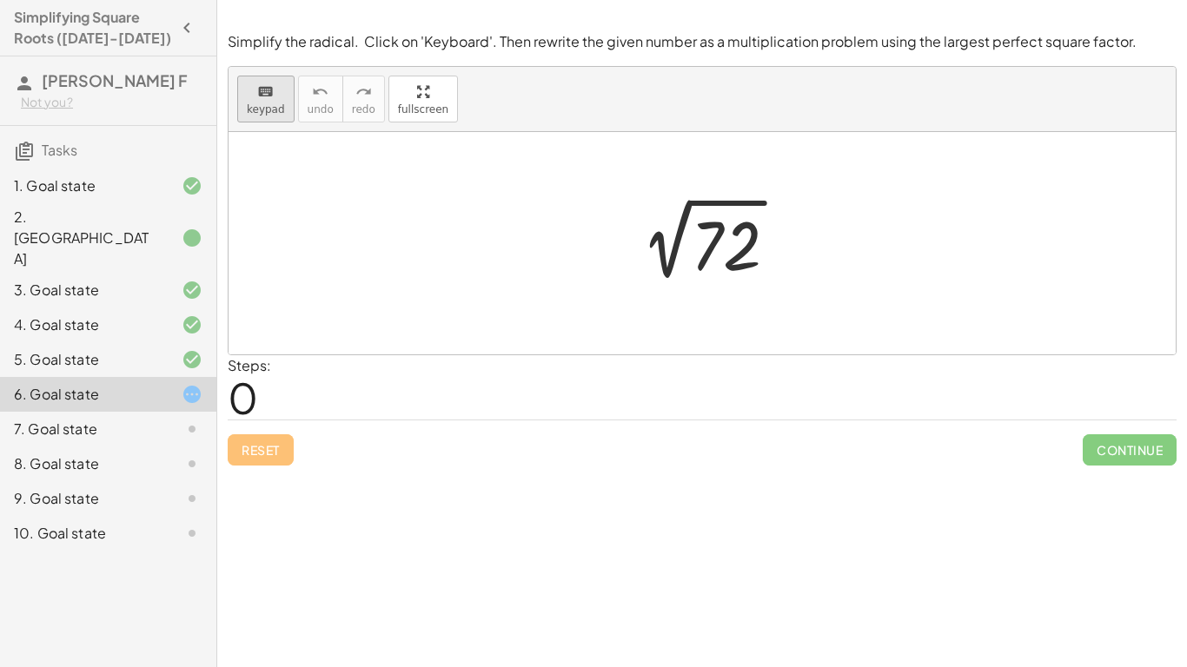
click at [254, 81] on div "keyboard" at bounding box center [266, 91] width 38 height 21
click at [719, 257] on div at bounding box center [726, 246] width 70 height 77
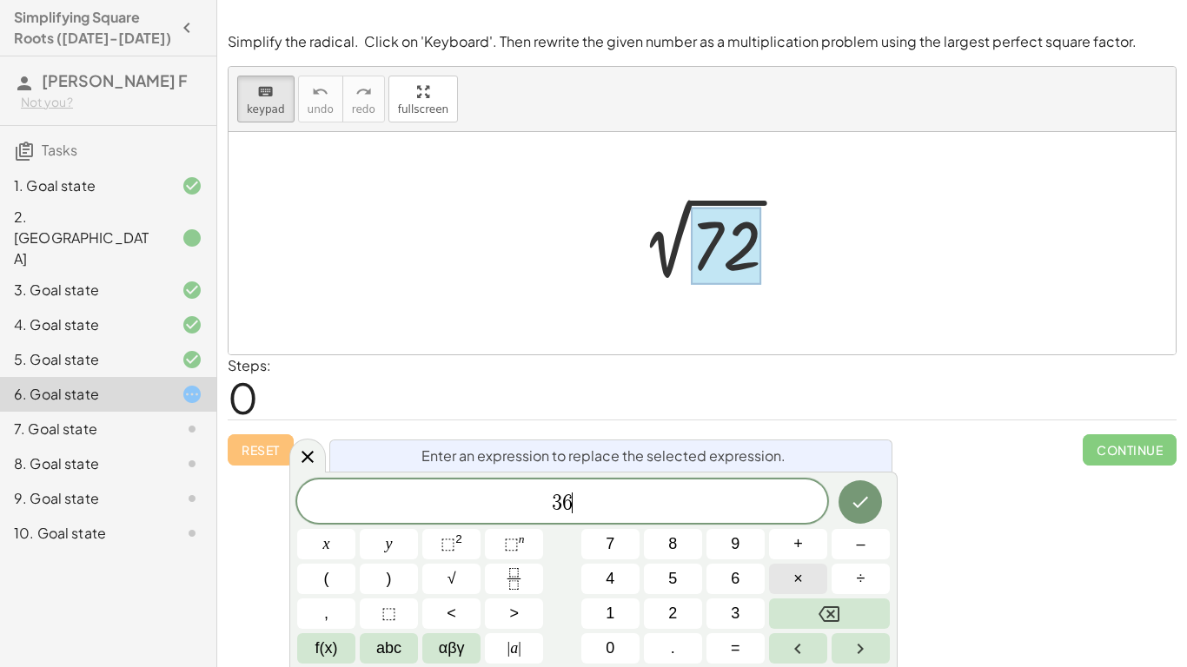
click at [796, 580] on span "×" at bounding box center [798, 578] width 10 height 23
click at [864, 507] on icon "Done" at bounding box center [860, 502] width 21 height 21
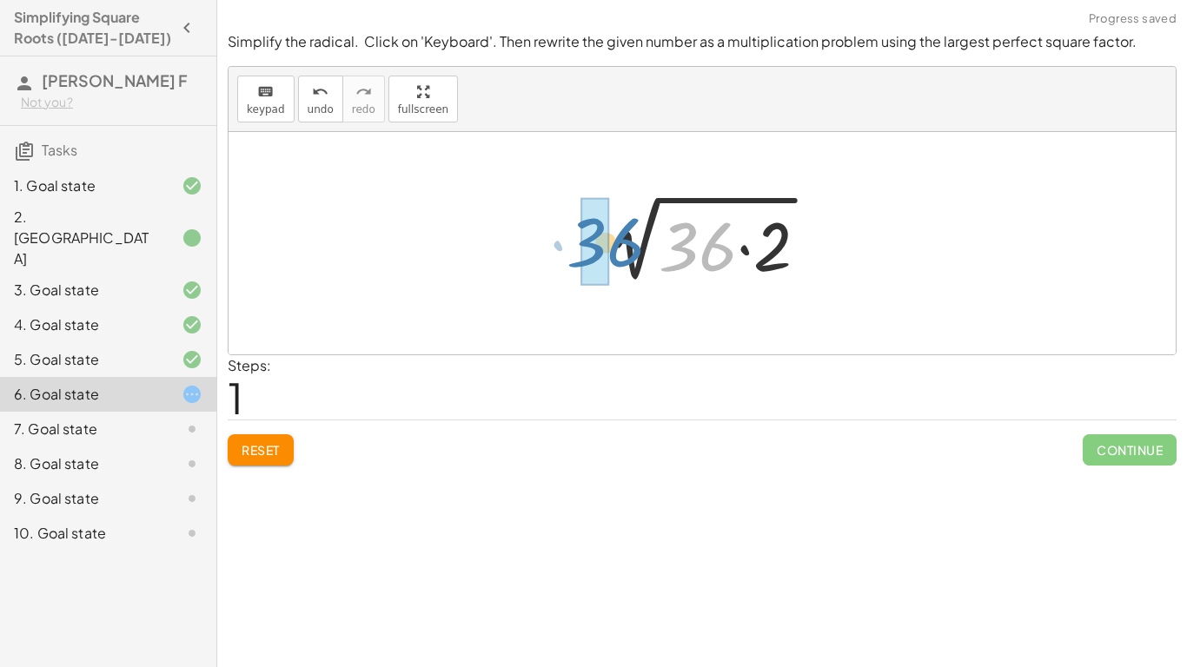
drag, startPoint x: 712, startPoint y: 245, endPoint x: 614, endPoint y: 241, distance: 98.3
click at [614, 241] on div at bounding box center [708, 243] width 245 height 89
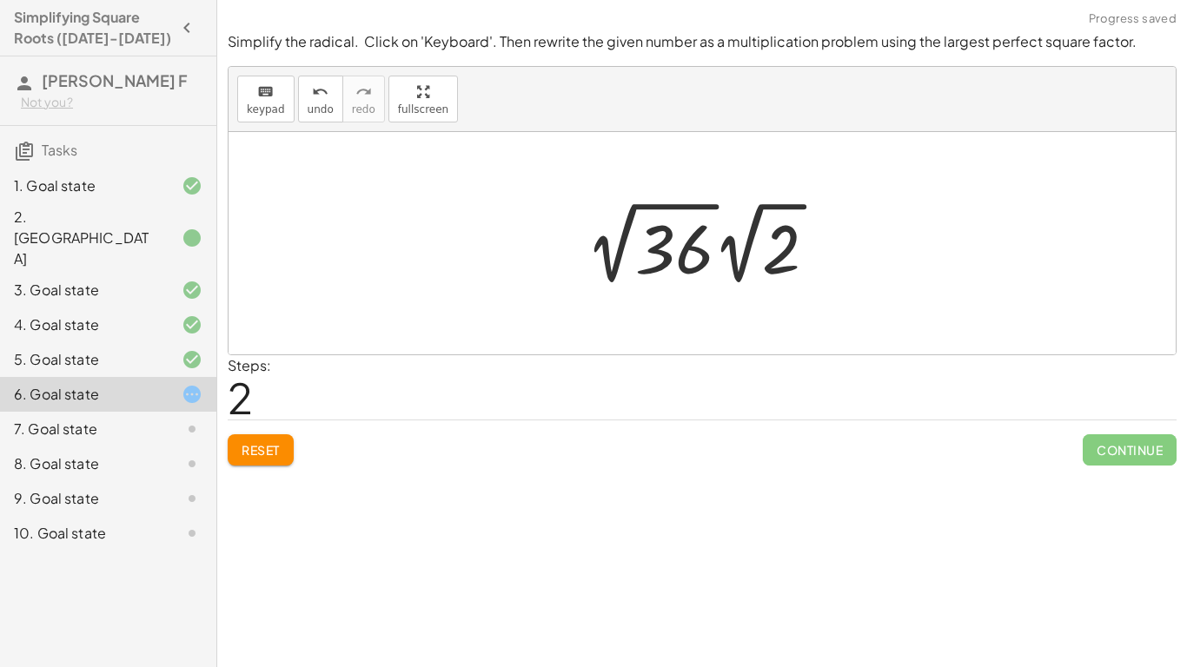
click at [712, 244] on div at bounding box center [708, 243] width 262 height 96
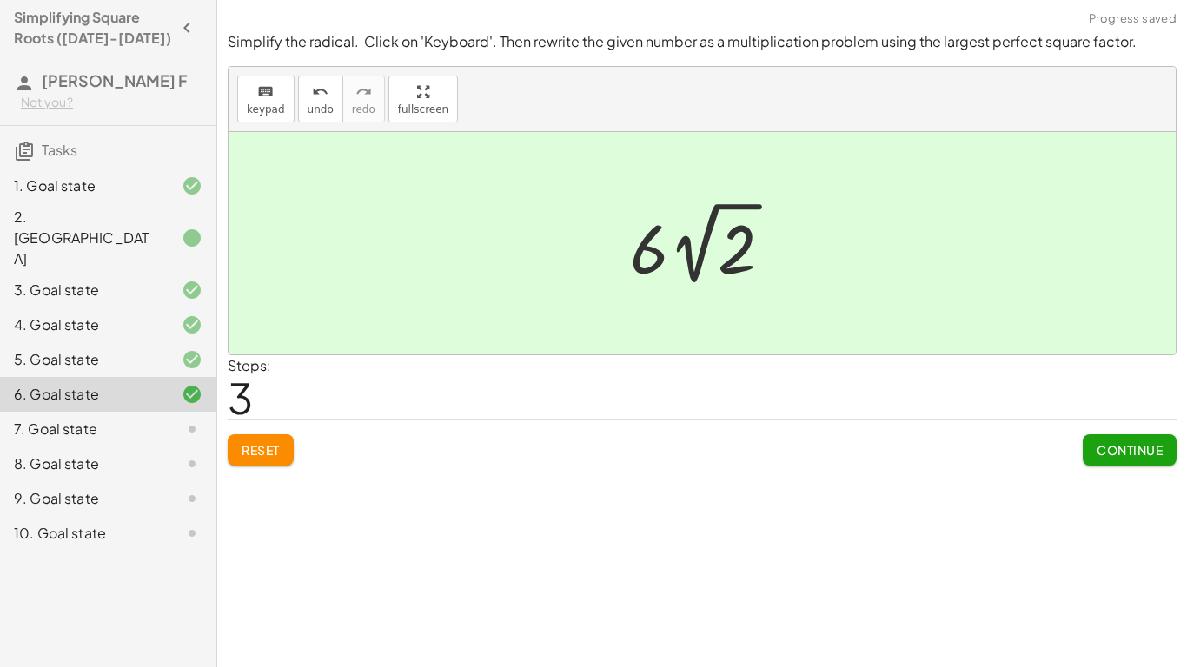
click at [1116, 457] on span "Continue" at bounding box center [1130, 450] width 66 height 16
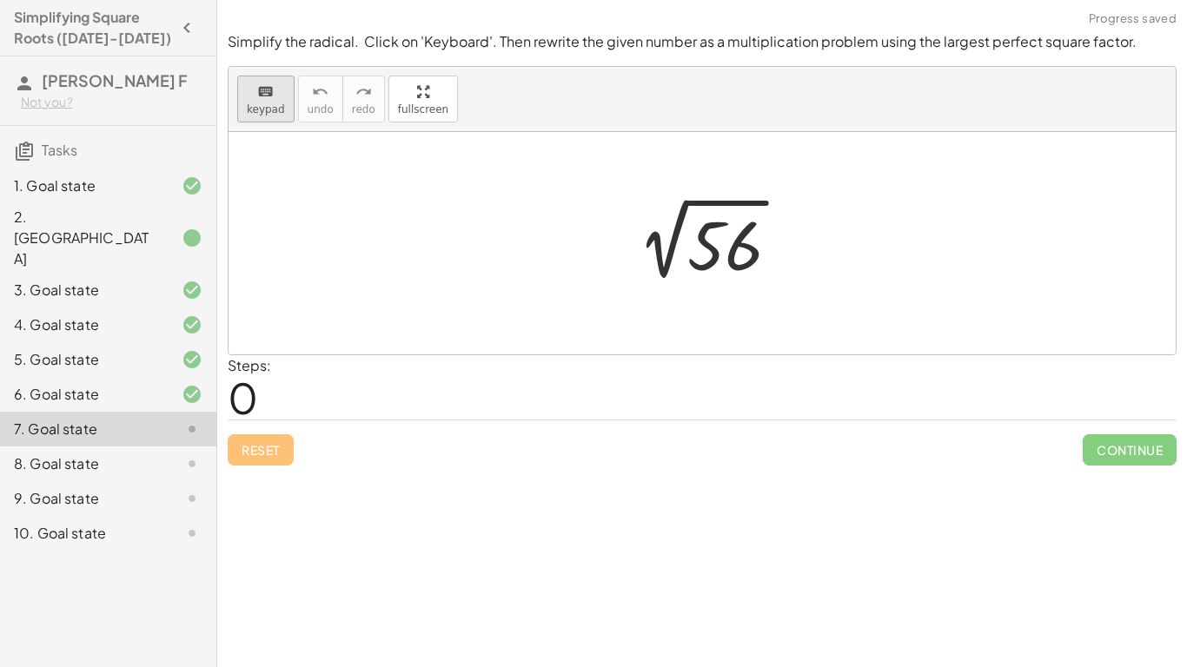
click at [270, 115] on span "keypad" at bounding box center [266, 109] width 38 height 12
click at [723, 264] on div at bounding box center [725, 246] width 76 height 77
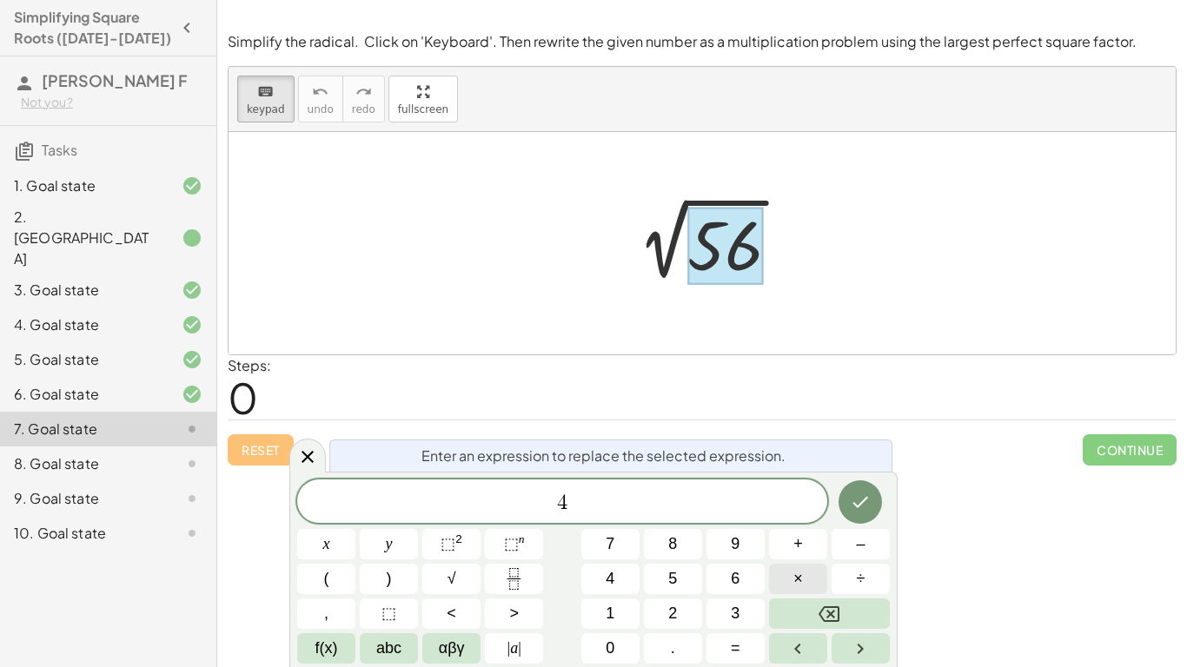
click at [791, 573] on button "×" at bounding box center [798, 579] width 58 height 30
click at [856, 512] on icon "Done" at bounding box center [860, 502] width 21 height 21
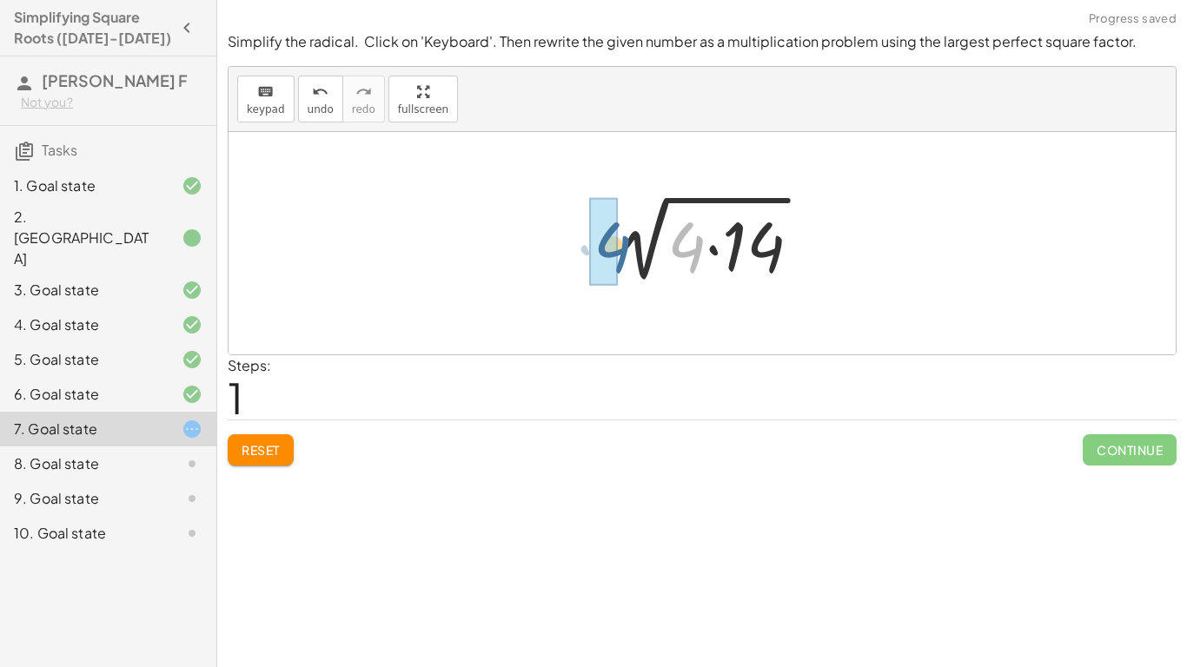
drag, startPoint x: 693, startPoint y: 242, endPoint x: 615, endPoint y: 242, distance: 78.2
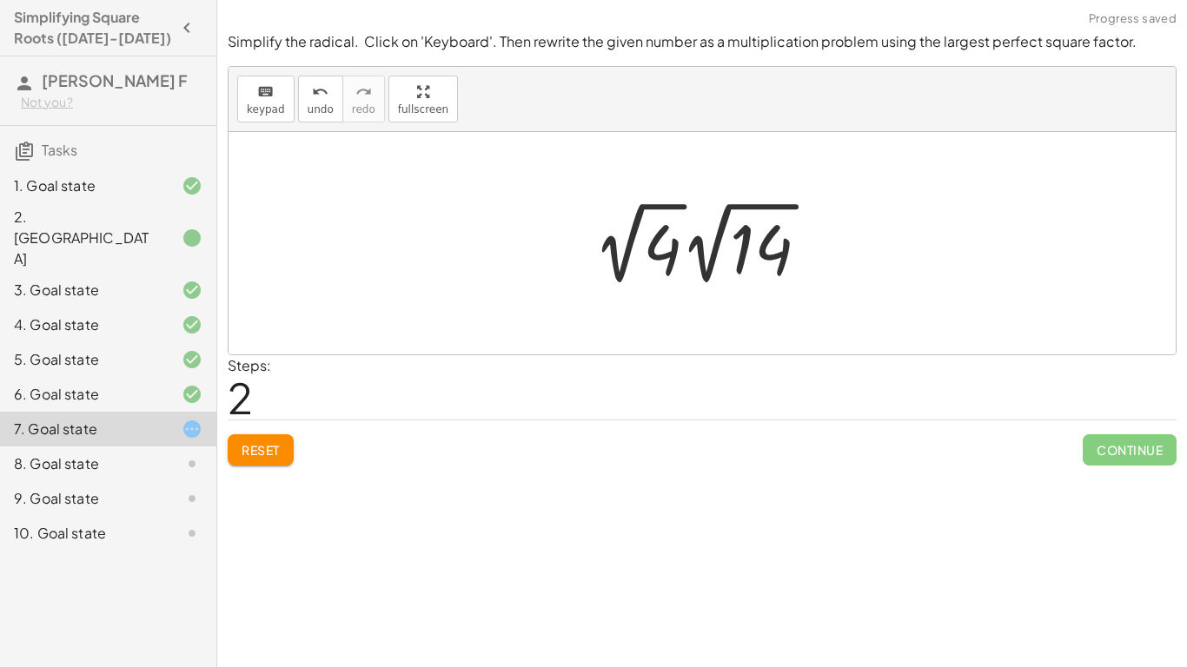
click at [684, 249] on div at bounding box center [708, 243] width 247 height 96
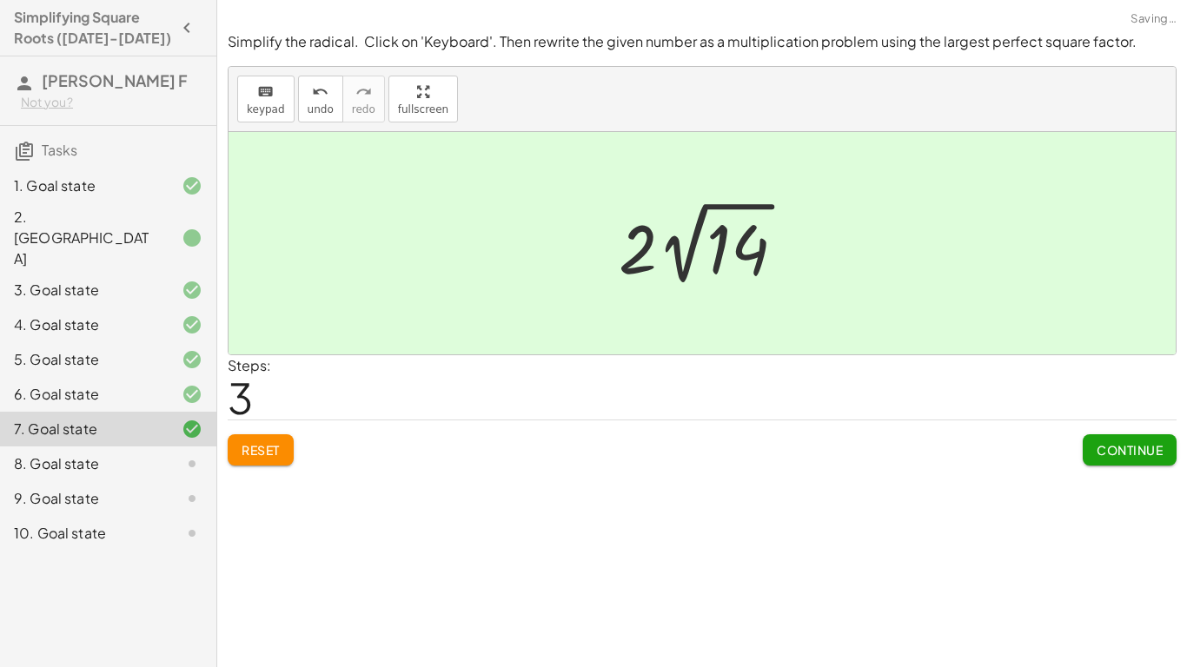
click at [1101, 453] on span "Continue" at bounding box center [1130, 450] width 66 height 16
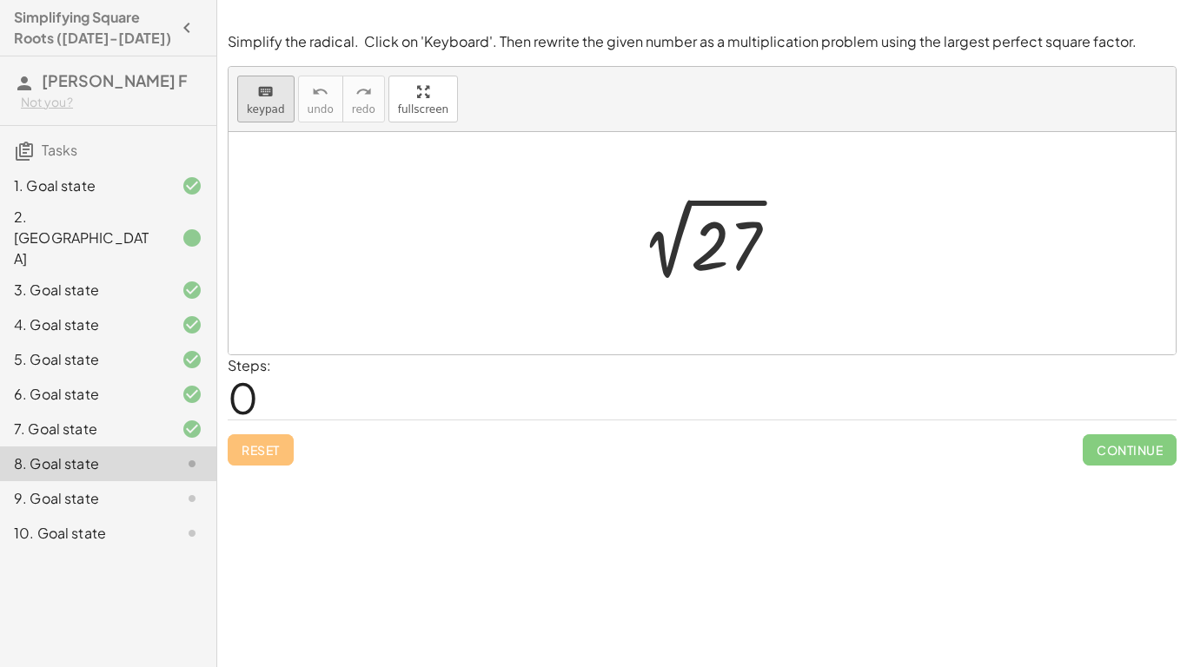
click at [283, 96] on button "keyboard keypad" at bounding box center [265, 99] width 57 height 47
click at [726, 264] on div at bounding box center [726, 246] width 70 height 77
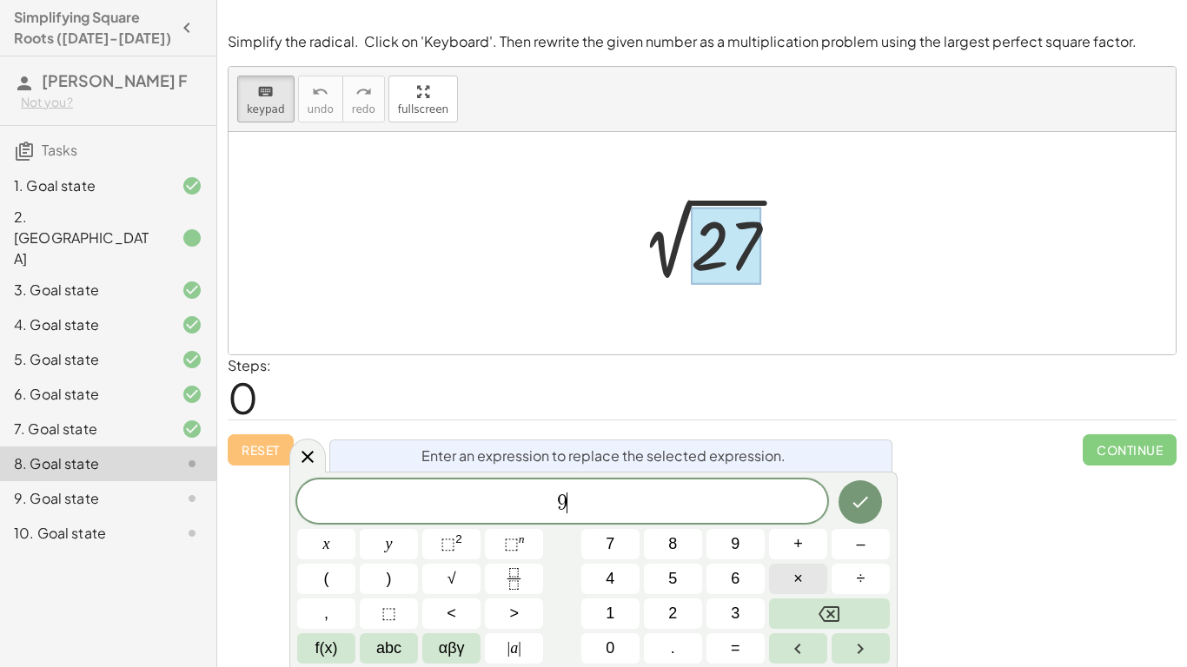
click at [798, 580] on span "×" at bounding box center [798, 578] width 10 height 23
click at [865, 501] on icon "Done" at bounding box center [860, 502] width 21 height 21
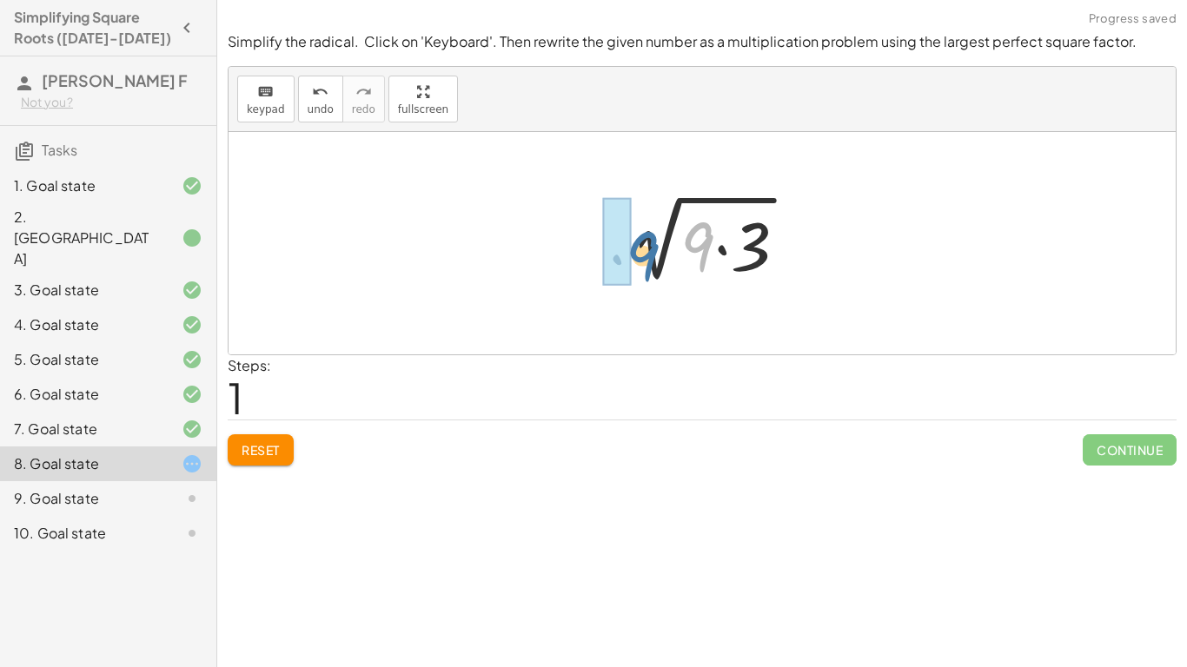
drag, startPoint x: 690, startPoint y: 246, endPoint x: 609, endPoint y: 254, distance: 81.2
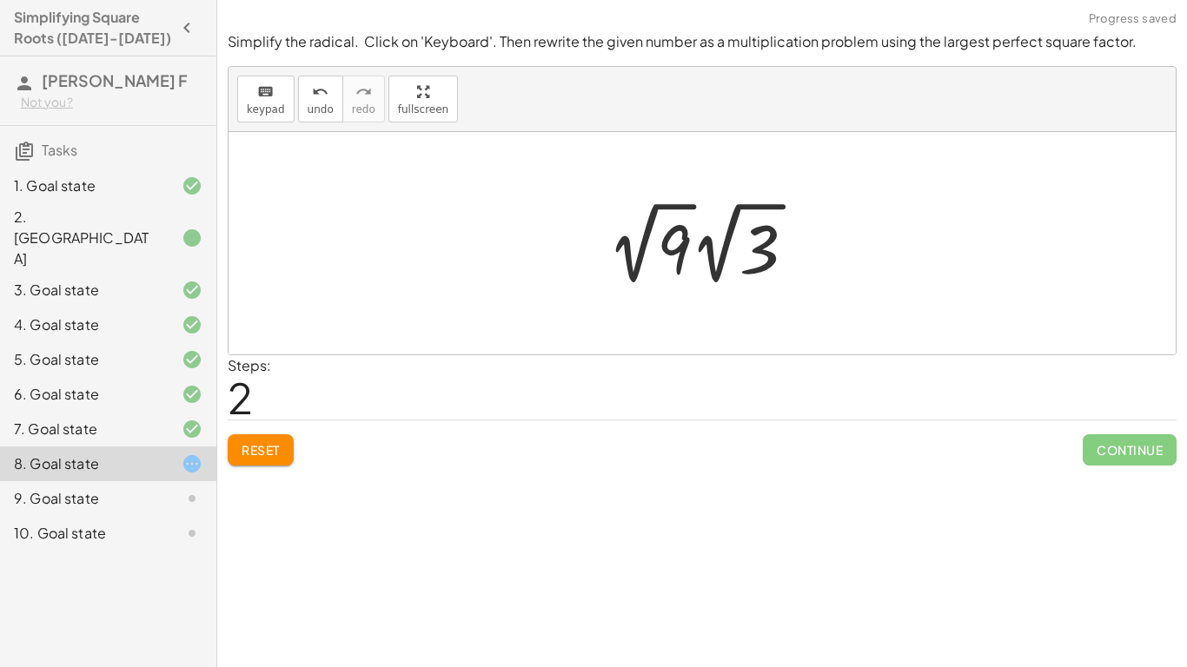
click at [691, 249] on div at bounding box center [709, 243] width 220 height 96
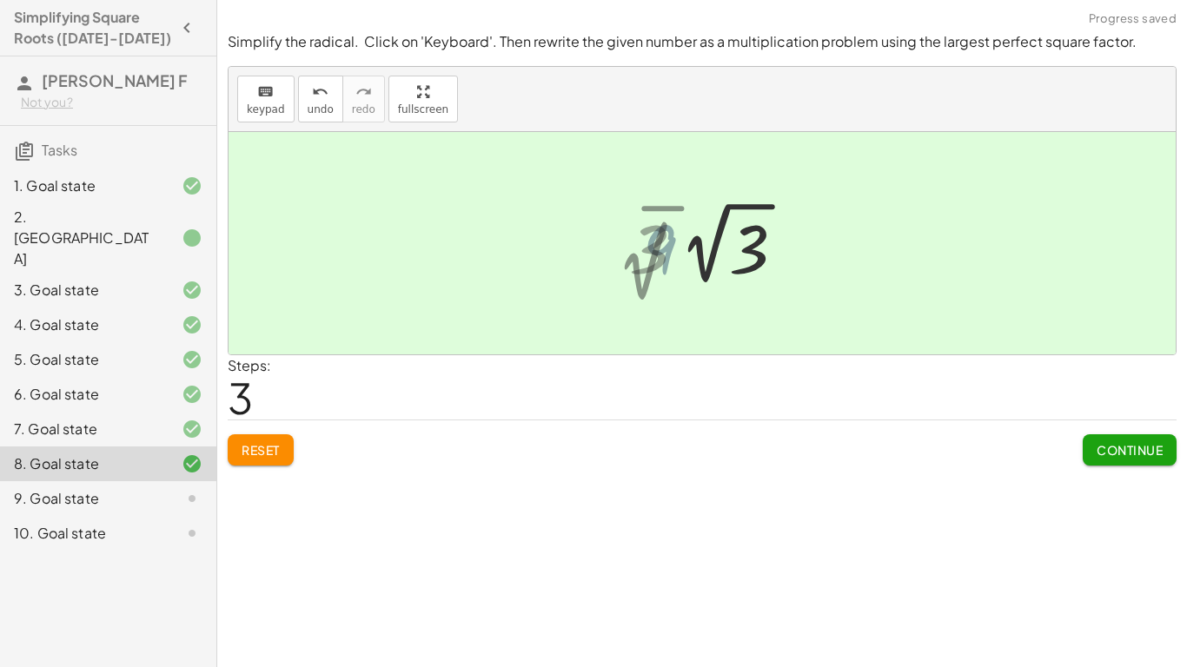
click at [691, 249] on div at bounding box center [708, 243] width 176 height 96
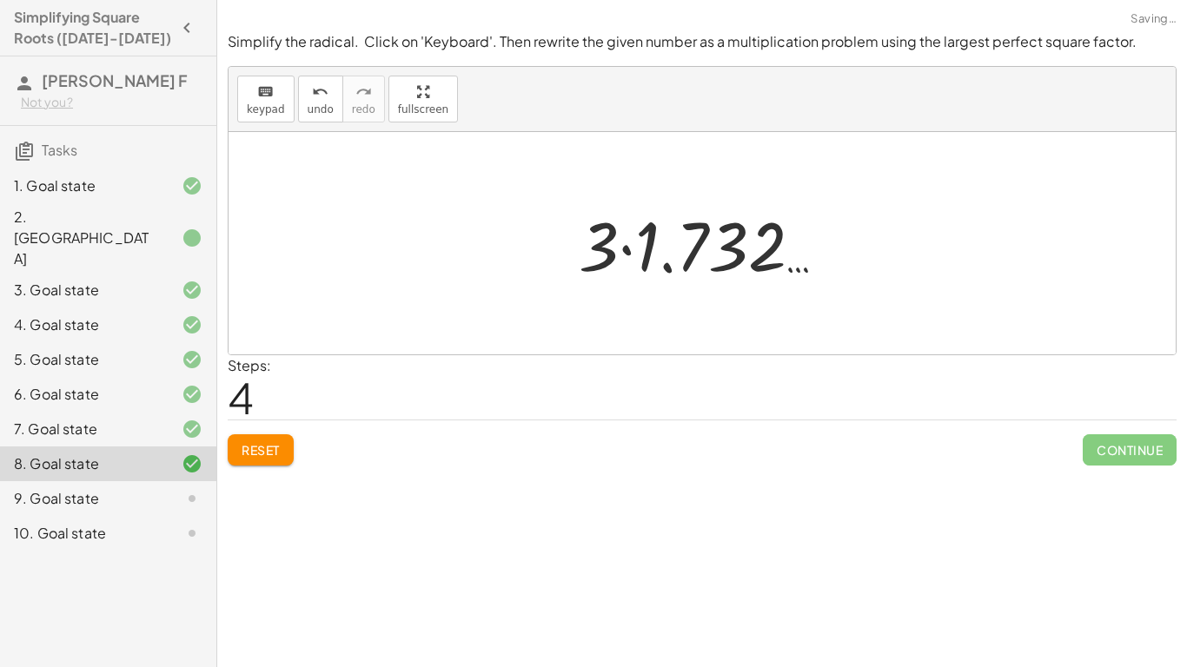
click at [280, 456] on span "Reset" at bounding box center [261, 450] width 38 height 16
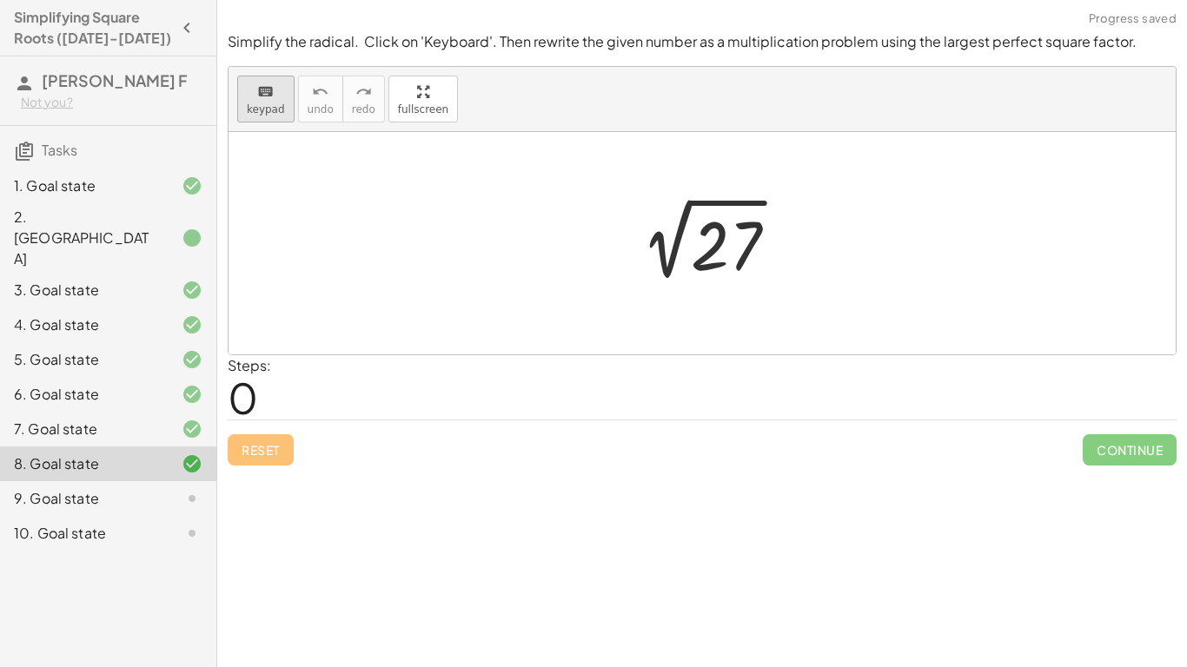
click at [258, 116] on button "keyboard keypad" at bounding box center [265, 99] width 57 height 47
click at [743, 264] on div at bounding box center [726, 246] width 70 height 77
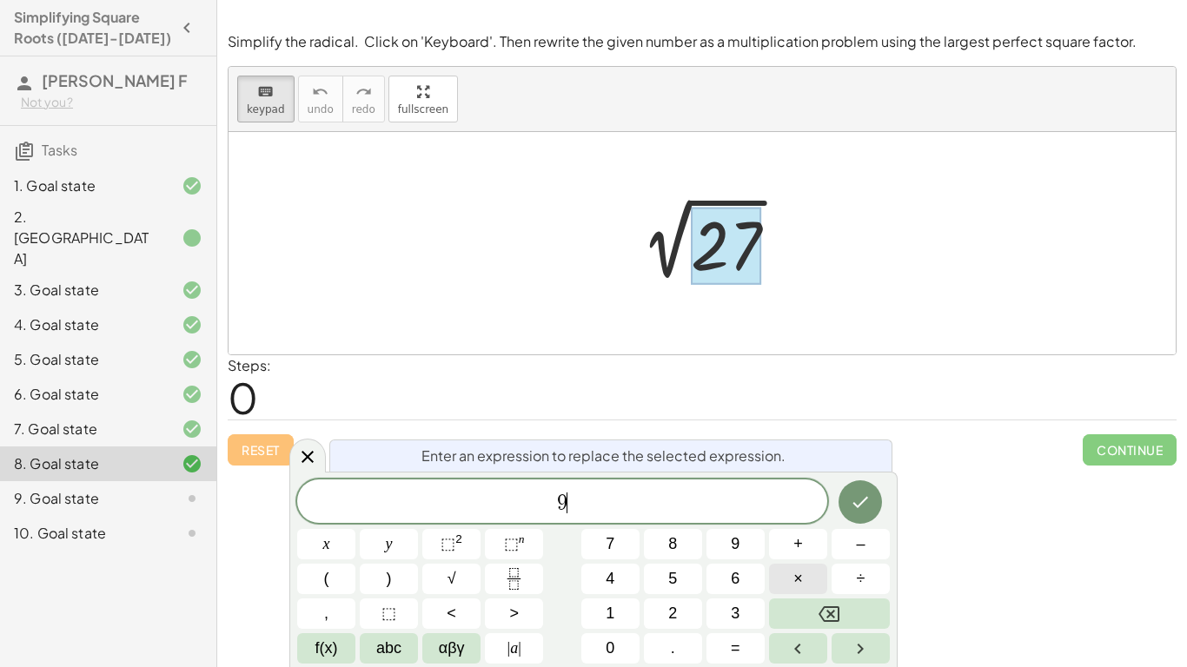
click at [785, 577] on button "×" at bounding box center [798, 579] width 58 height 30
click at [743, 608] on button "3" at bounding box center [735, 614] width 58 height 30
click at [877, 495] on button "Done" at bounding box center [859, 501] width 43 height 43
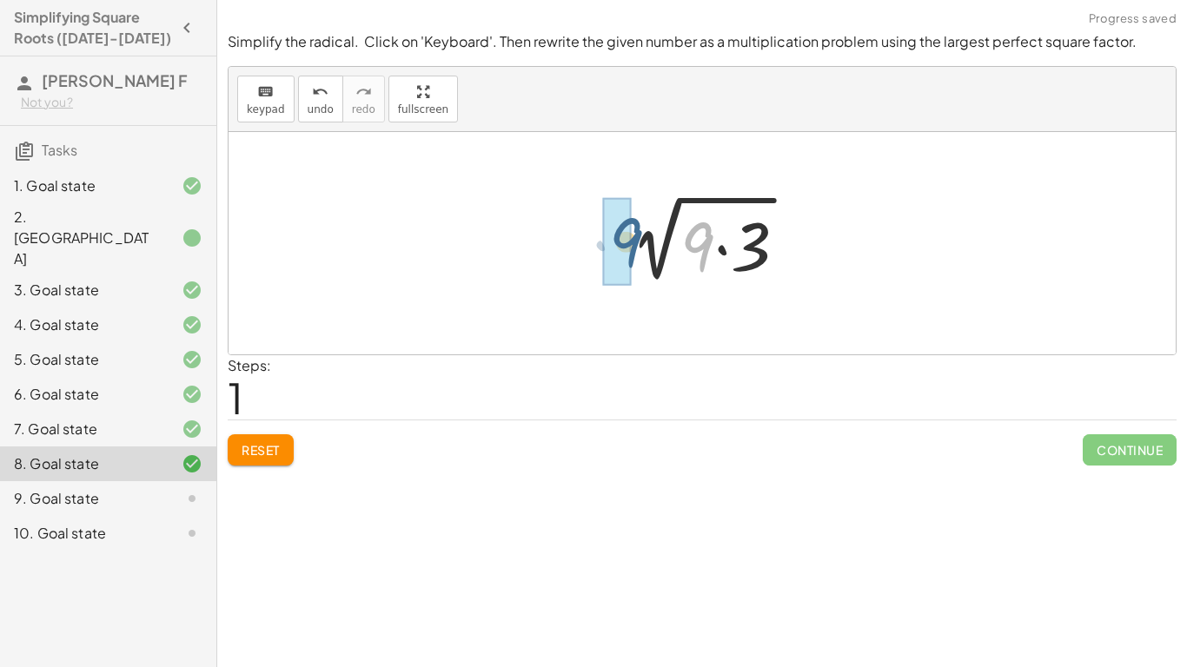
drag, startPoint x: 704, startPoint y: 241, endPoint x: 626, endPoint y: 236, distance: 78.3
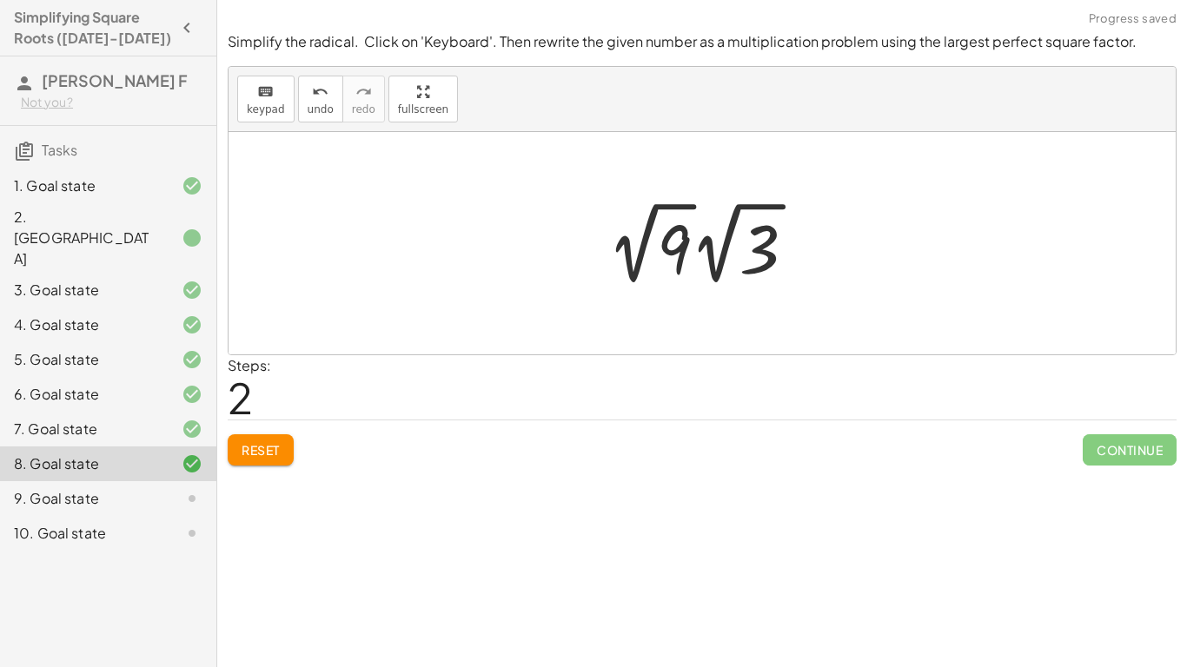
click at [692, 250] on div at bounding box center [709, 243] width 220 height 96
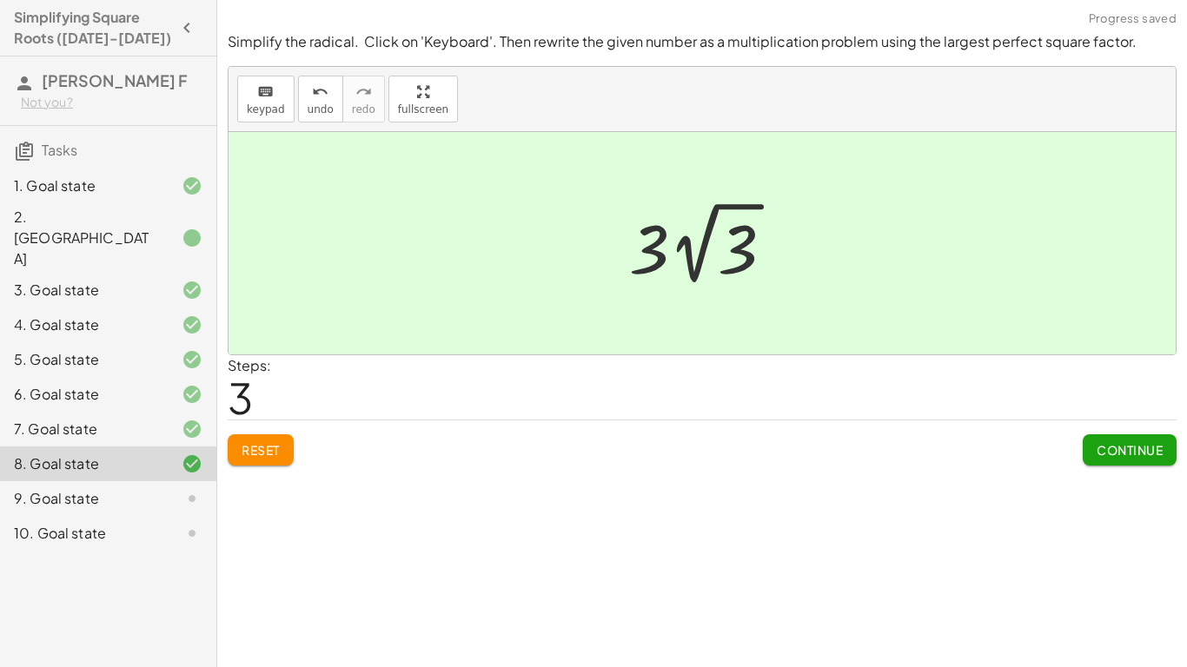
click at [1103, 449] on span "Continue" at bounding box center [1130, 450] width 66 height 16
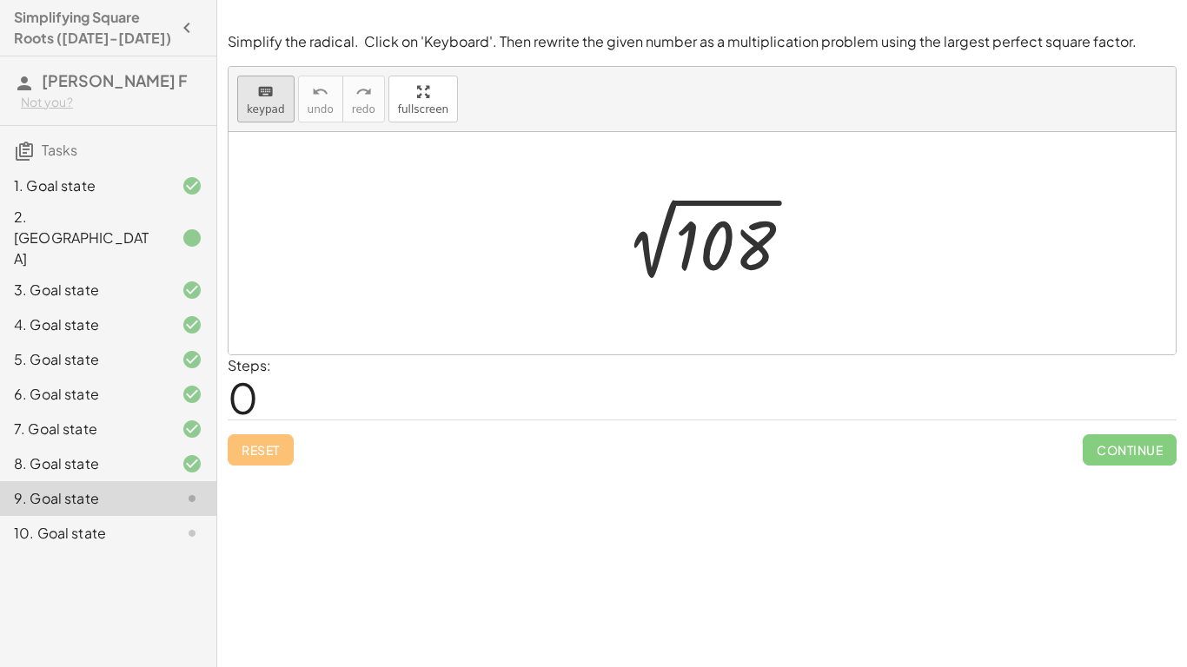
click at [273, 93] on div "keyboard" at bounding box center [266, 91] width 38 height 21
click at [711, 250] on div at bounding box center [725, 246] width 101 height 77
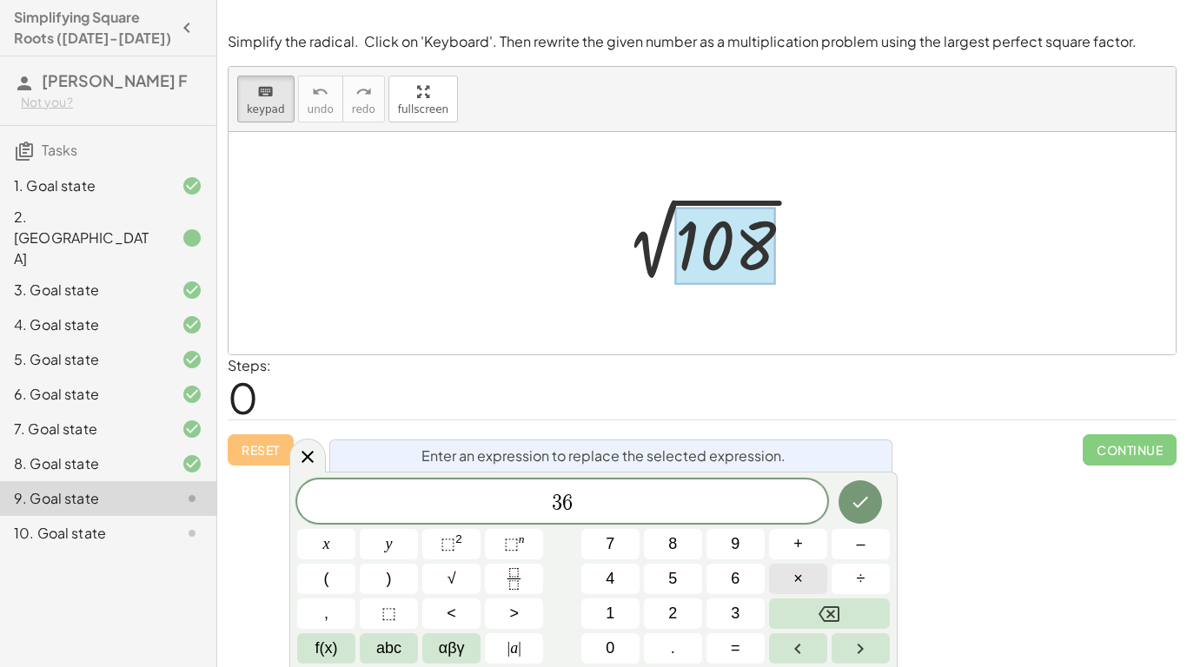
click at [797, 579] on span "×" at bounding box center [798, 578] width 10 height 23
click at [853, 503] on icon "Done" at bounding box center [861, 502] width 16 height 11
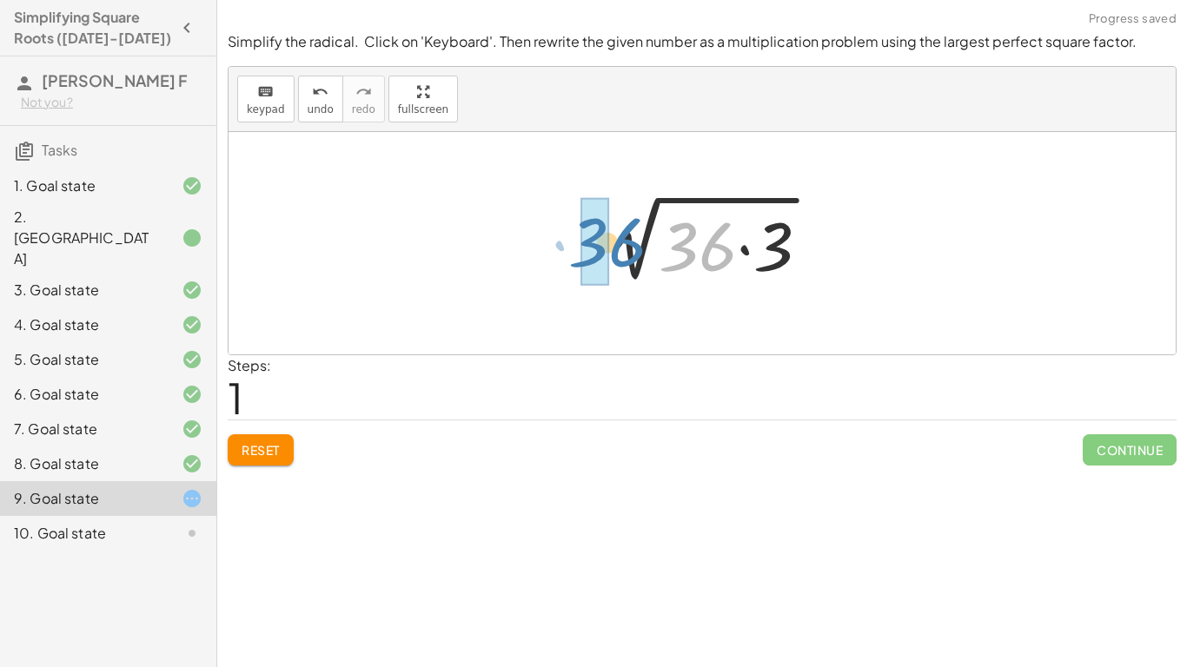
drag, startPoint x: 681, startPoint y: 251, endPoint x: 587, endPoint y: 247, distance: 93.9
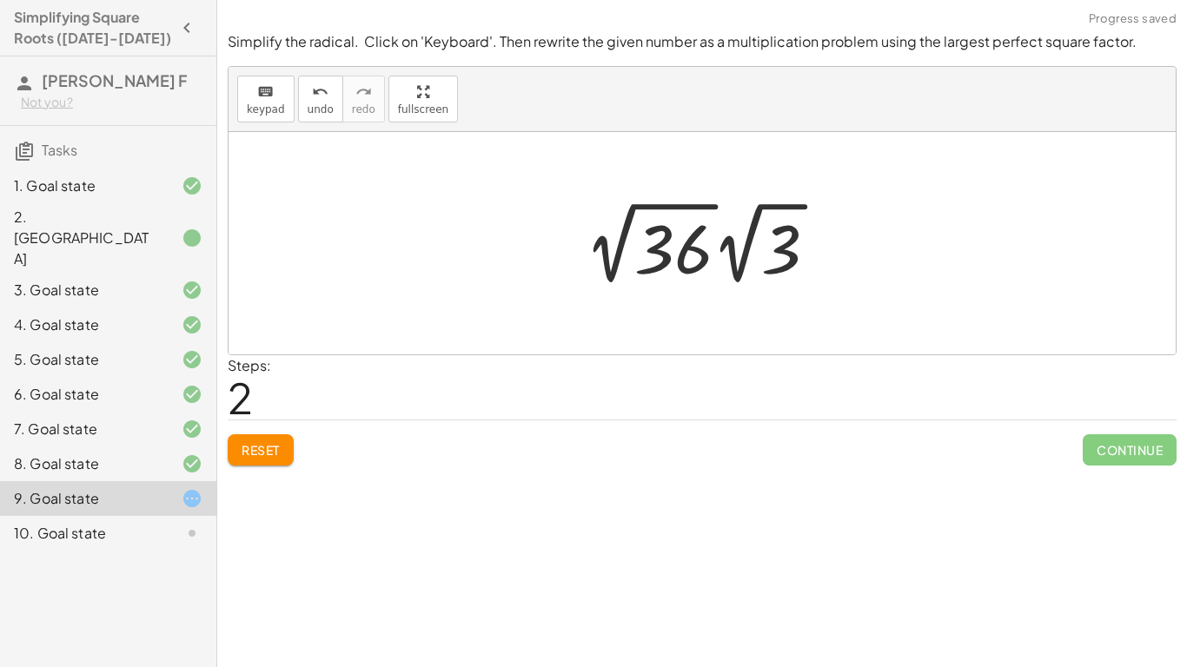
click at [714, 255] on div at bounding box center [708, 243] width 264 height 96
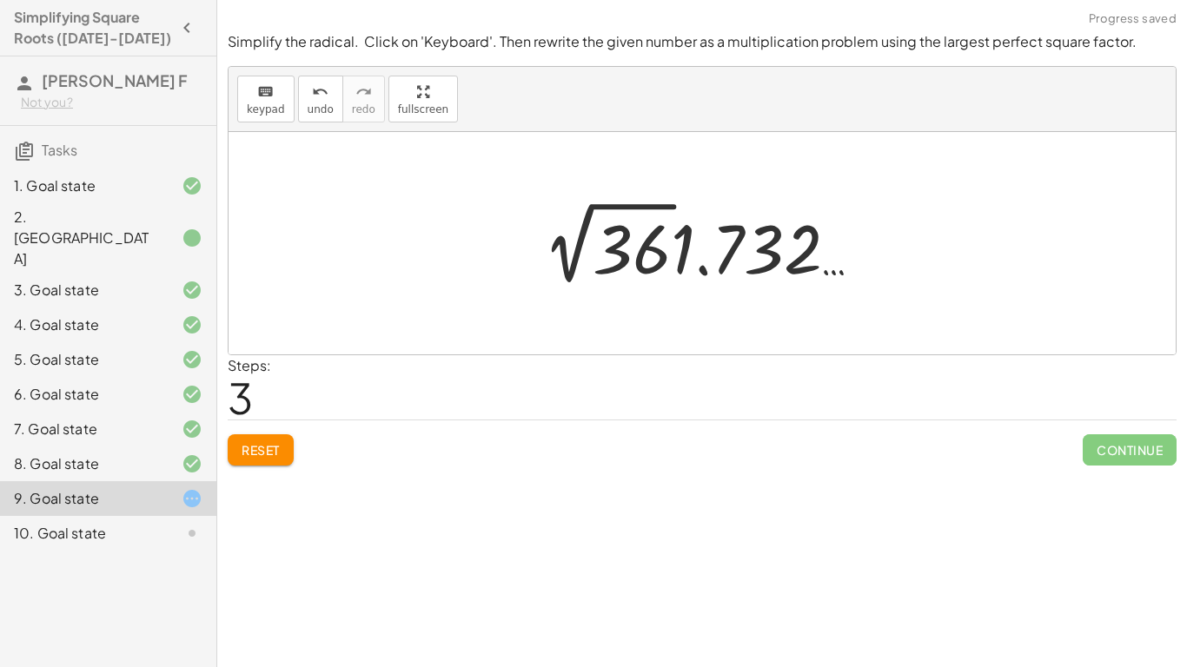
click at [278, 442] on span "Reset" at bounding box center [261, 450] width 38 height 16
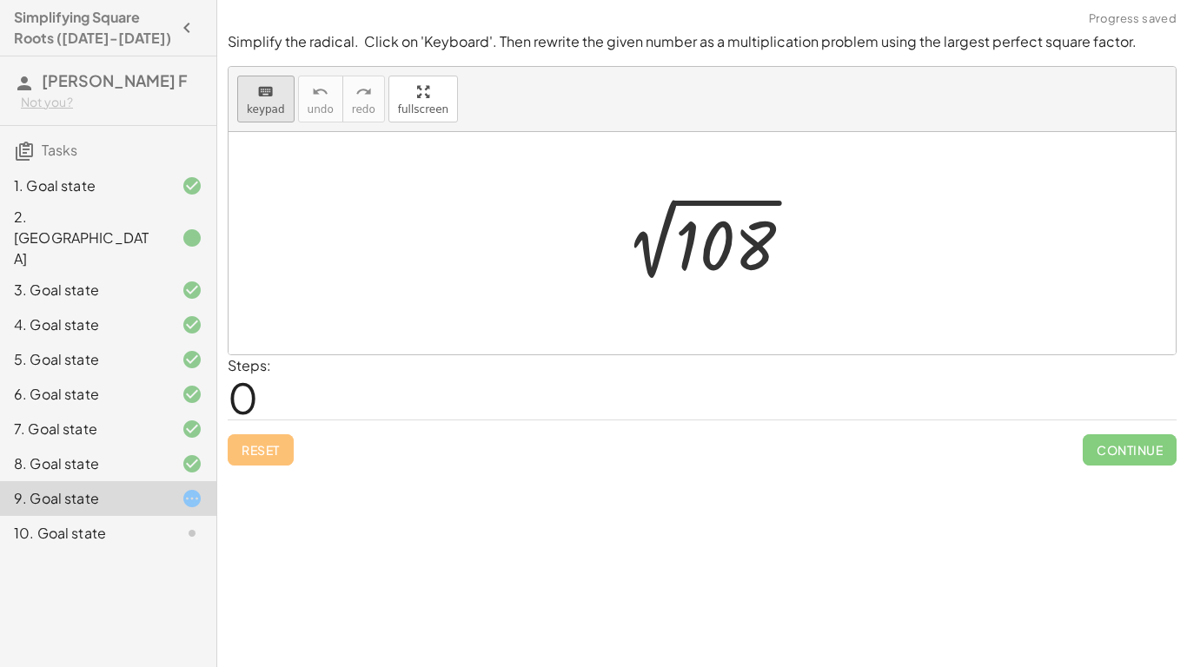
click at [273, 87] on div "keyboard" at bounding box center [266, 91] width 38 height 21
click at [701, 253] on div at bounding box center [725, 246] width 101 height 77
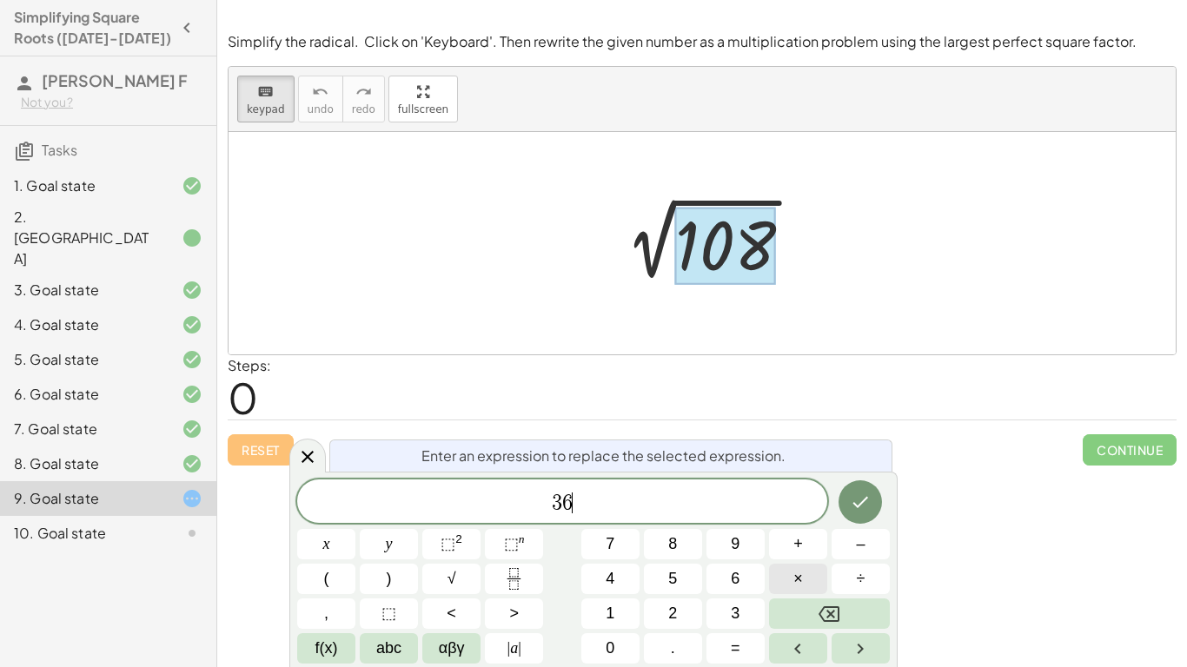
click at [780, 588] on button "×" at bounding box center [798, 579] width 58 height 30
click at [863, 501] on icon "Done" at bounding box center [861, 502] width 16 height 11
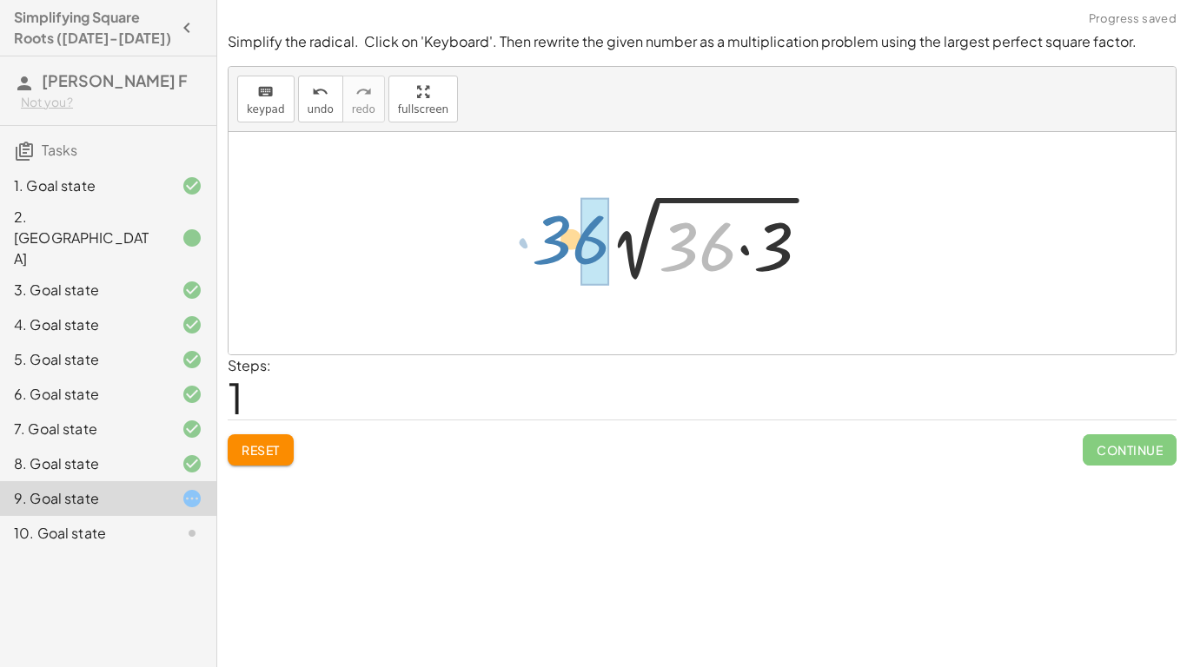
drag, startPoint x: 719, startPoint y: 246, endPoint x: 589, endPoint y: 238, distance: 129.7
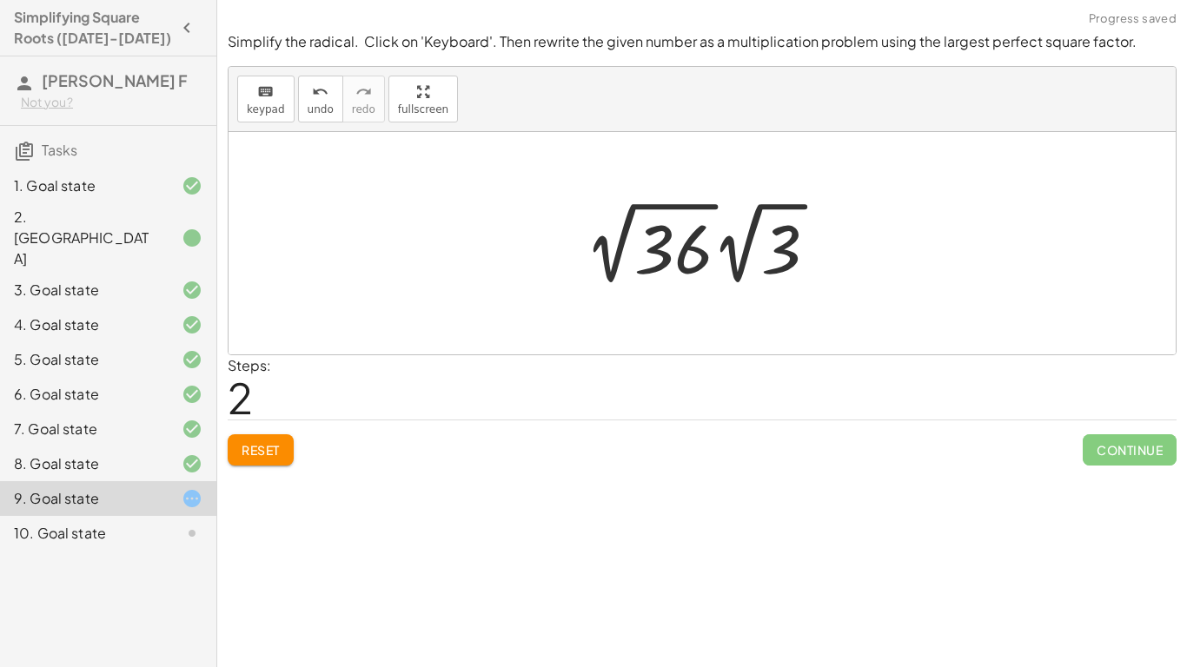
click at [711, 248] on div at bounding box center [708, 243] width 264 height 96
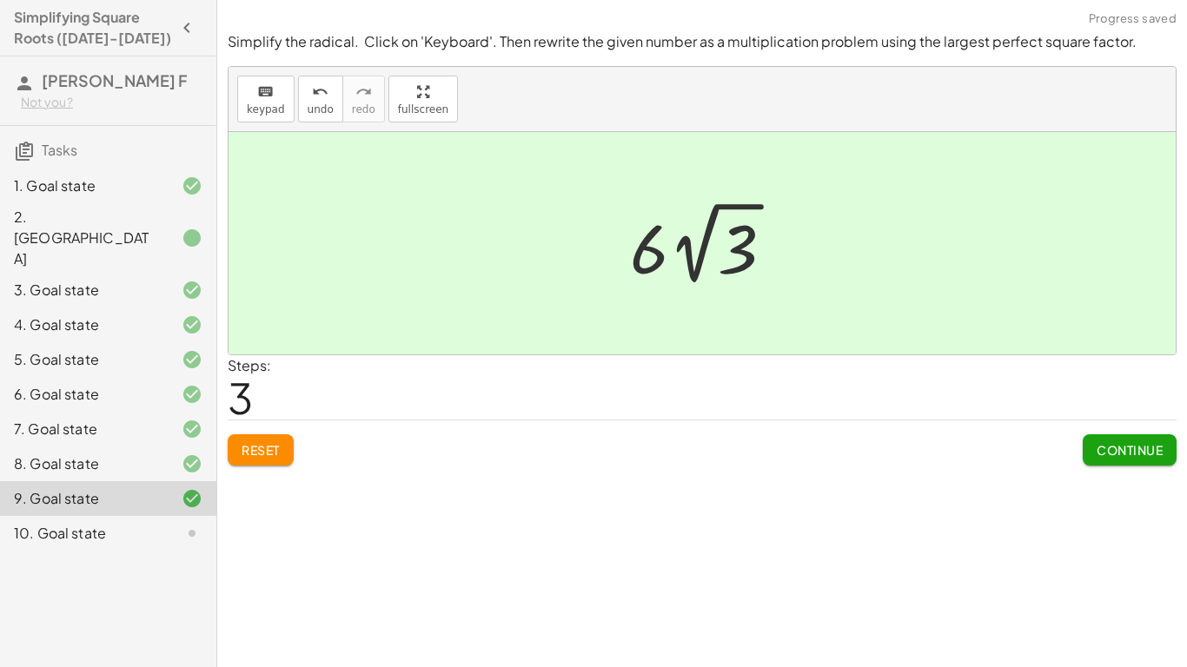
click at [1146, 451] on span "Continue" at bounding box center [1130, 450] width 66 height 16
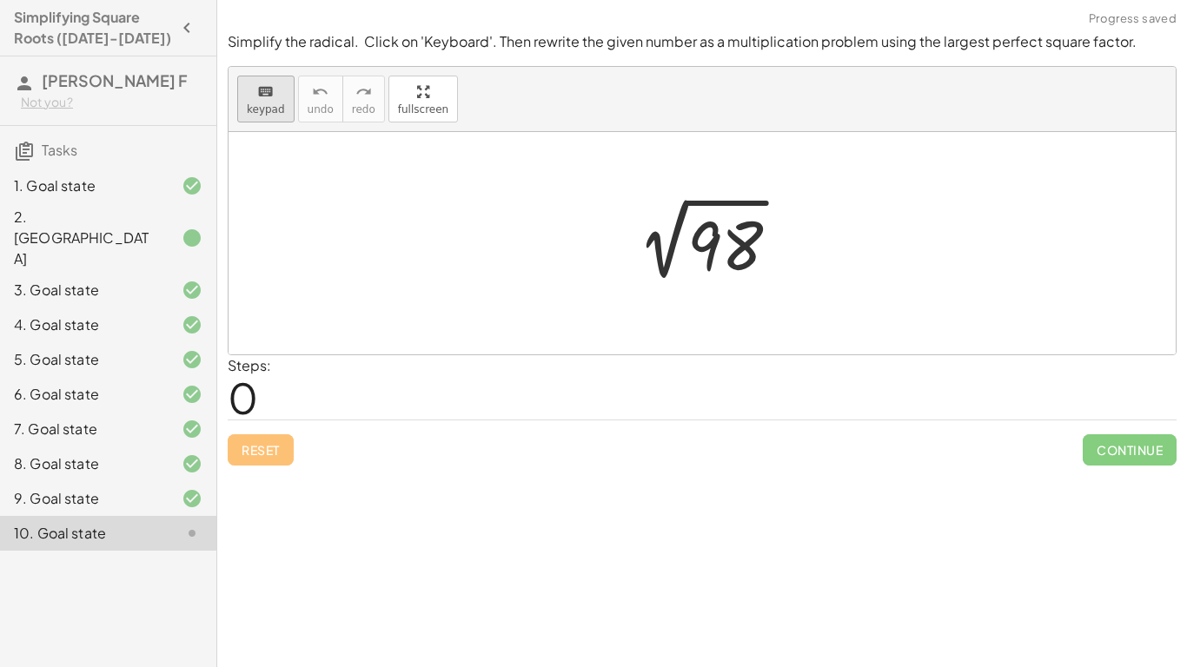
click at [275, 109] on span "keypad" at bounding box center [266, 109] width 38 height 12
click at [708, 273] on div at bounding box center [725, 246] width 76 height 77
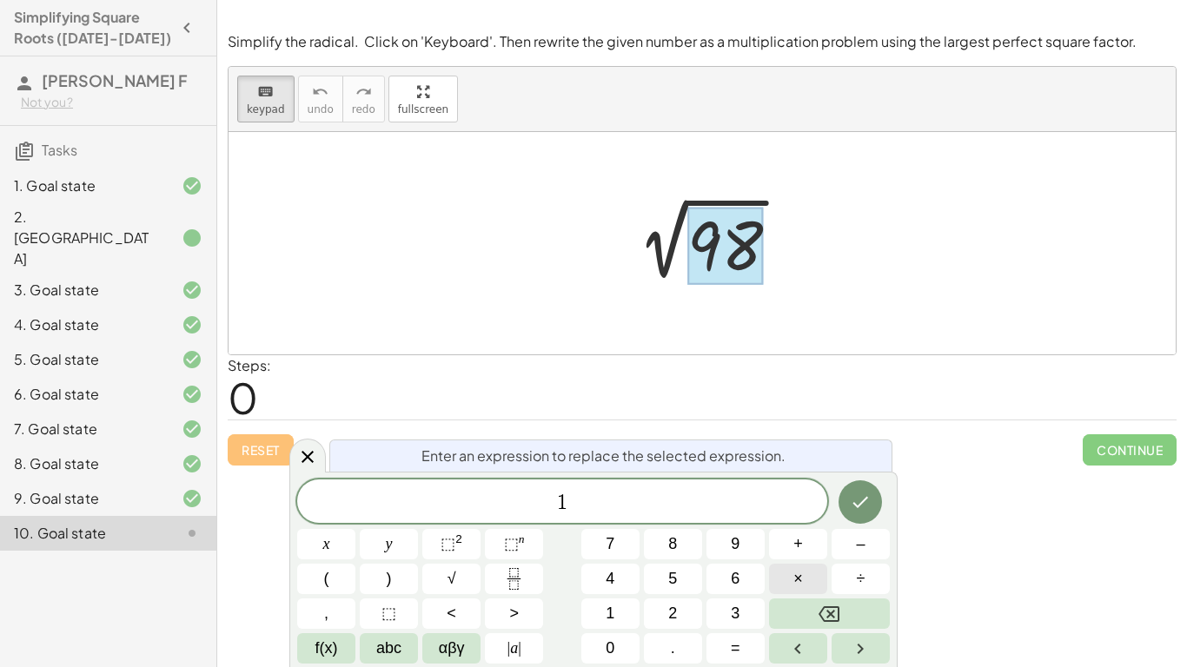
click at [804, 585] on button "×" at bounding box center [798, 579] width 58 height 30
click at [865, 494] on icon "Done" at bounding box center [860, 502] width 21 height 21
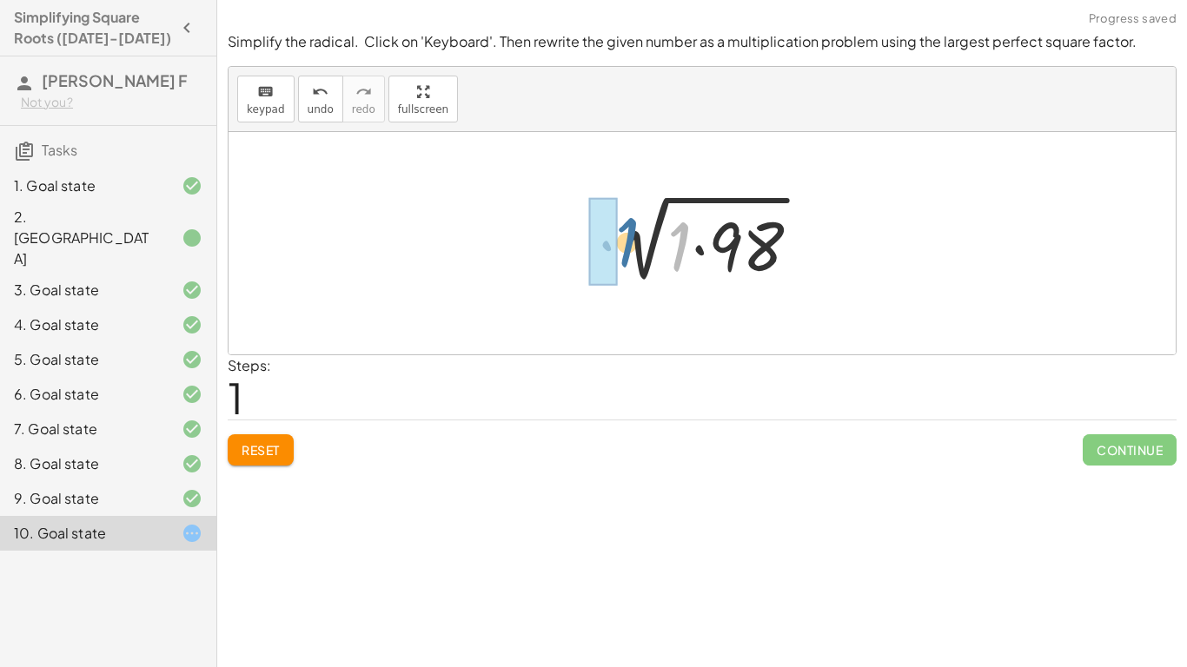
drag, startPoint x: 679, startPoint y: 258, endPoint x: 607, endPoint y: 254, distance: 72.2
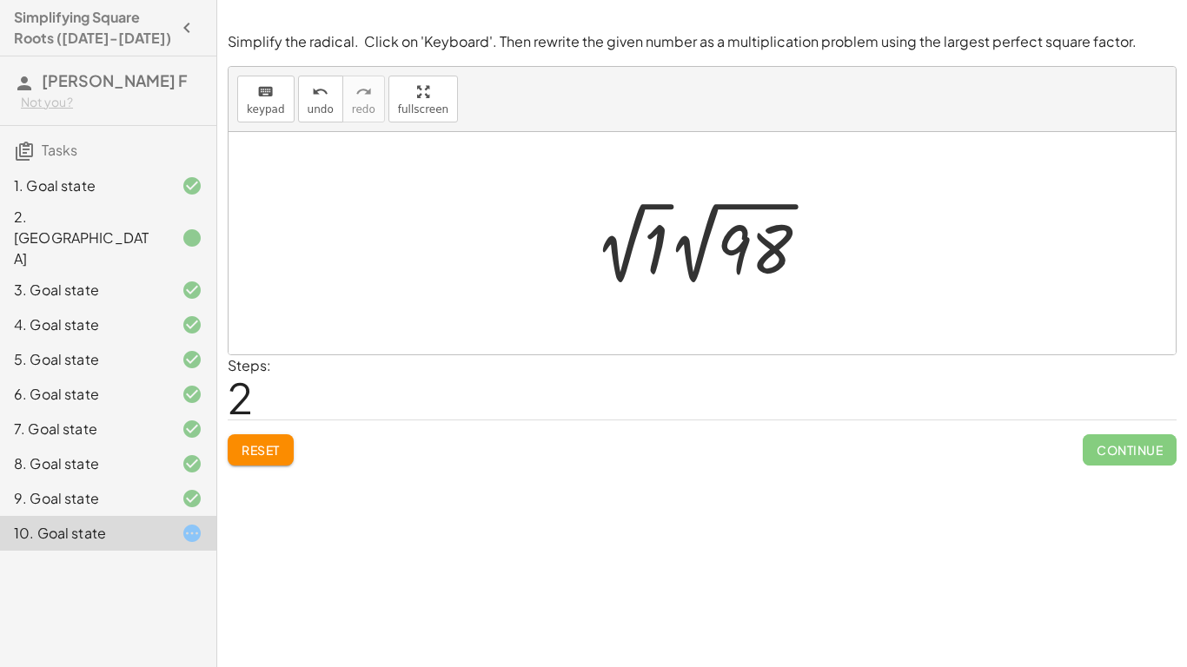
click at [671, 248] on div at bounding box center [709, 243] width 246 height 96
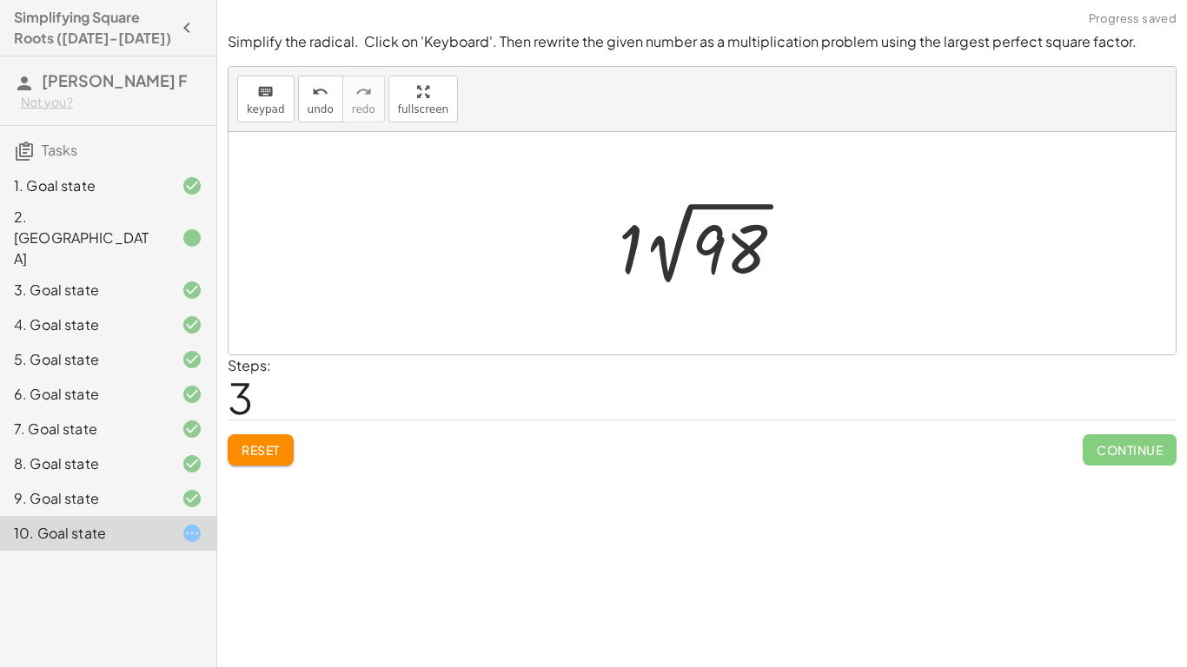
click at [259, 446] on span "Reset" at bounding box center [261, 450] width 38 height 16
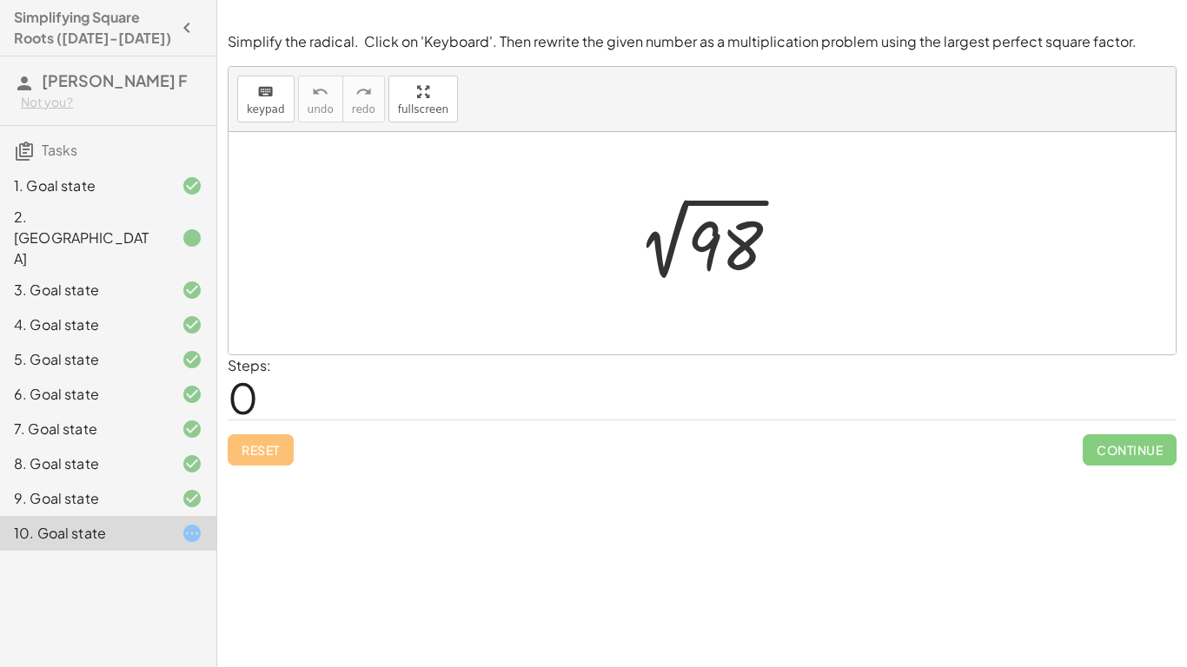
click at [55, 280] on div "3. Goal state" at bounding box center [84, 290] width 140 height 21
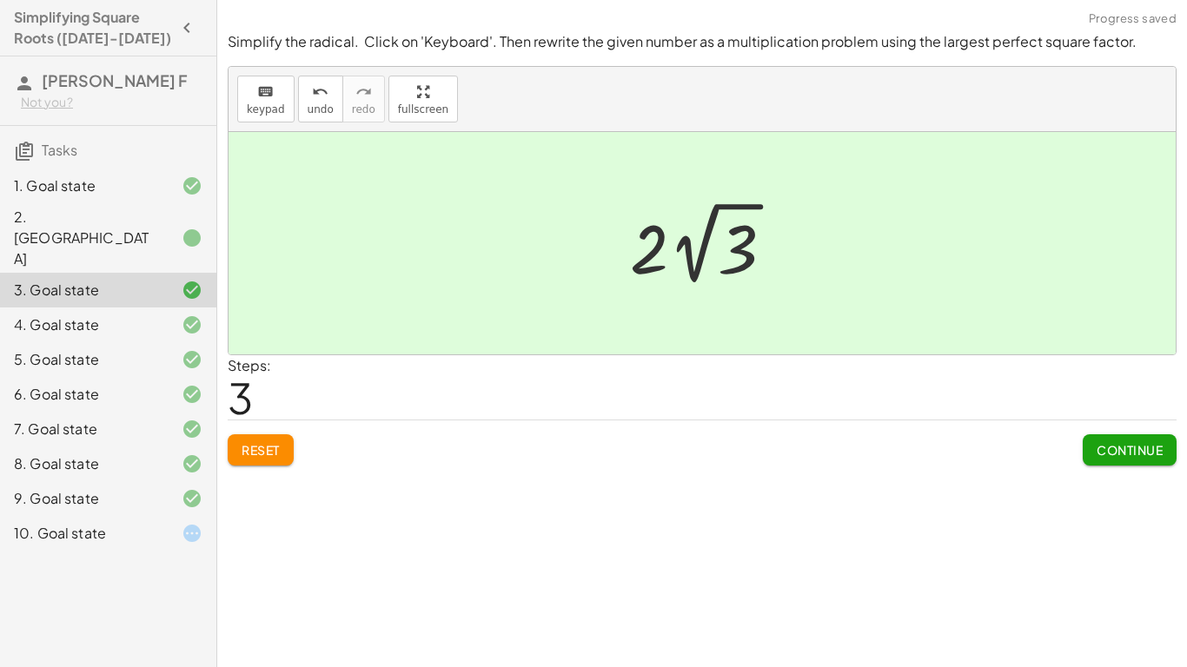
click at [62, 315] on div "4. Goal state" at bounding box center [84, 325] width 140 height 21
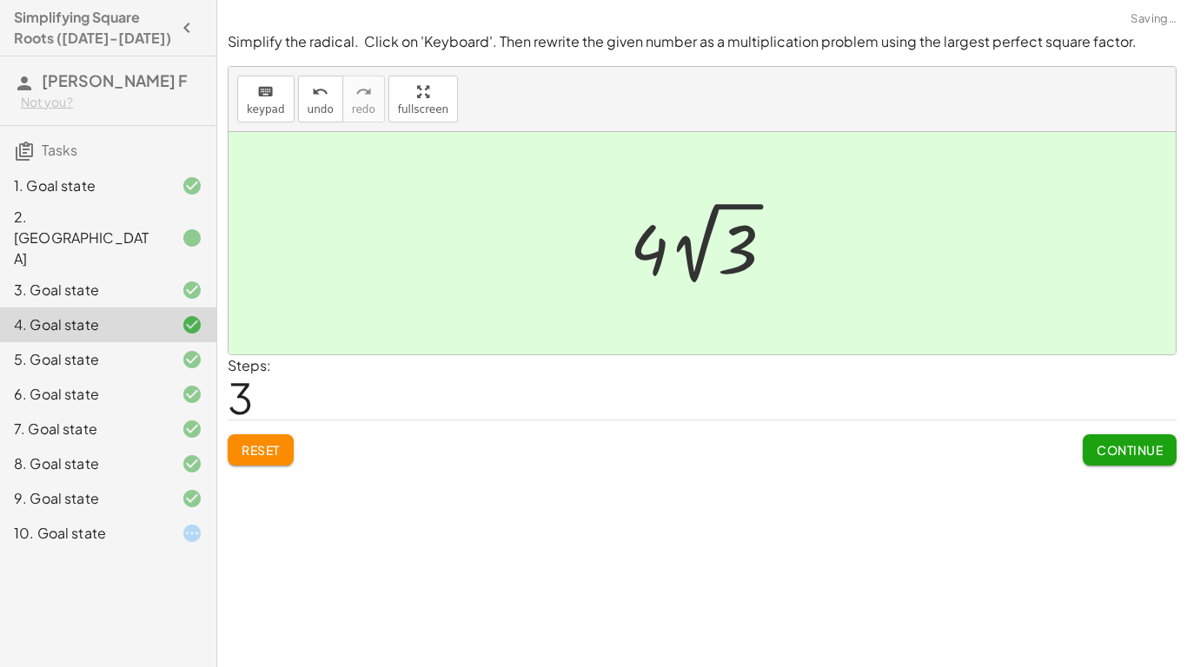
click at [156, 523] on div at bounding box center [178, 533] width 49 height 21
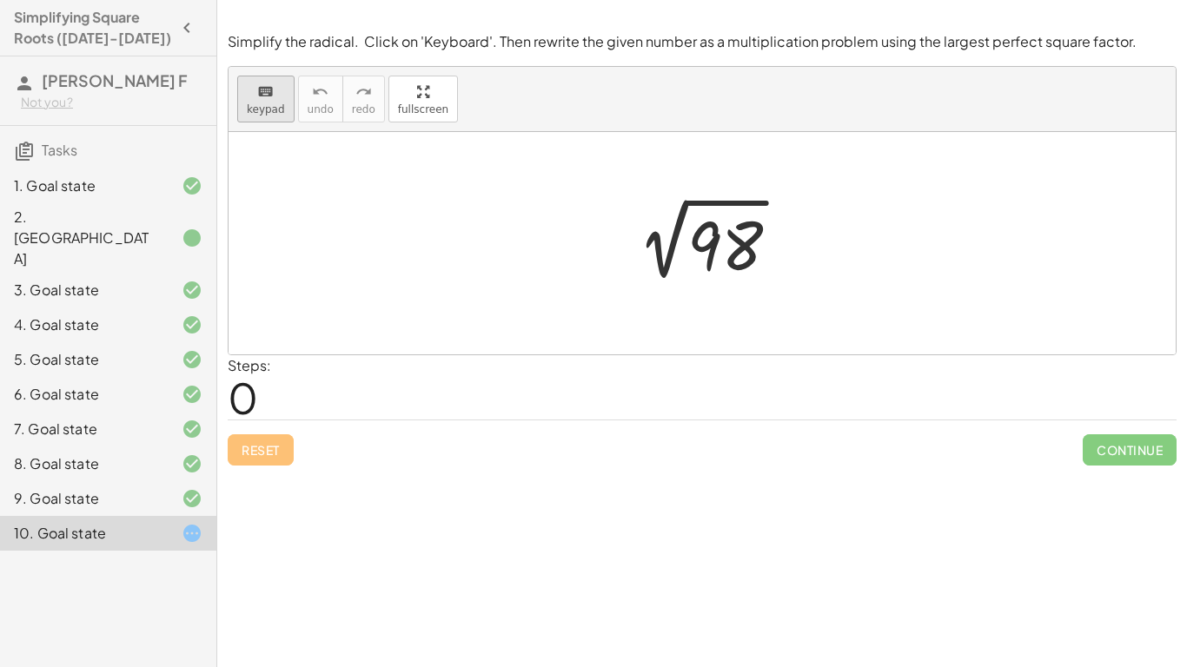
click at [252, 93] on div "keyboard" at bounding box center [266, 91] width 38 height 21
click at [703, 245] on div at bounding box center [725, 246] width 76 height 77
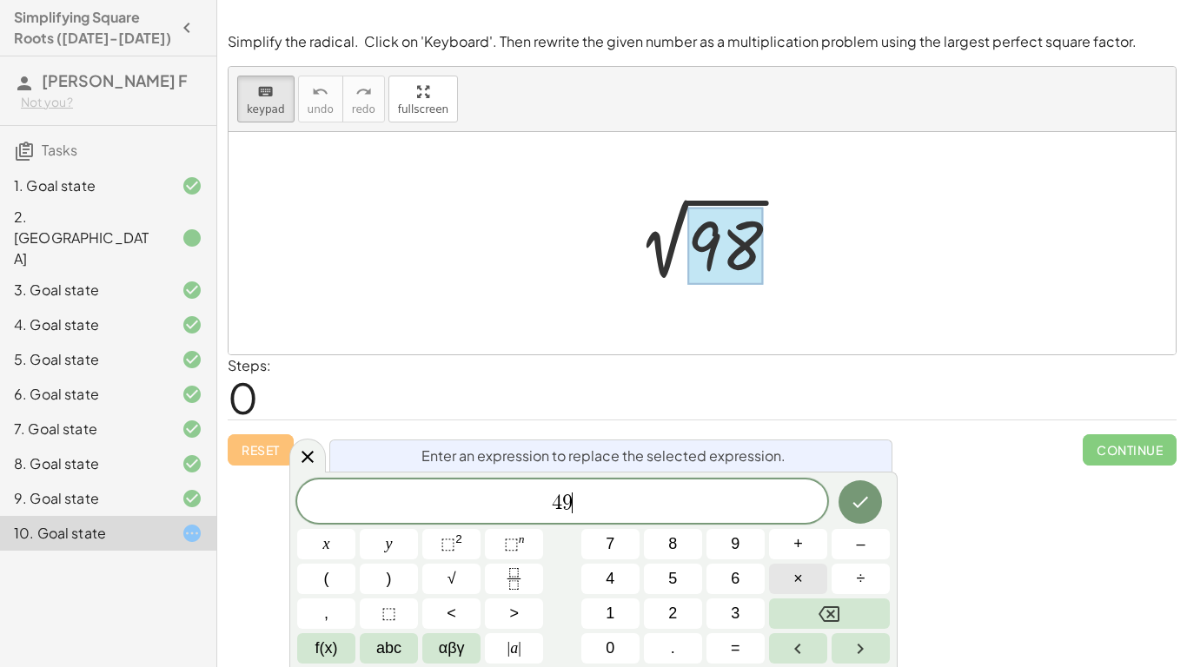
click at [810, 582] on button "×" at bounding box center [798, 579] width 58 height 30
click at [684, 626] on button "2" at bounding box center [673, 614] width 58 height 30
click at [731, 643] on span "=" at bounding box center [736, 648] width 10 height 23
click at [859, 490] on button "Done" at bounding box center [859, 501] width 43 height 43
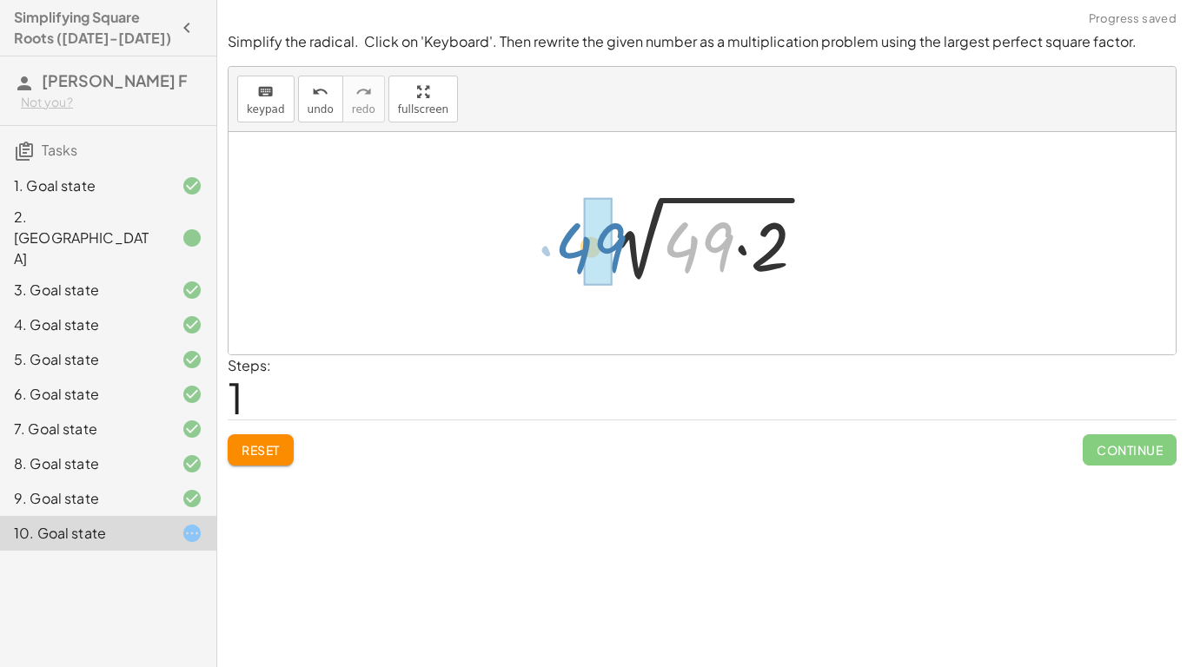
drag, startPoint x: 707, startPoint y: 262, endPoint x: 598, endPoint y: 262, distance: 109.5
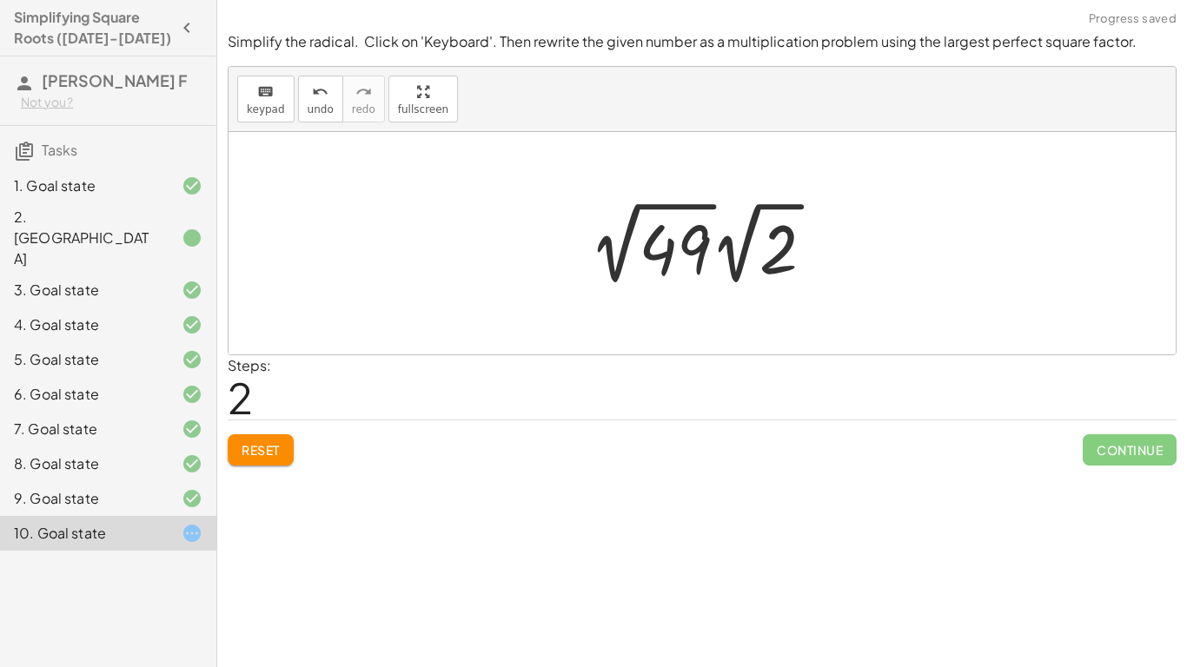
click at [712, 254] on div at bounding box center [708, 243] width 256 height 96
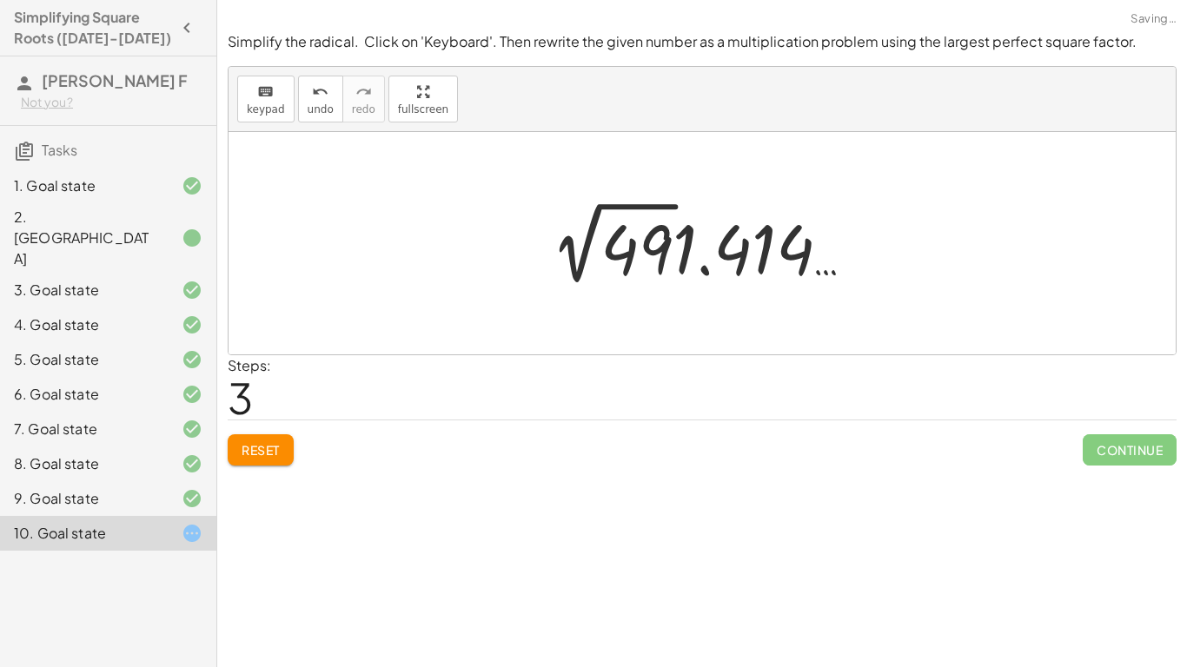
click at [284, 444] on button "Reset" at bounding box center [261, 449] width 66 height 31
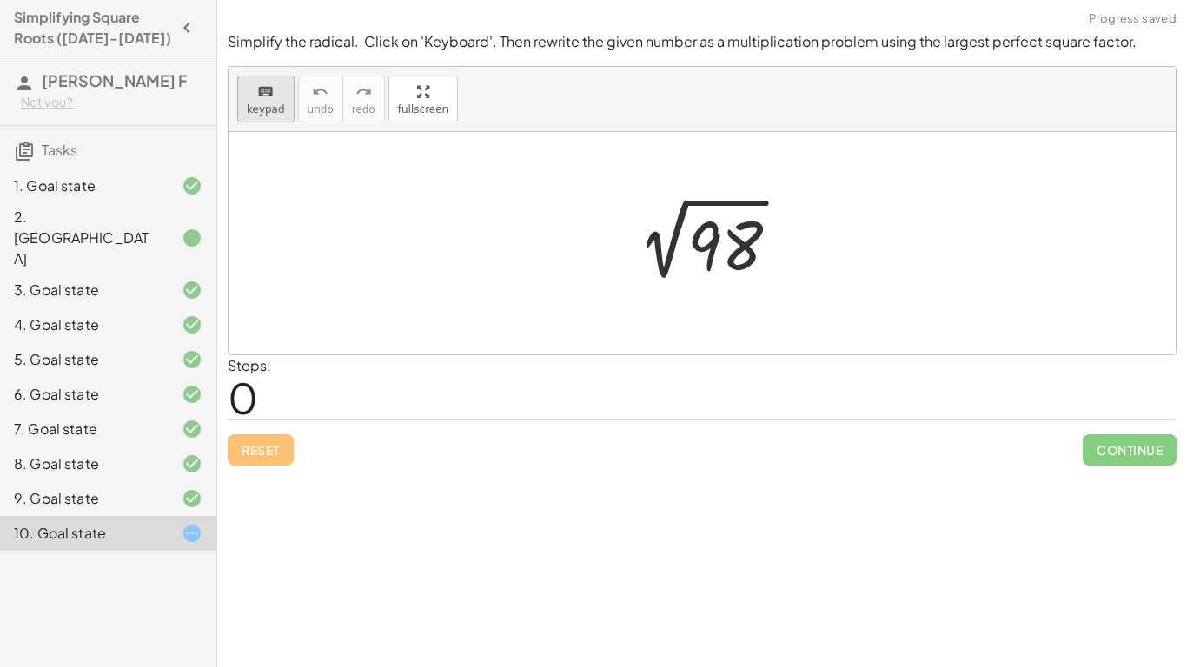
click at [262, 91] on icon "keyboard" at bounding box center [265, 92] width 17 height 21
click at [712, 247] on div at bounding box center [725, 246] width 76 height 77
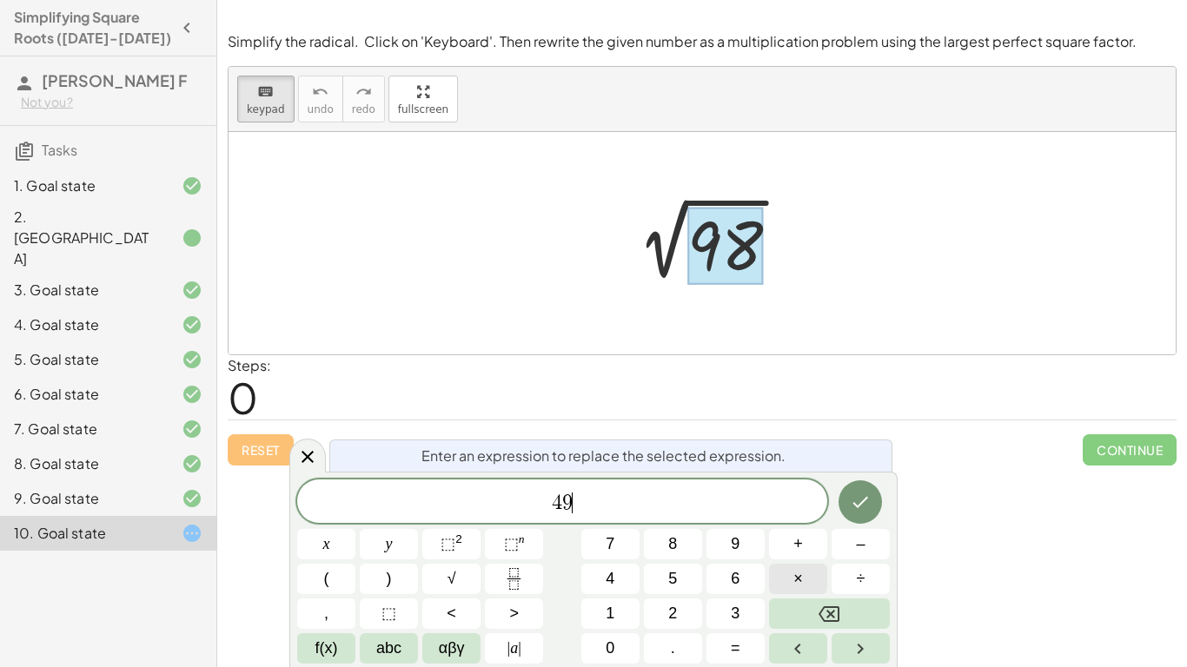
click at [790, 589] on button "×" at bounding box center [798, 579] width 58 height 30
click at [865, 511] on icon "Done" at bounding box center [860, 502] width 21 height 21
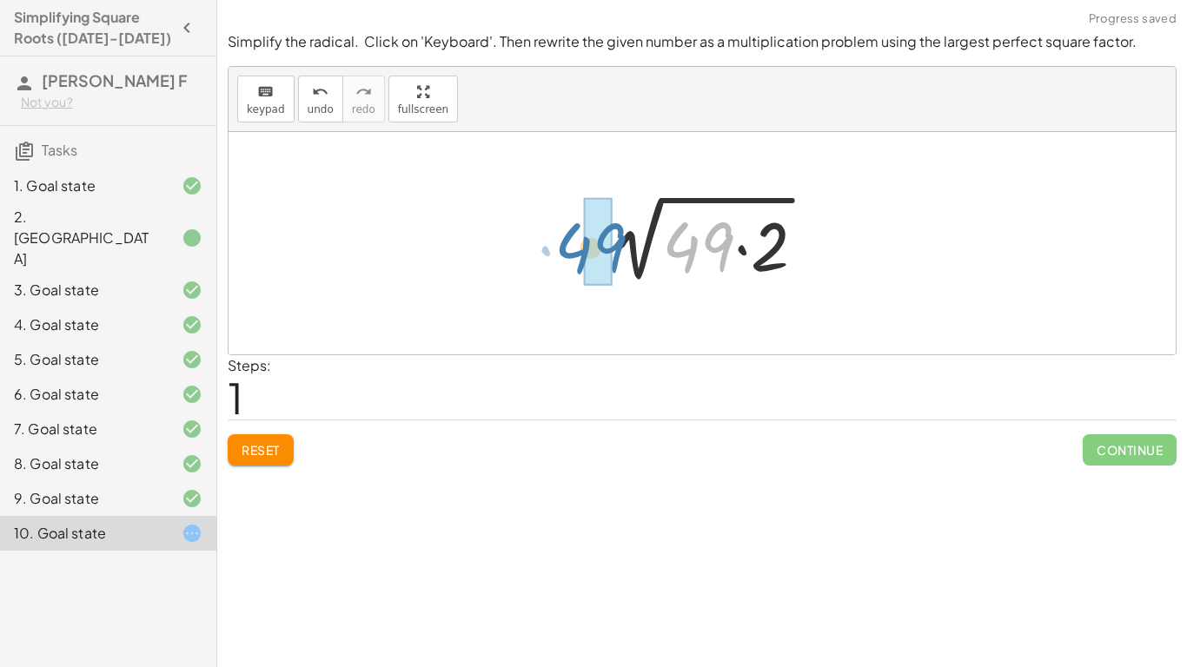
drag, startPoint x: 721, startPoint y: 251, endPoint x: 612, endPoint y: 252, distance: 109.5
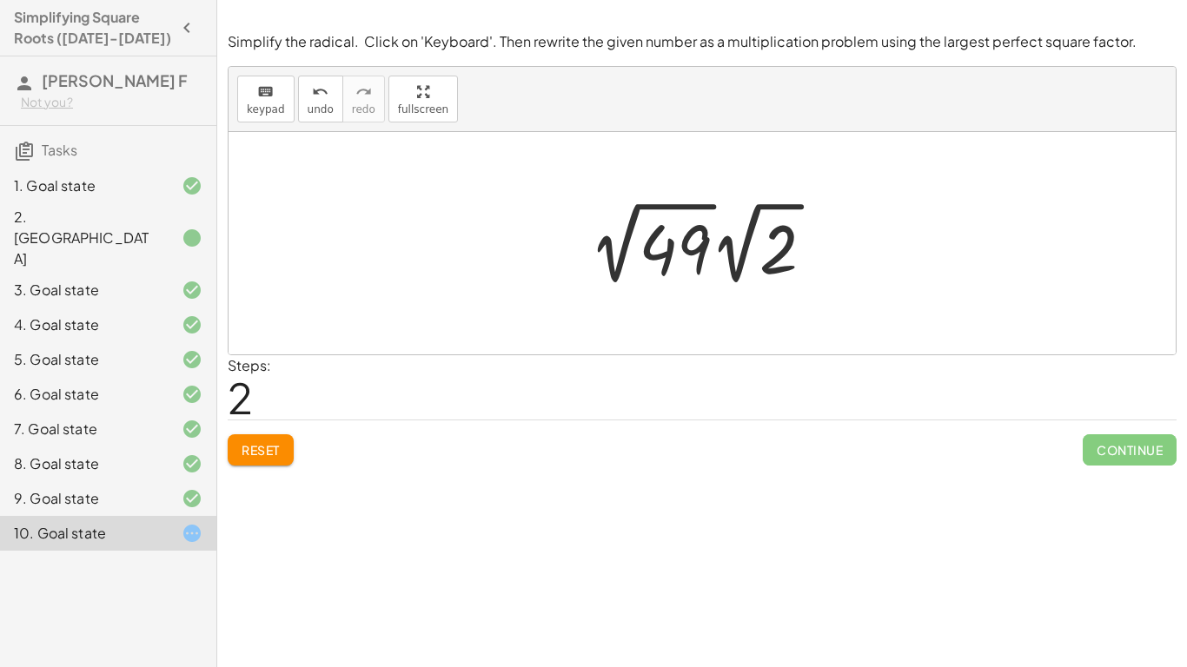
click at [712, 249] on div at bounding box center [708, 243] width 256 height 96
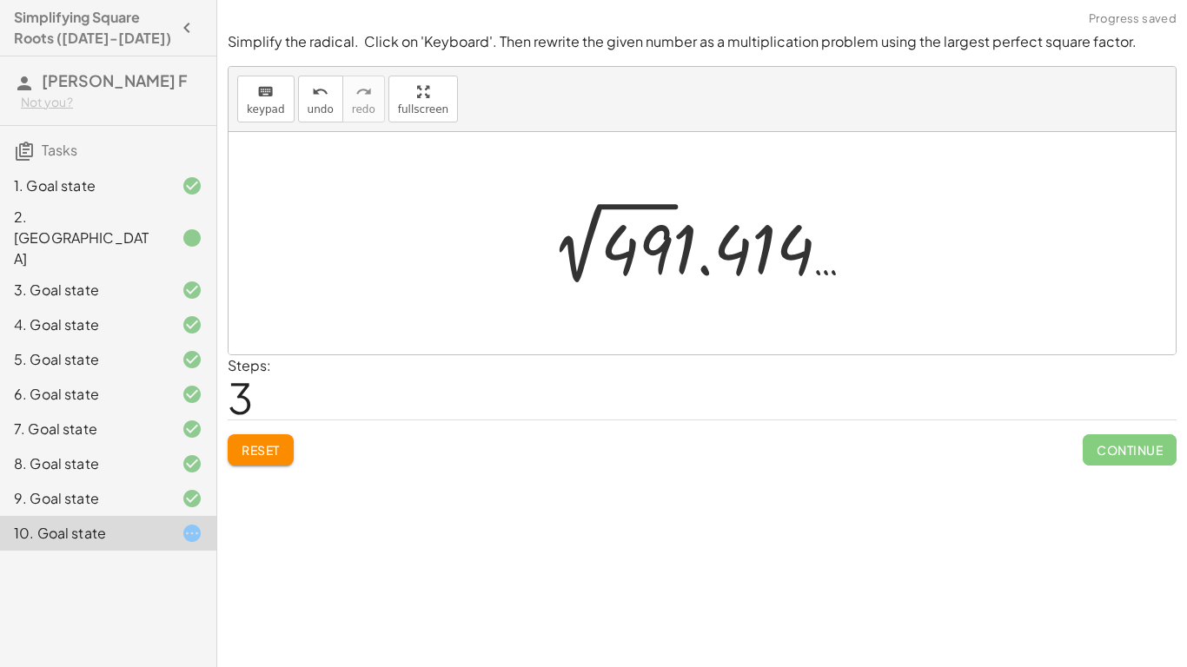
click at [257, 455] on span "Reset" at bounding box center [261, 450] width 38 height 16
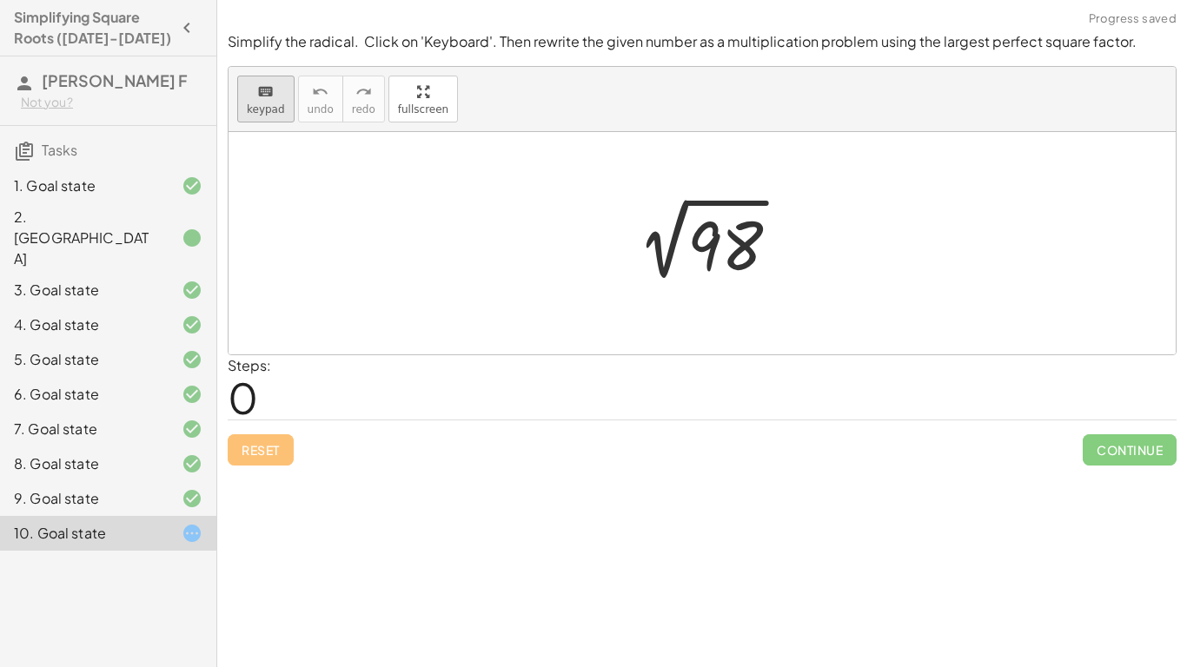
click at [278, 88] on div "keyboard" at bounding box center [266, 91] width 38 height 21
click at [713, 262] on div at bounding box center [725, 246] width 76 height 77
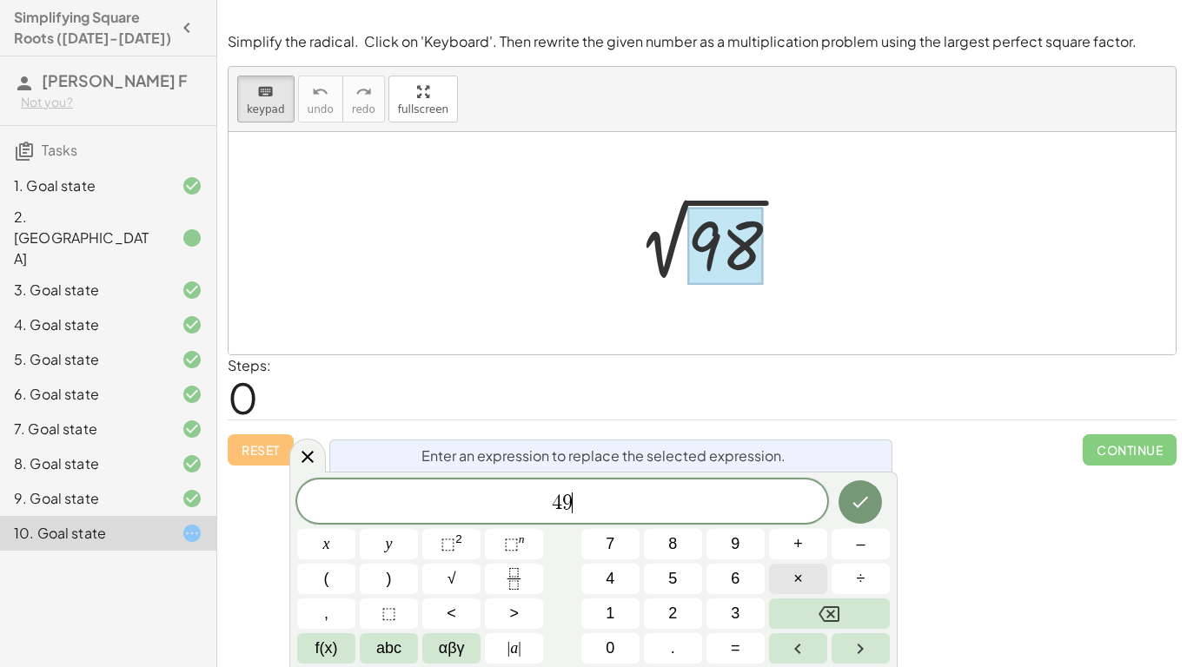
click at [815, 584] on button "×" at bounding box center [798, 579] width 58 height 30
click at [867, 511] on icon "Done" at bounding box center [860, 502] width 21 height 21
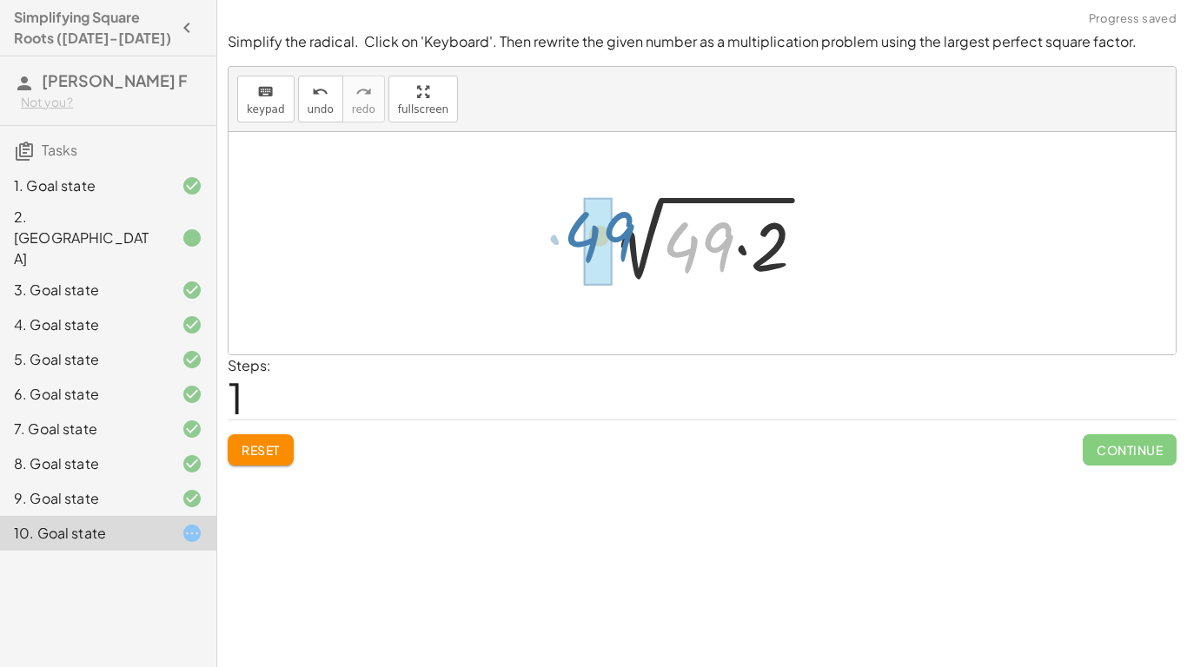
drag, startPoint x: 682, startPoint y: 256, endPoint x: 580, endPoint y: 246, distance: 102.2
click at [580, 246] on div "2 √ 98 · 49 2 √ ( · 49 · 2 )" at bounding box center [702, 244] width 261 height 98
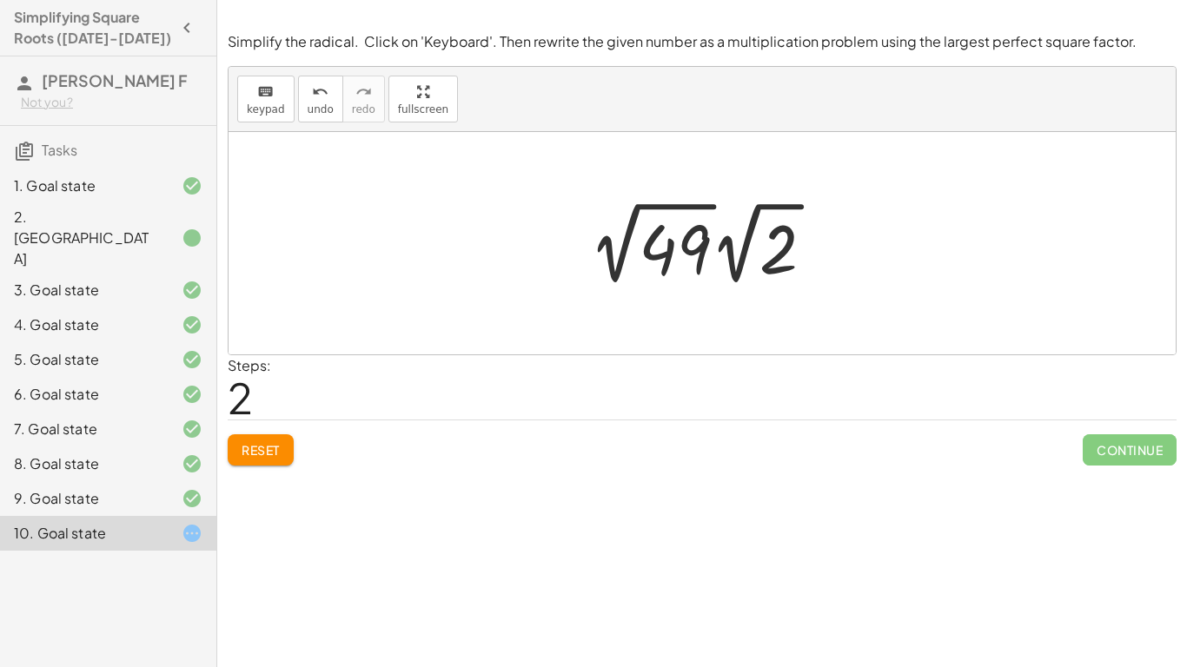
click at [712, 248] on div at bounding box center [708, 243] width 256 height 96
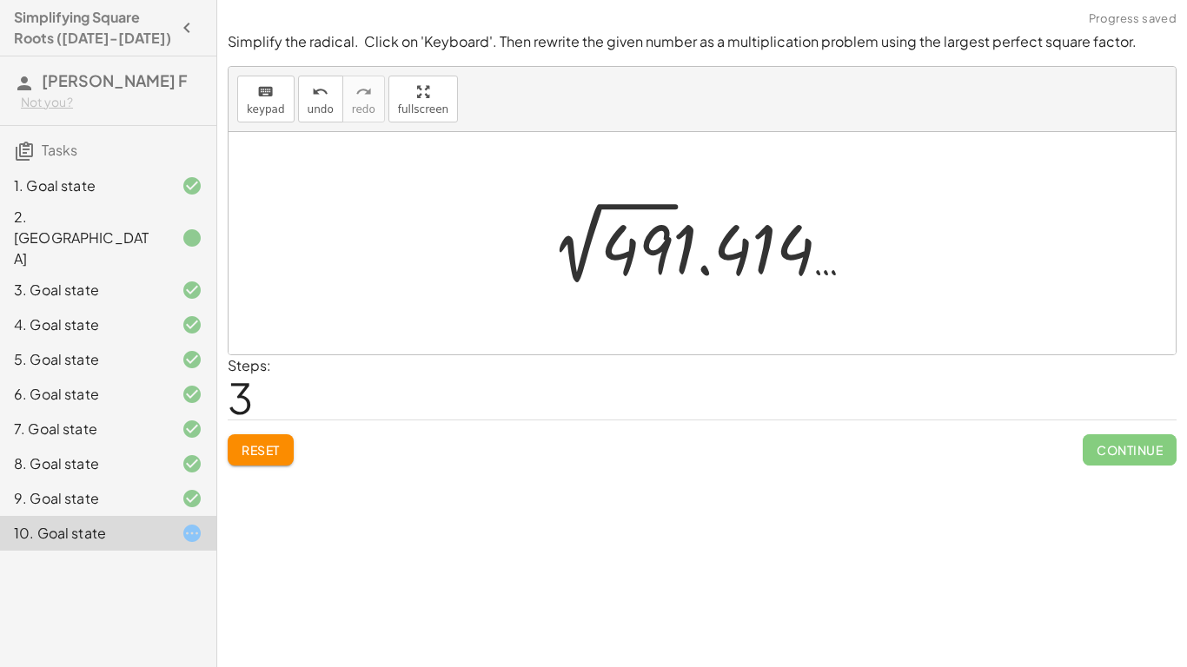
click at [259, 446] on span "Reset" at bounding box center [261, 450] width 38 height 16
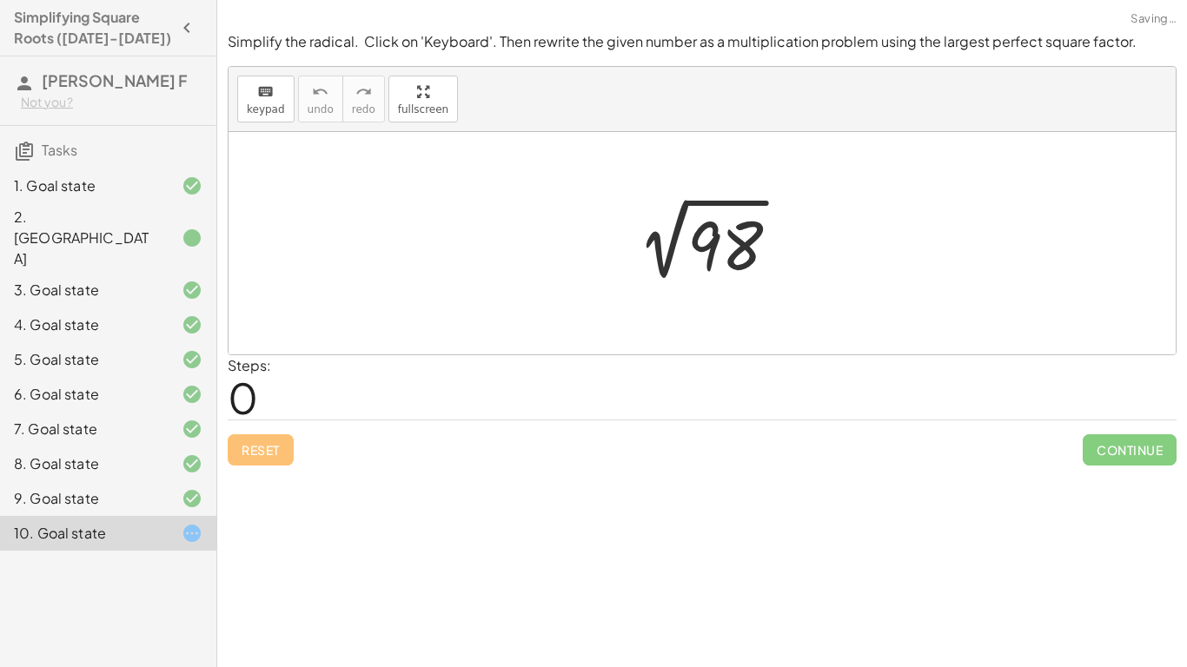
click at [269, 126] on div "keyboard keypad undo [PERSON_NAME] redo fullscreen" at bounding box center [702, 99] width 947 height 65
click at [262, 96] on icon "keyboard" at bounding box center [265, 92] width 17 height 21
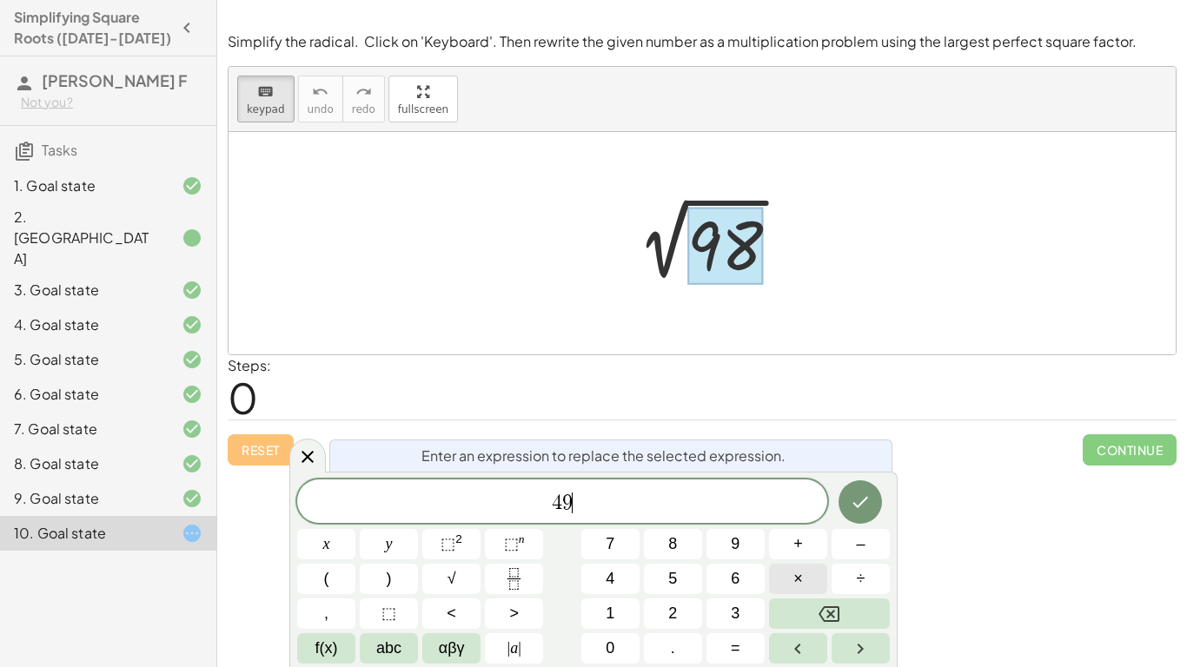
click at [795, 575] on span "×" at bounding box center [798, 578] width 10 height 23
click at [871, 493] on button "Done" at bounding box center [859, 501] width 43 height 43
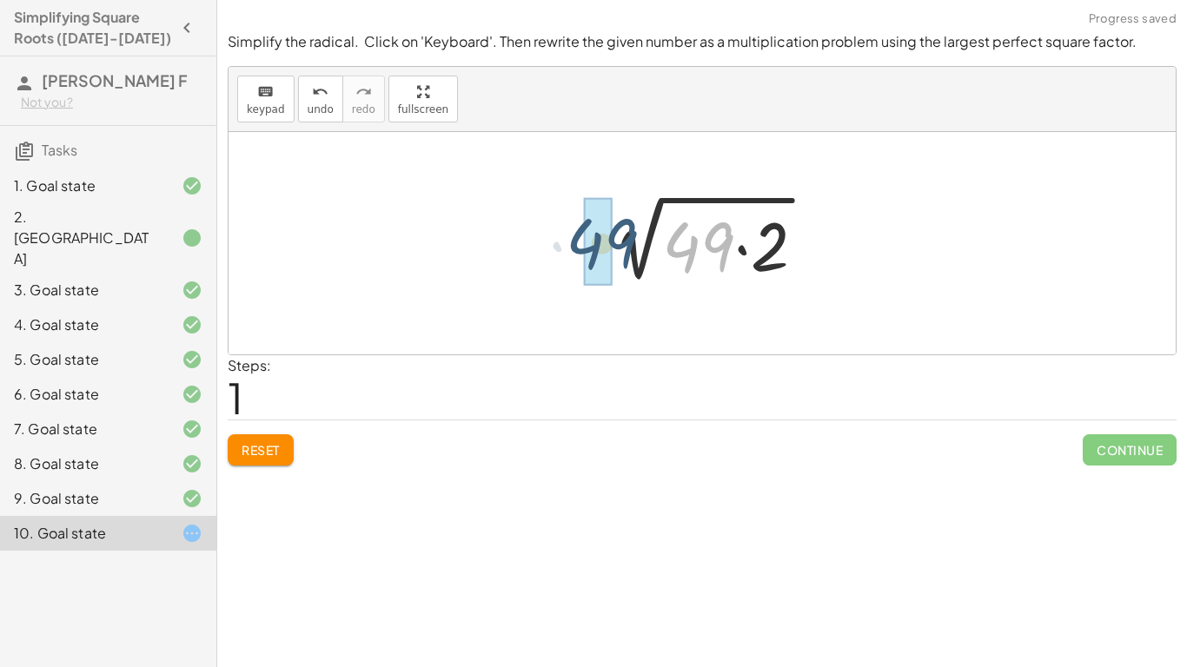
drag, startPoint x: 726, startPoint y: 242, endPoint x: 608, endPoint y: 237, distance: 117.4
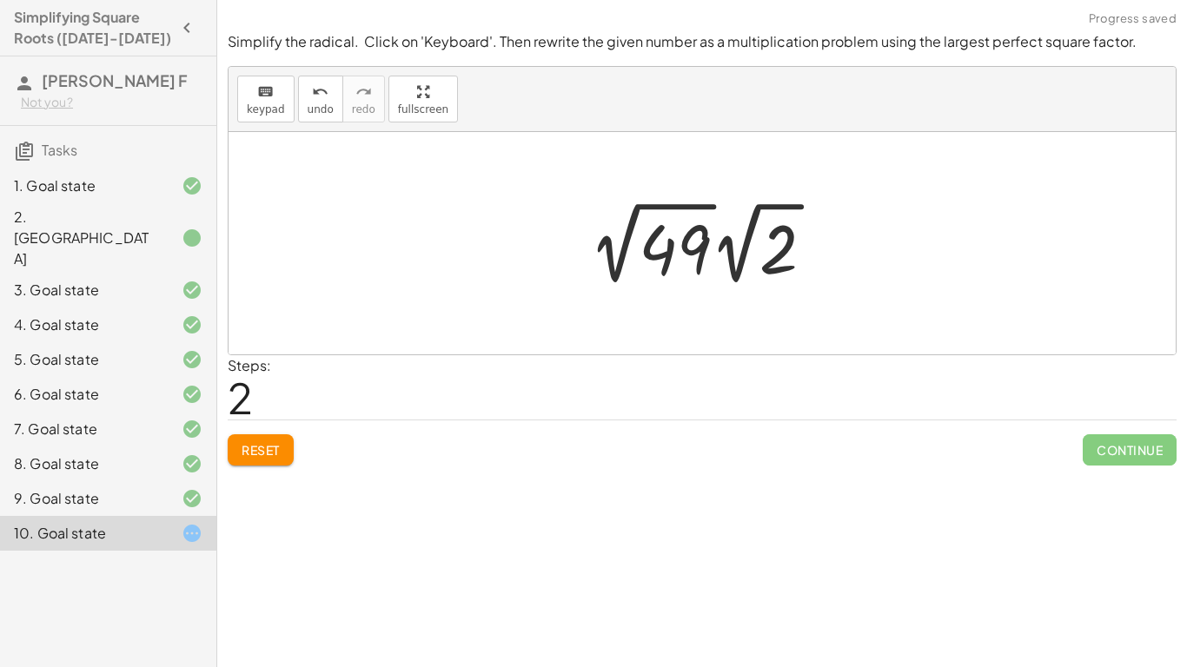
click at [712, 254] on div at bounding box center [708, 243] width 256 height 96
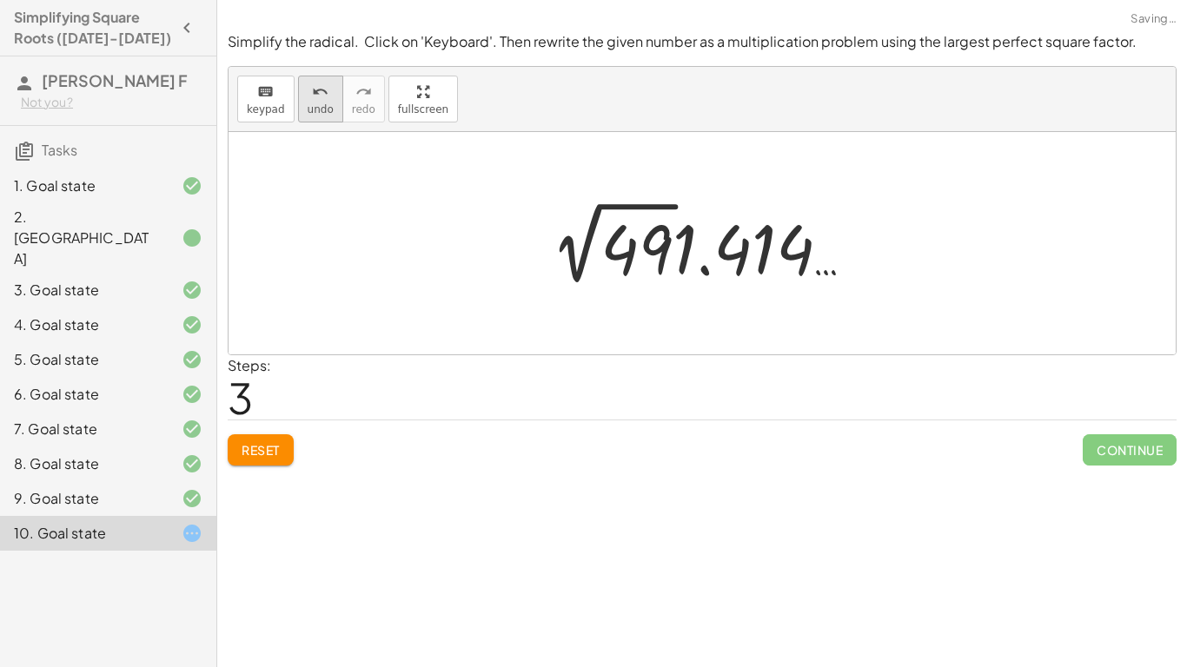
click at [318, 89] on icon "undo" at bounding box center [320, 92] width 17 height 21
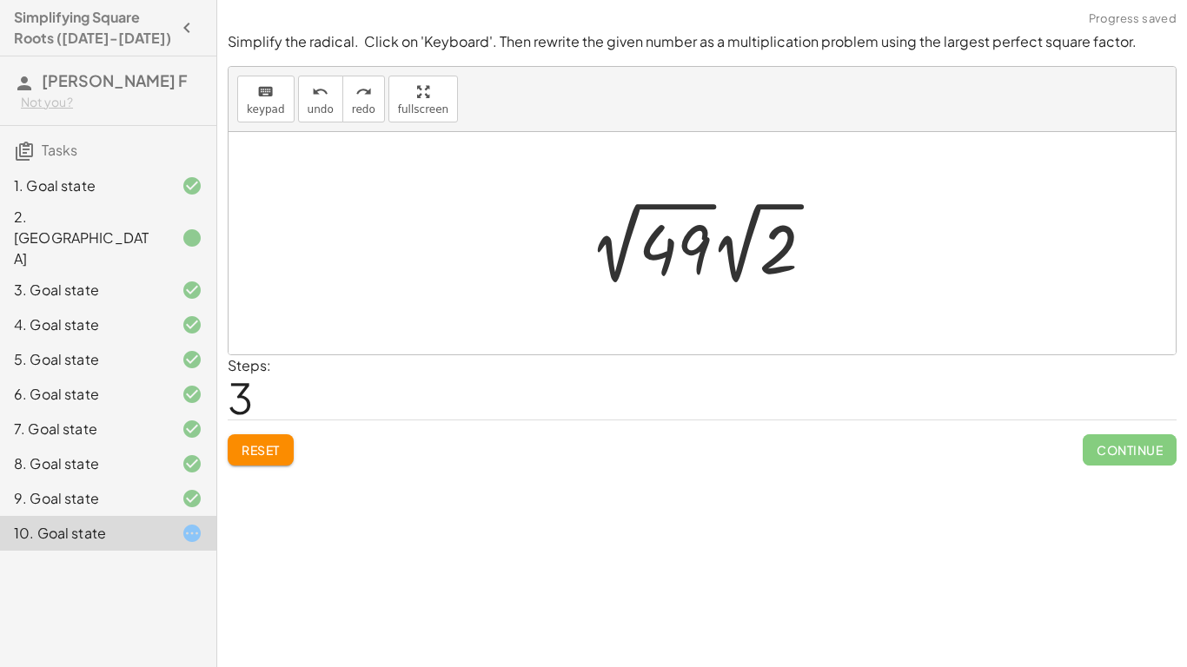
click at [711, 253] on div at bounding box center [708, 243] width 256 height 96
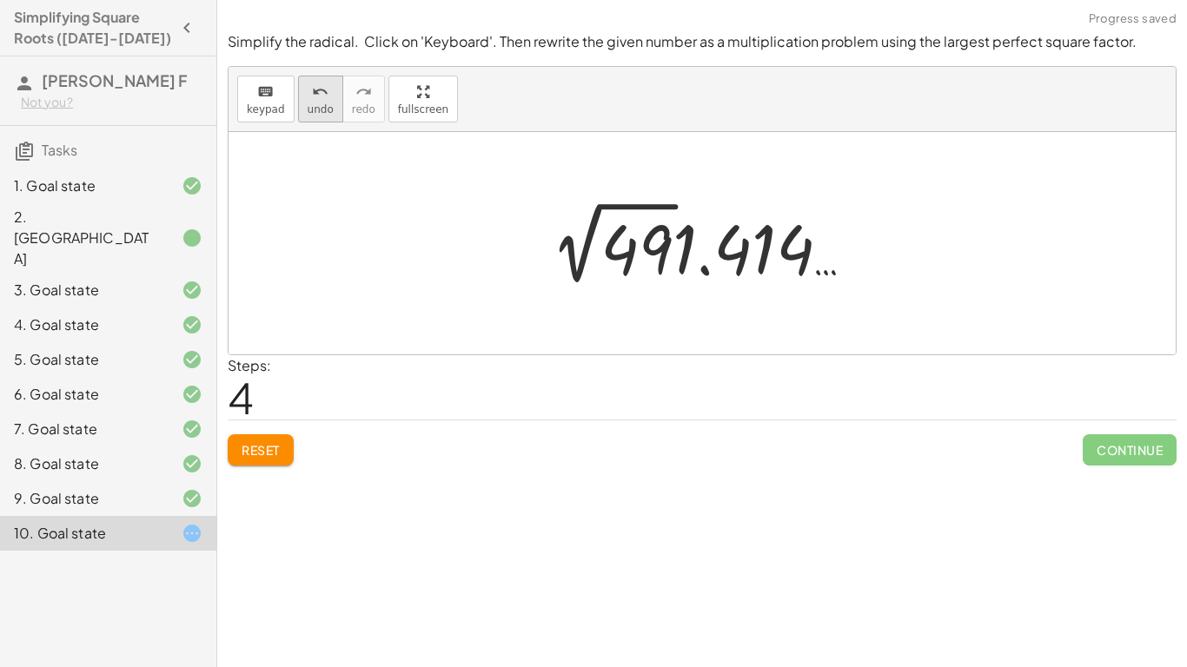
click at [302, 94] on button "undo undo" at bounding box center [320, 99] width 45 height 47
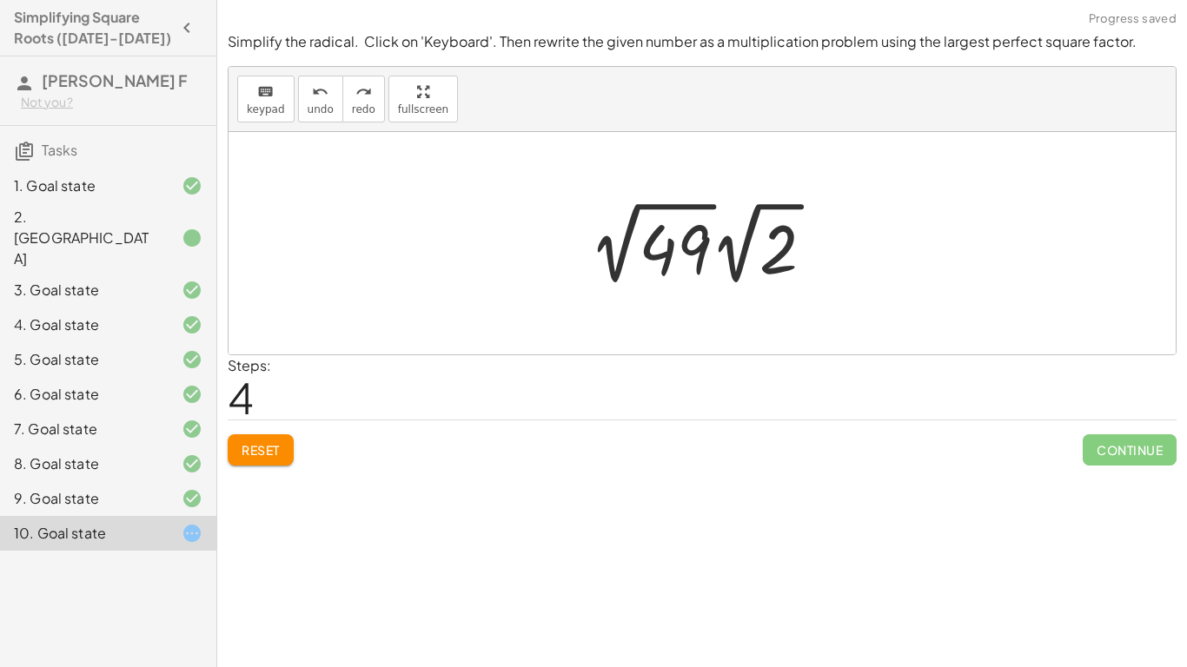
click at [711, 247] on div at bounding box center [708, 243] width 256 height 96
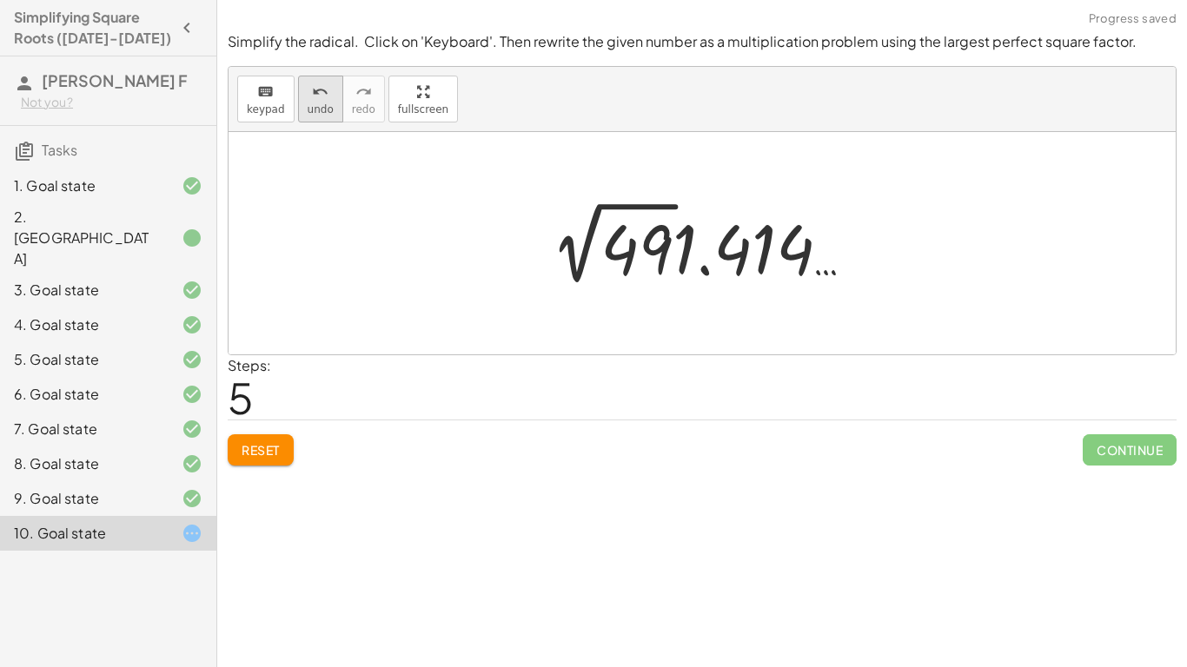
click at [314, 94] on icon "undo" at bounding box center [320, 92] width 17 height 21
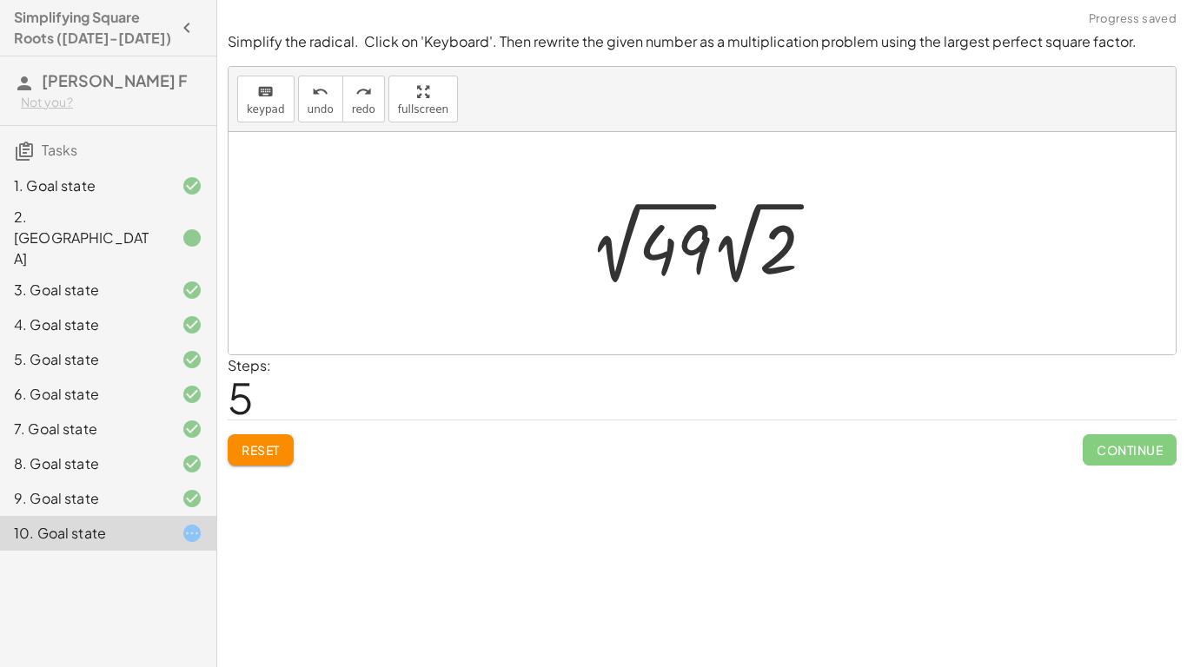
click at [709, 250] on div at bounding box center [708, 243] width 256 height 96
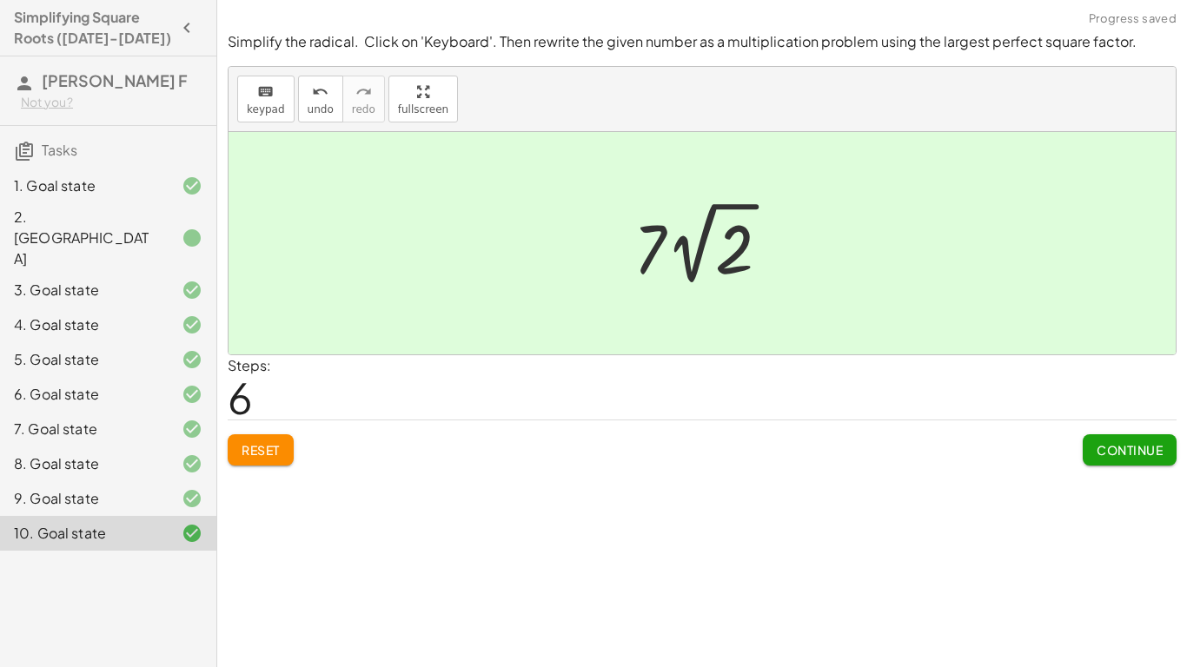
click at [1131, 454] on span "Continue" at bounding box center [1130, 450] width 66 height 16
